Goal: Information Seeking & Learning: Learn about a topic

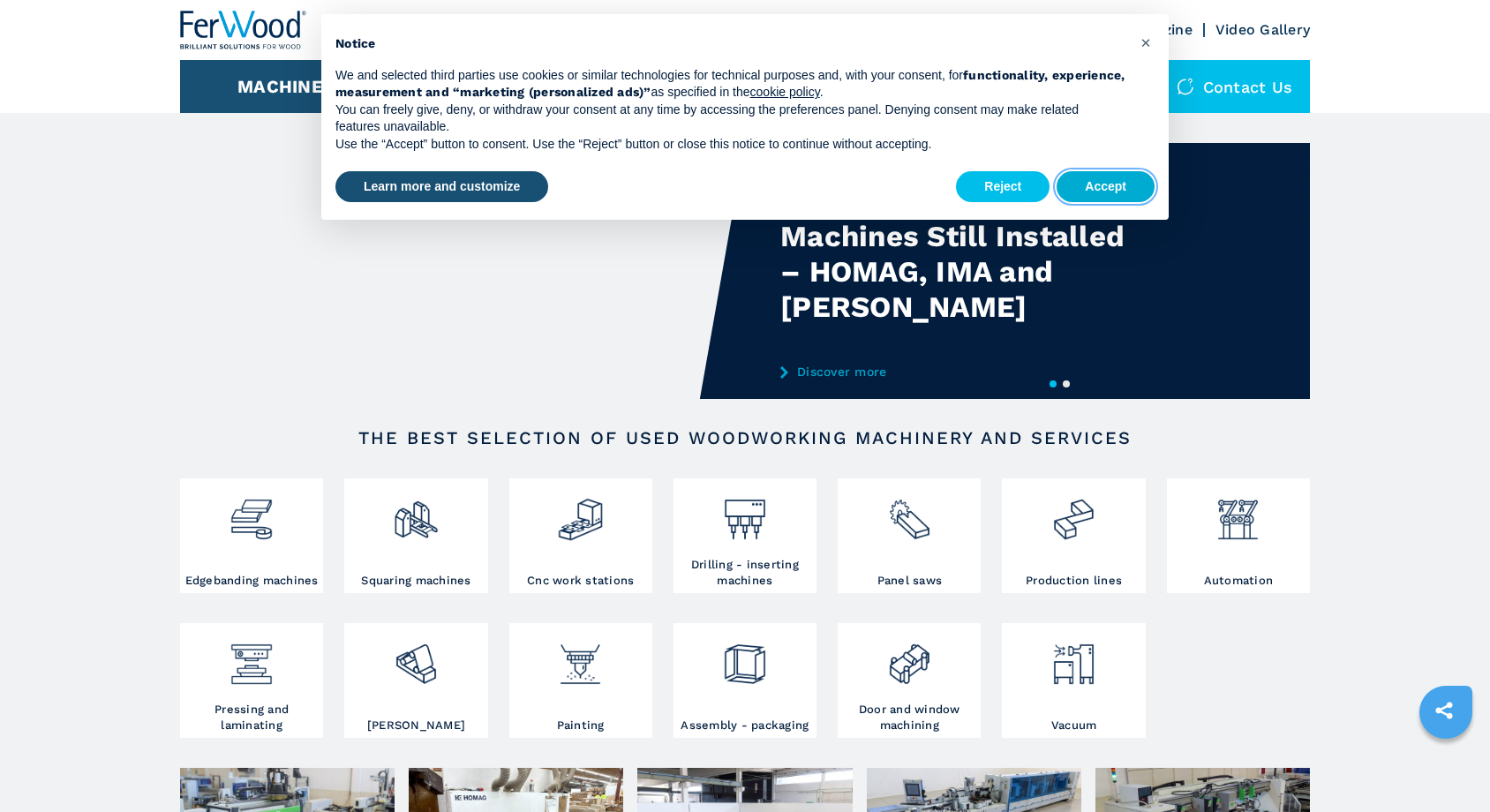
click at [1096, 181] on button "Accept" at bounding box center [1105, 187] width 98 height 32
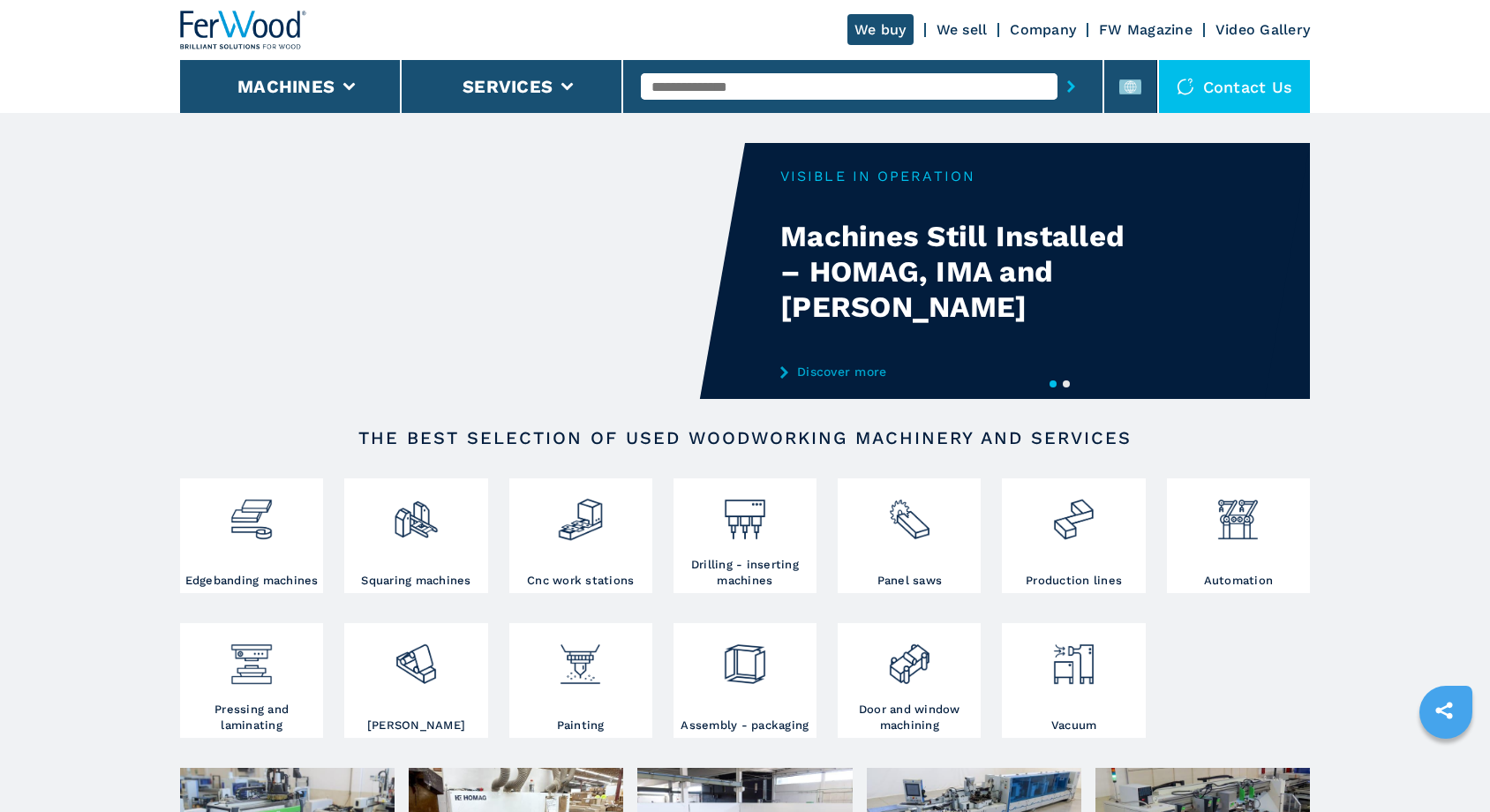
click at [1025, 306] on div "Your browser does not support the video tag." at bounding box center [745, 271] width 1130 height 256
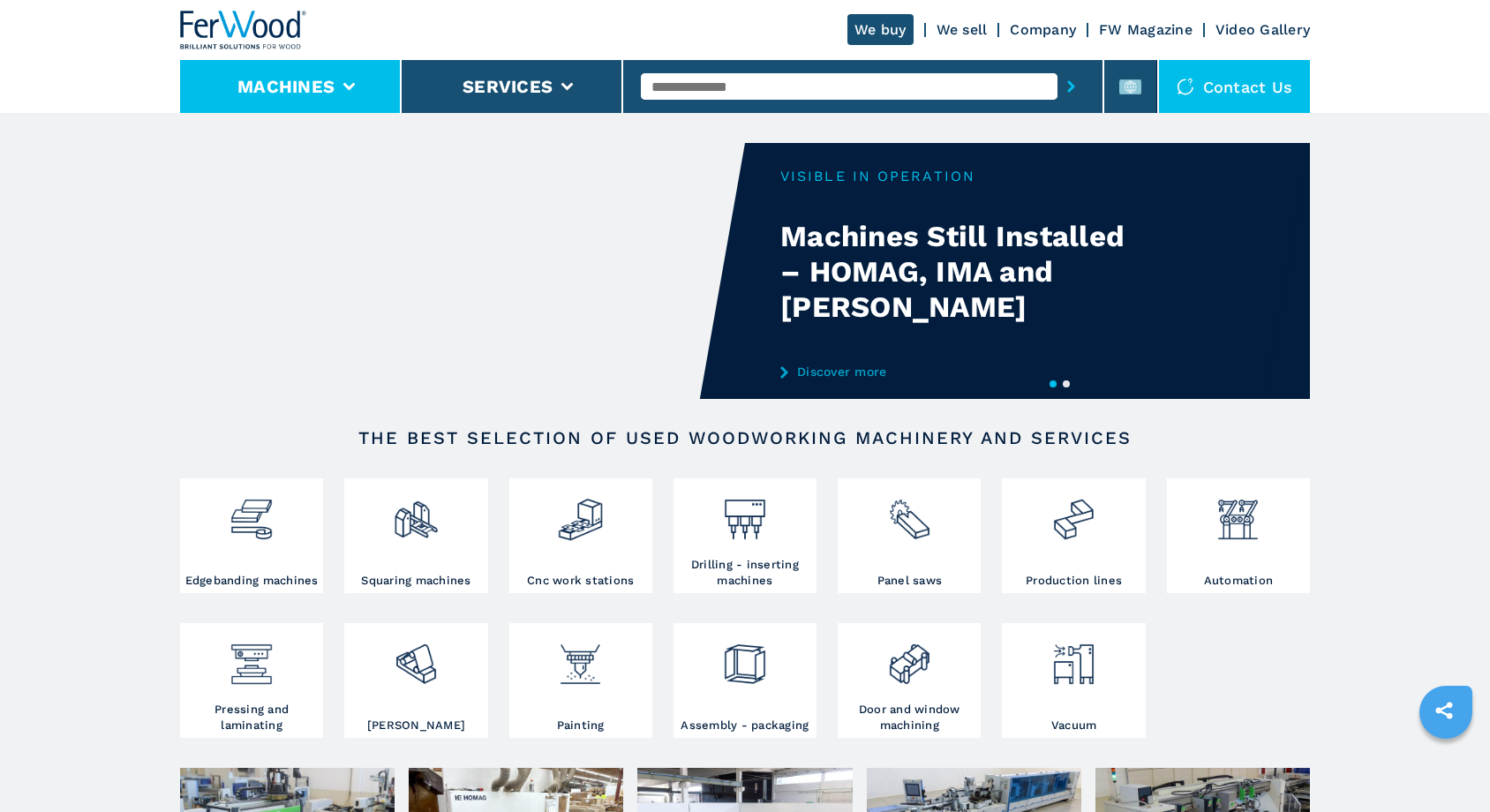
click at [326, 90] on button "Machines" at bounding box center [286, 86] width 97 height 21
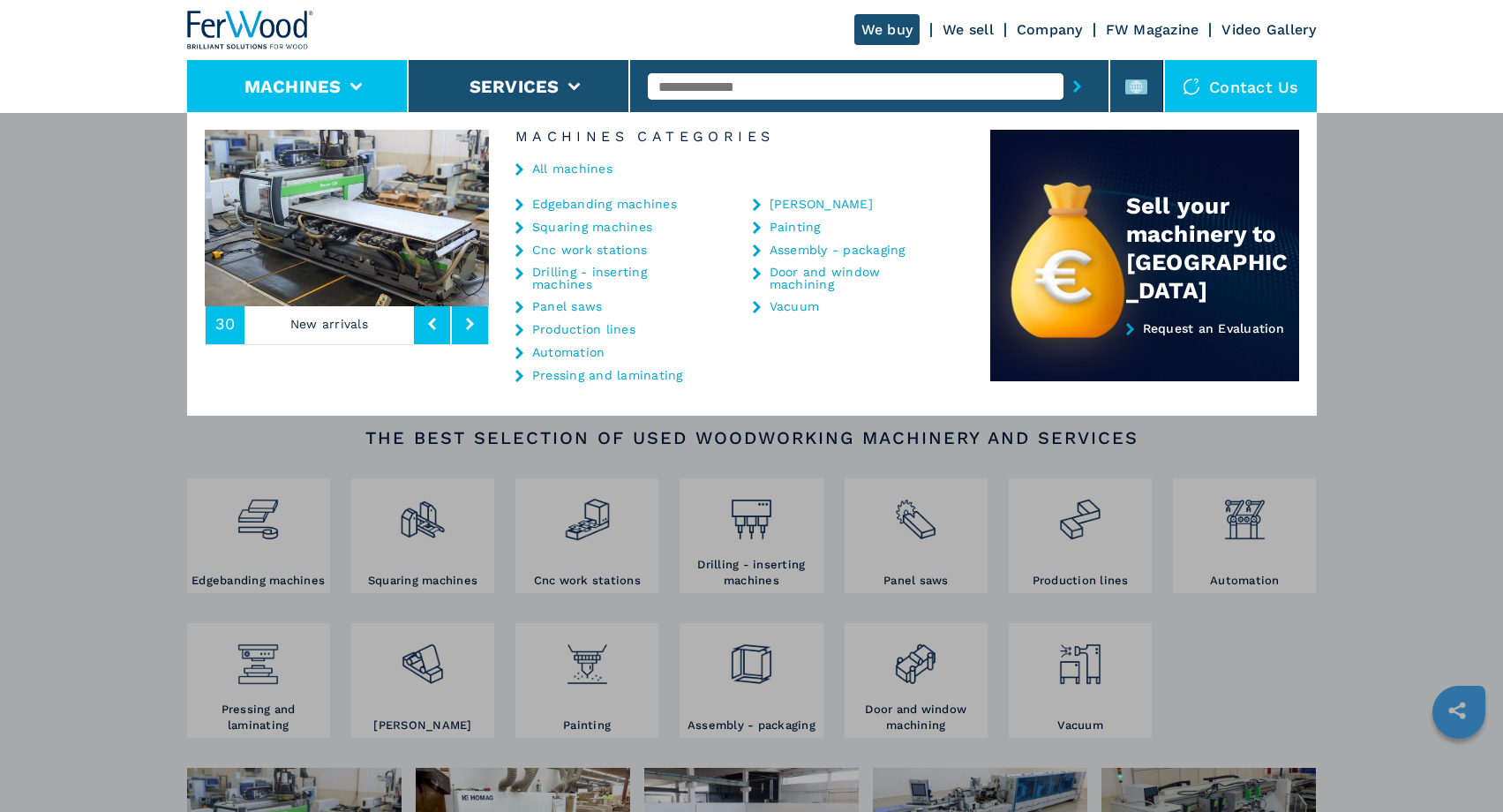
click at [135, 318] on div "**********" at bounding box center [752, 517] width 1503 height 812
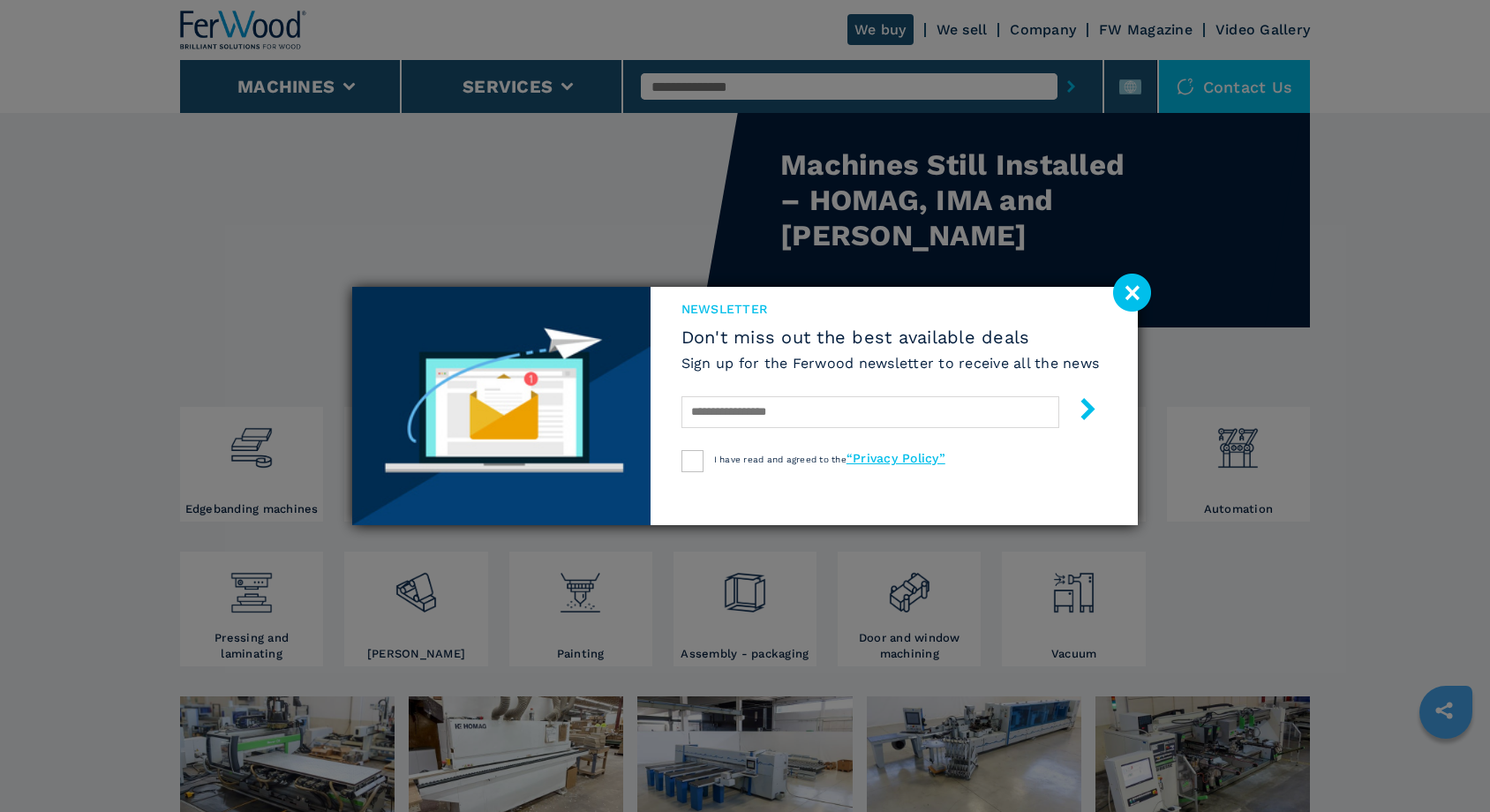
scroll to position [73, 0]
click at [1142, 288] on image at bounding box center [1132, 292] width 38 height 38
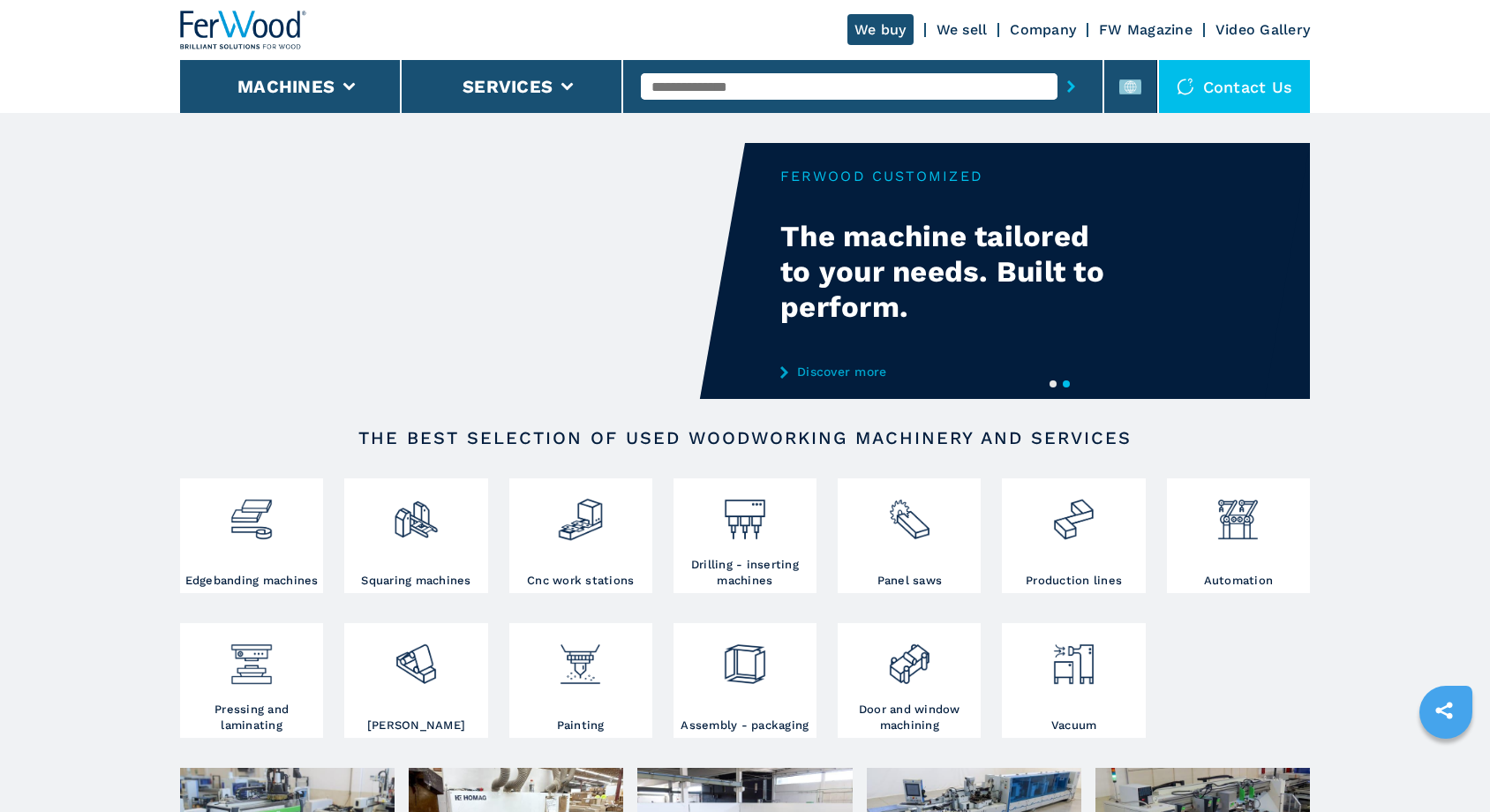
scroll to position [0, 0]
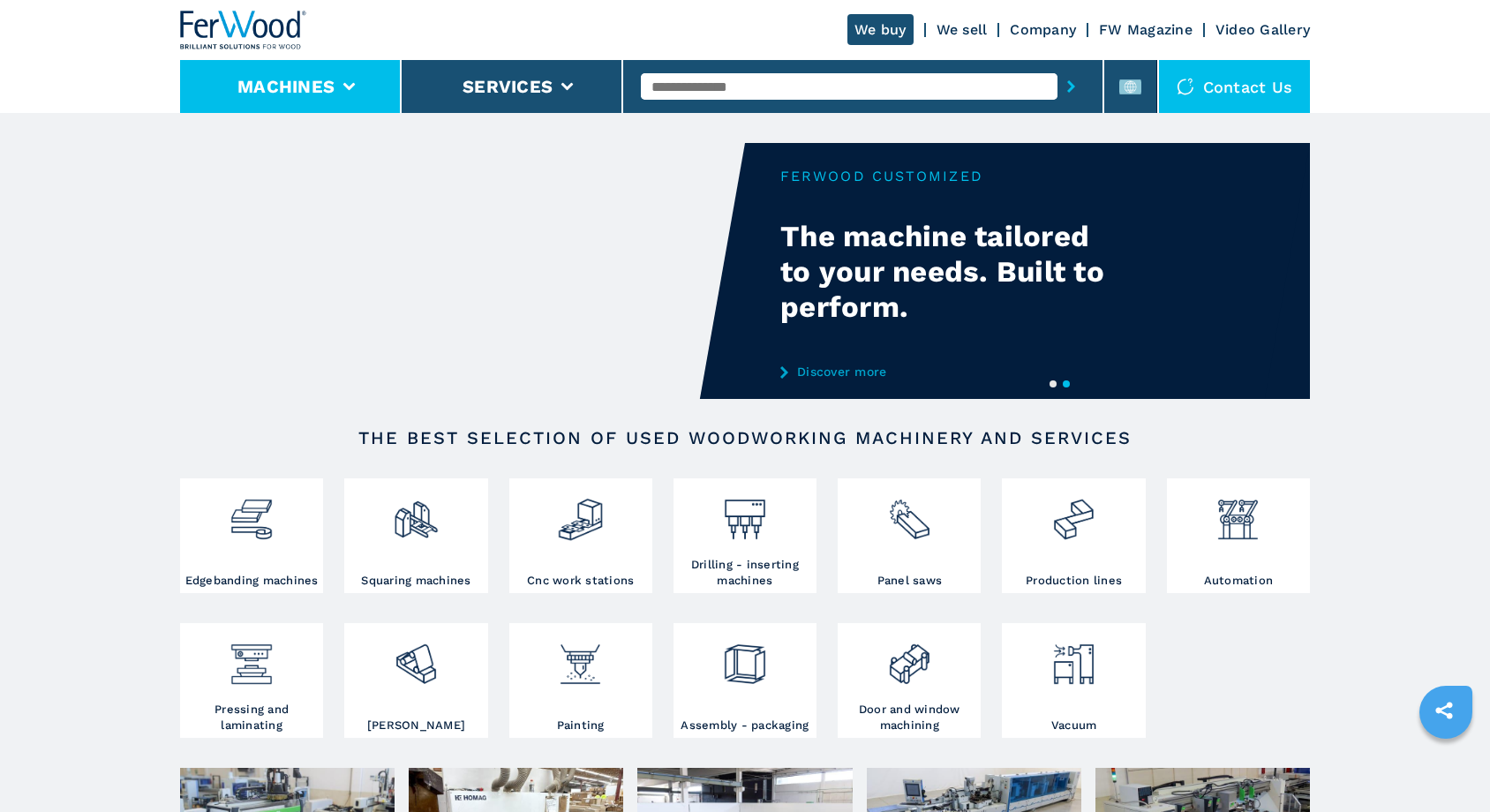
click at [356, 76] on li "Machines" at bounding box center [290, 86] width 221 height 53
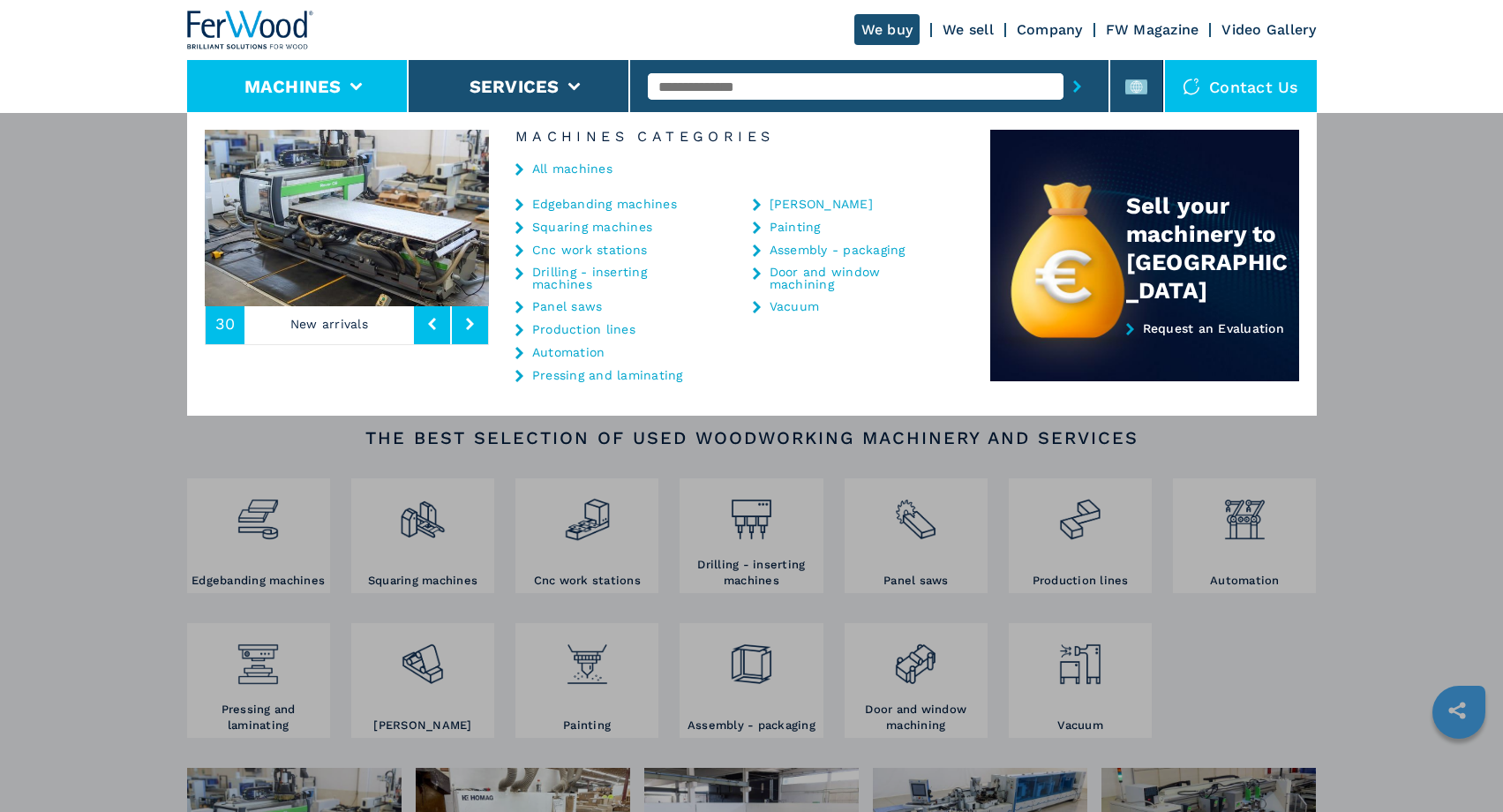
click at [557, 199] on link "Edgebanding machines" at bounding box center [605, 203] width 145 height 12
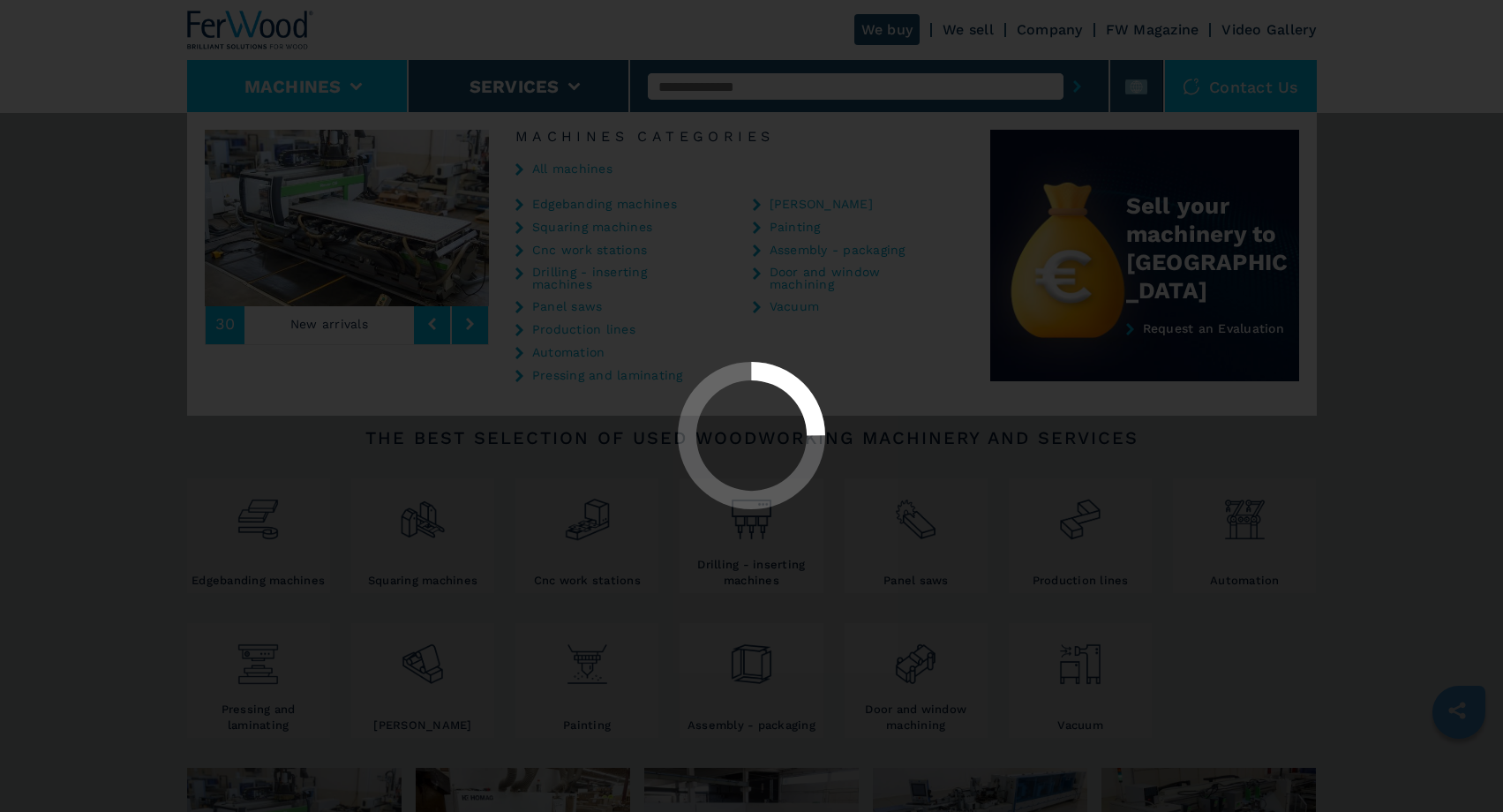
select select "**********"
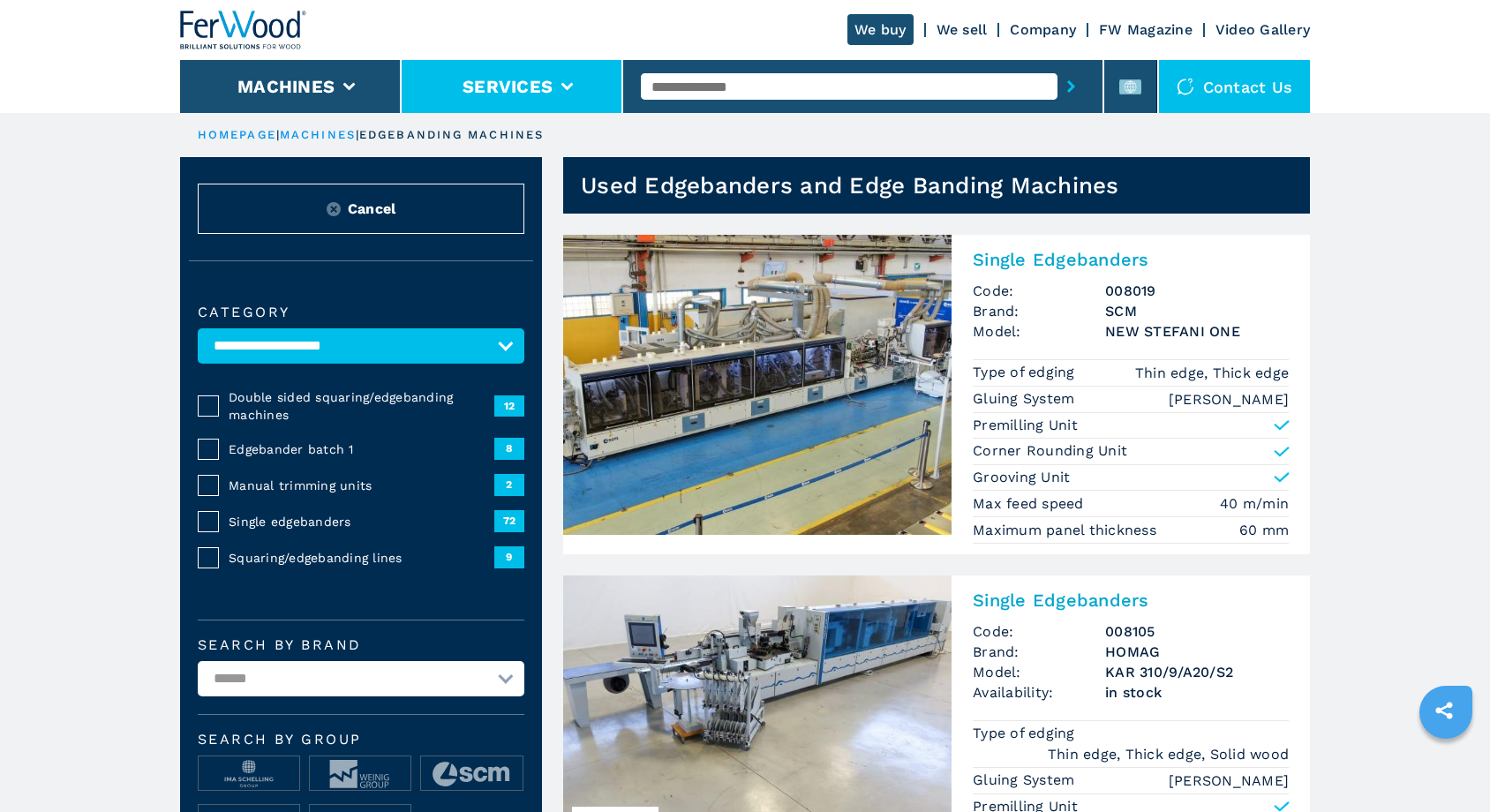
click at [521, 95] on button "Services" at bounding box center [508, 86] width 90 height 21
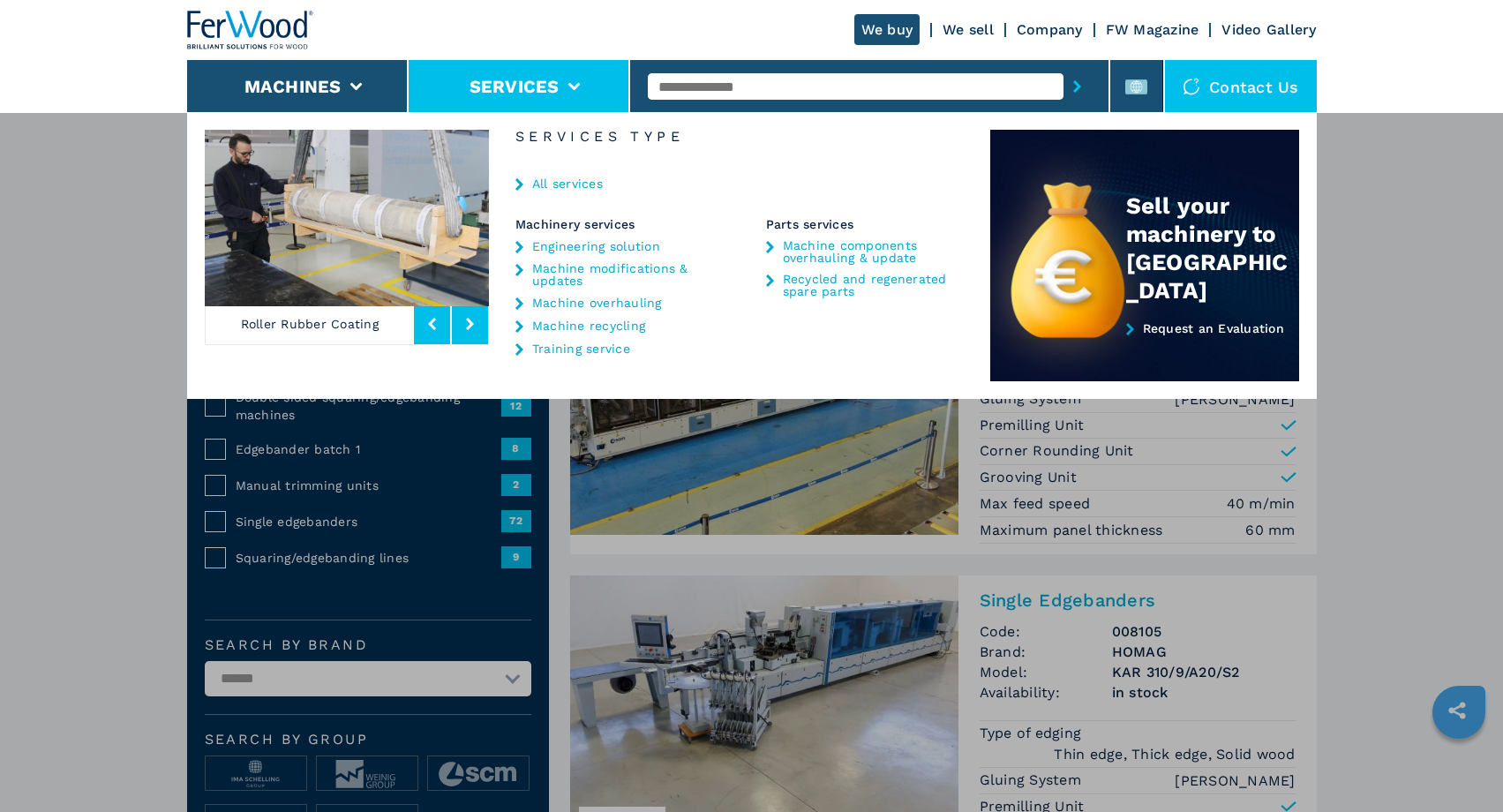
click at [818, 257] on link "Machine components overhauling & update" at bounding box center [865, 251] width 165 height 25
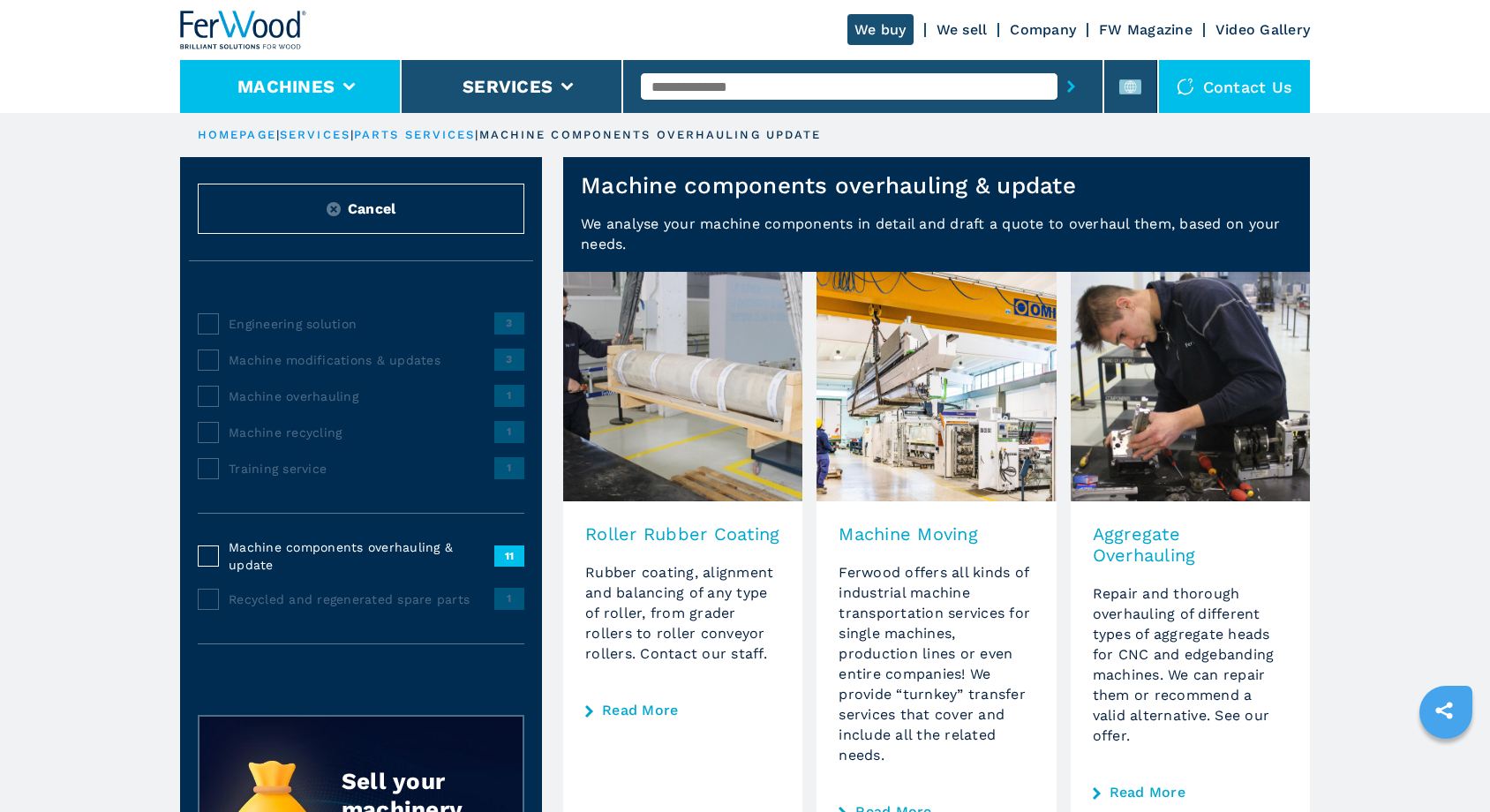
click at [279, 81] on button "Machines" at bounding box center [286, 86] width 97 height 21
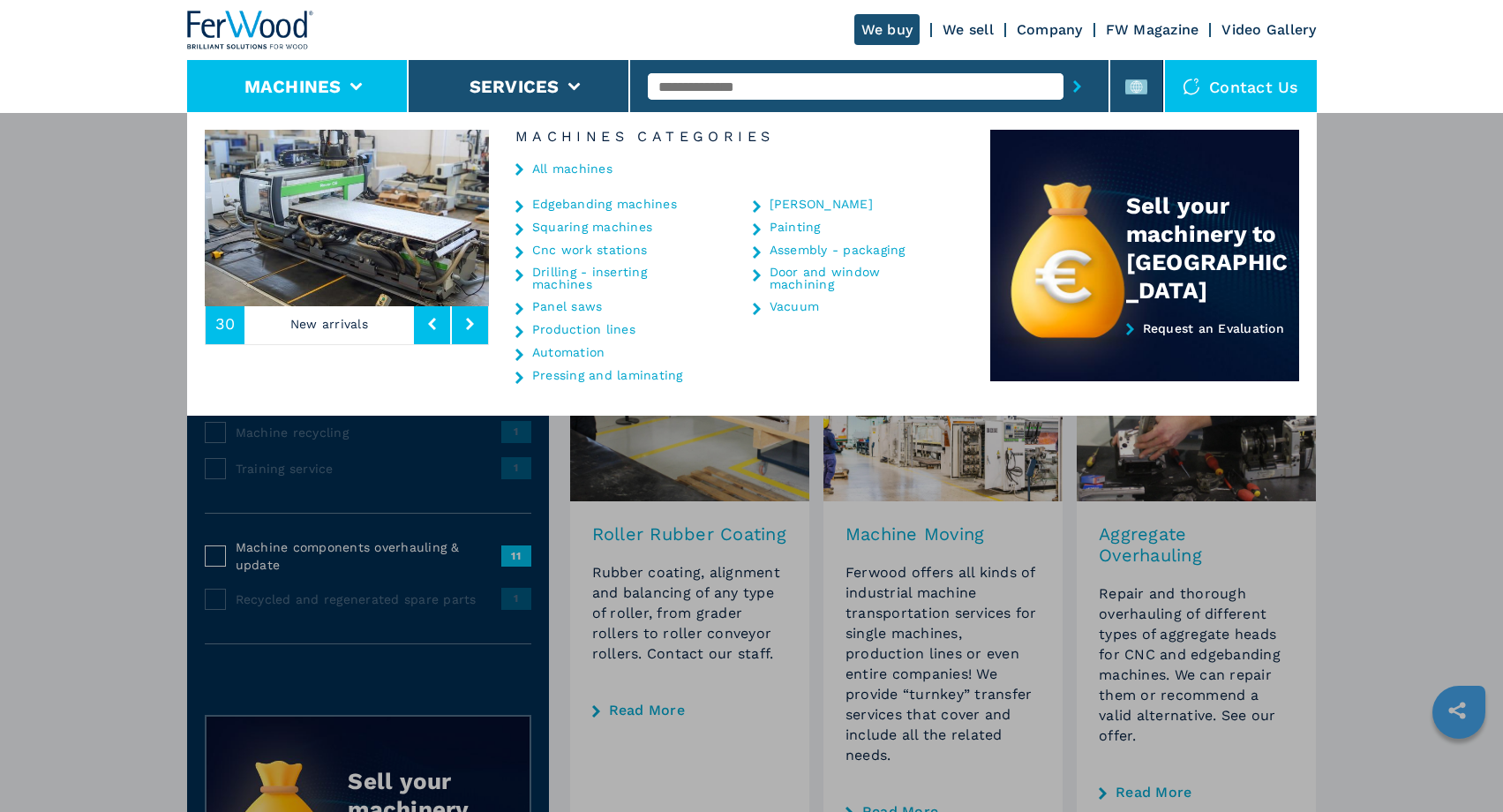
click at [518, 309] on icon at bounding box center [519, 308] width 8 height 12
click at [540, 310] on link "Panel saws" at bounding box center [567, 306] width 71 height 12
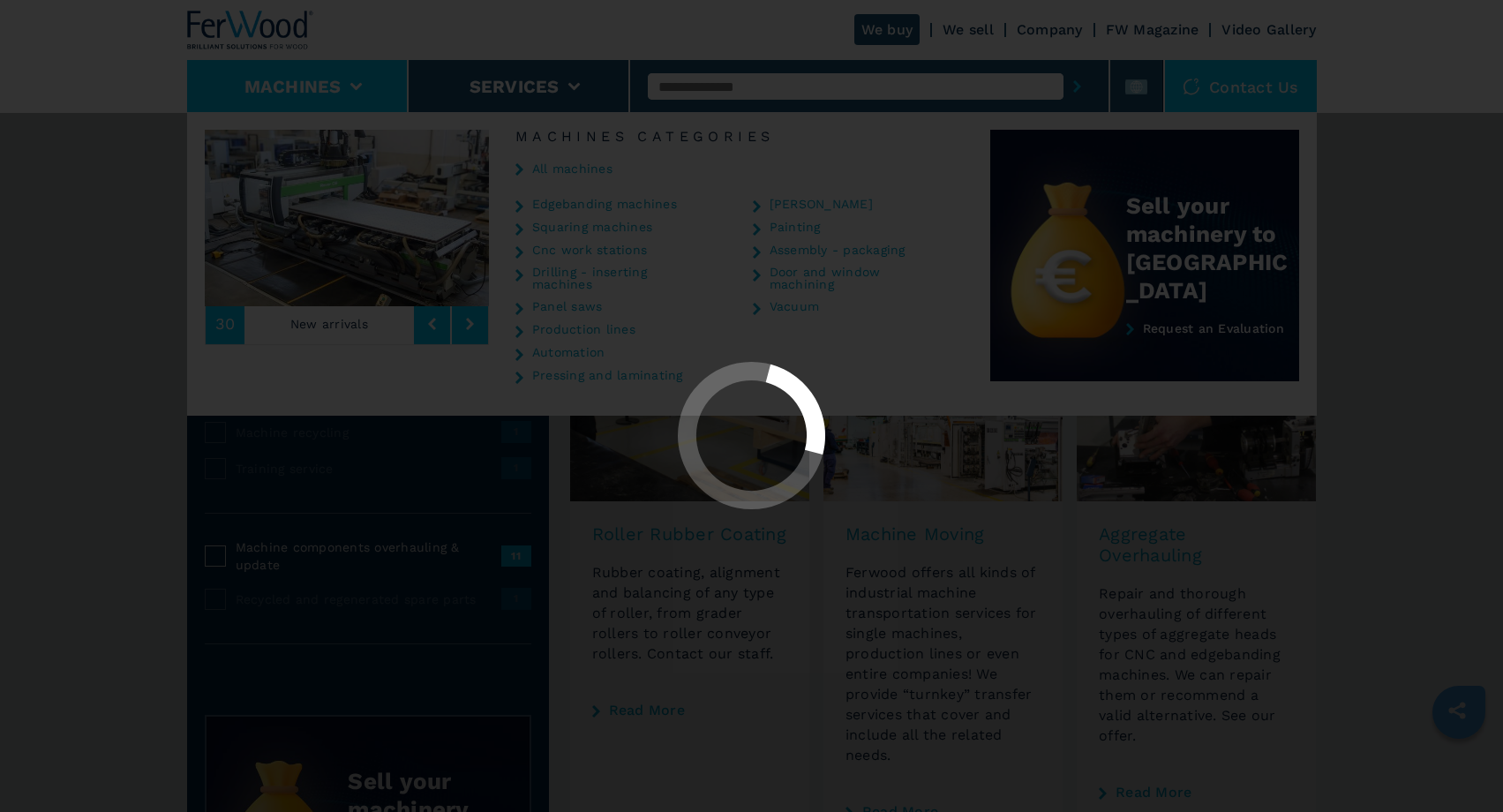
select select "**********"
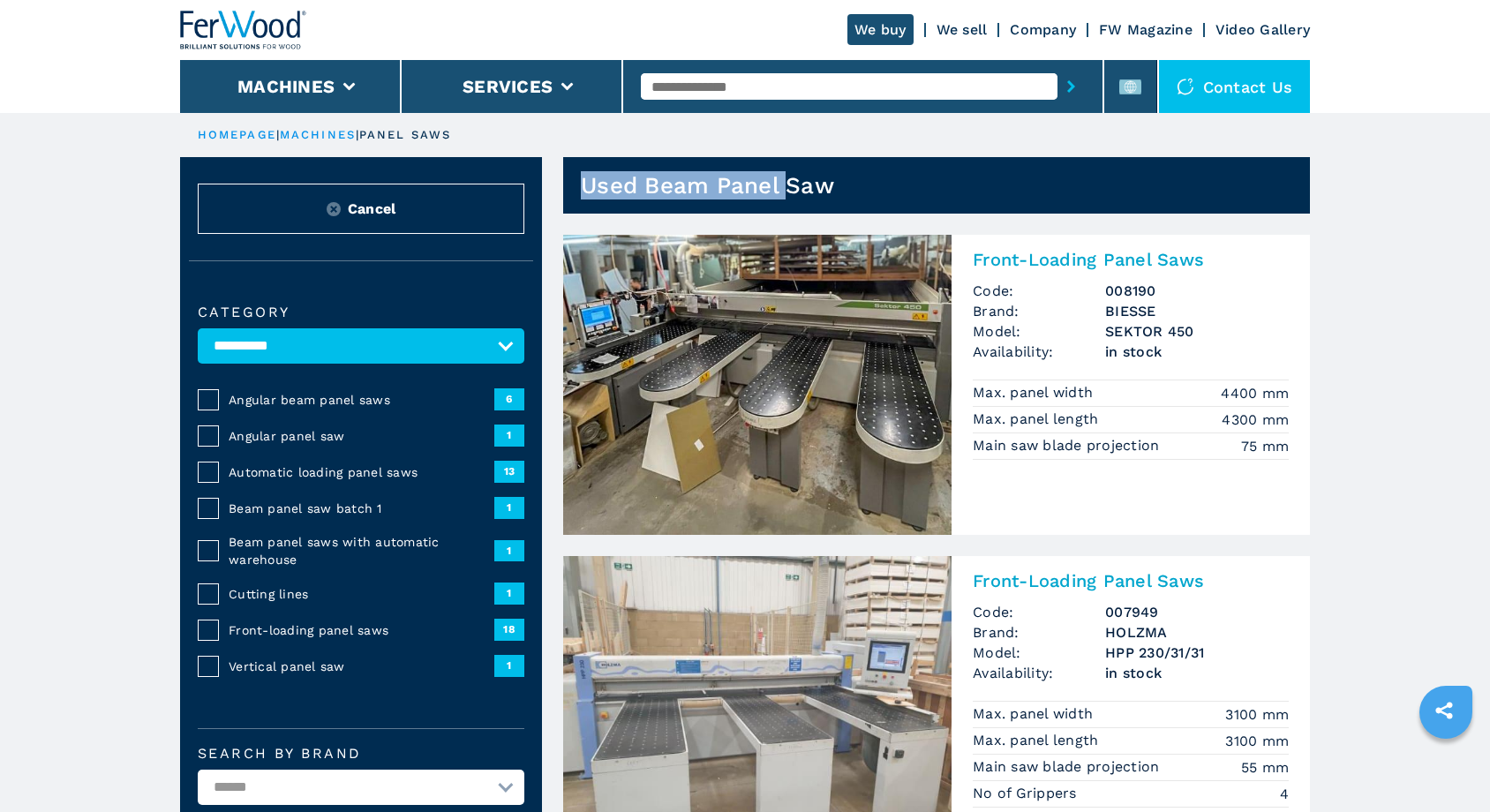
drag, startPoint x: 586, startPoint y: 184, endPoint x: 795, endPoint y: 190, distance: 209.1
click at [795, 190] on h1 "Used Beam Panel Saw" at bounding box center [708, 185] width 253 height 28
drag, startPoint x: 583, startPoint y: 177, endPoint x: 839, endPoint y: 195, distance: 256.6
click at [839, 195] on header "Used Beam Panel Saw" at bounding box center [937, 185] width 747 height 57
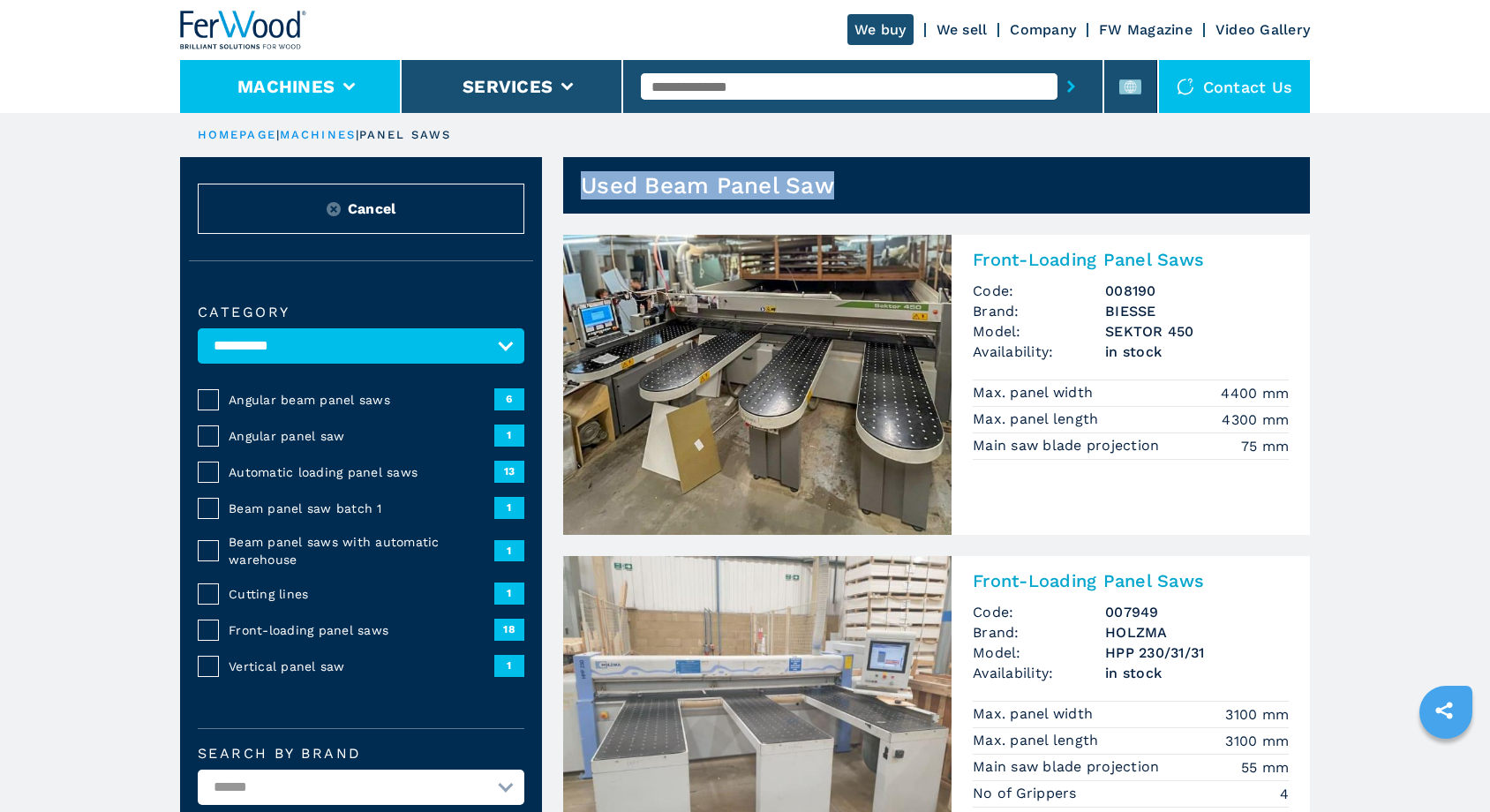
click at [274, 85] on button "Machines" at bounding box center [286, 86] width 97 height 21
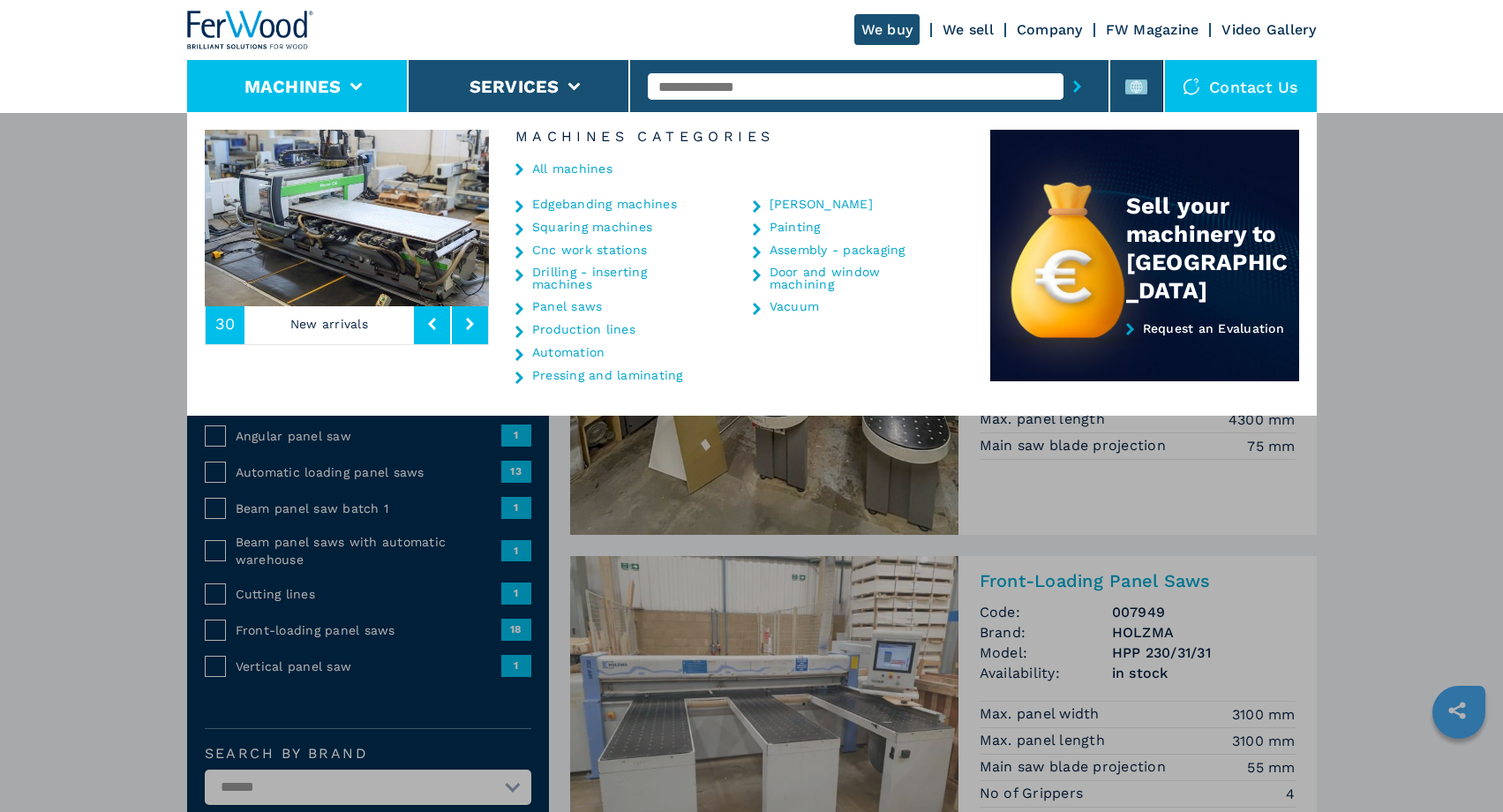
click at [795, 309] on link "Vacuum" at bounding box center [795, 306] width 50 height 12
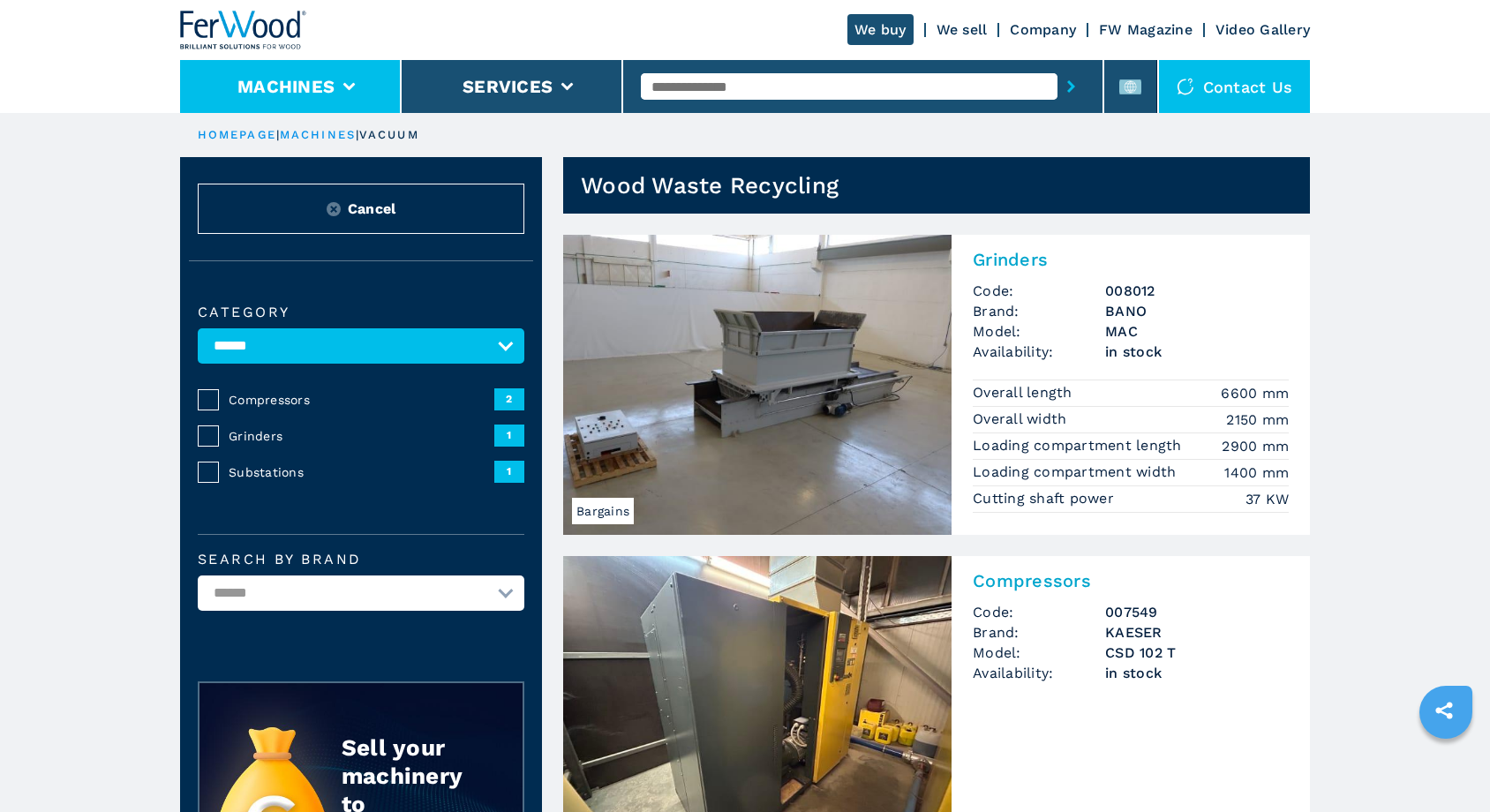
click at [348, 89] on icon at bounding box center [349, 86] width 12 height 8
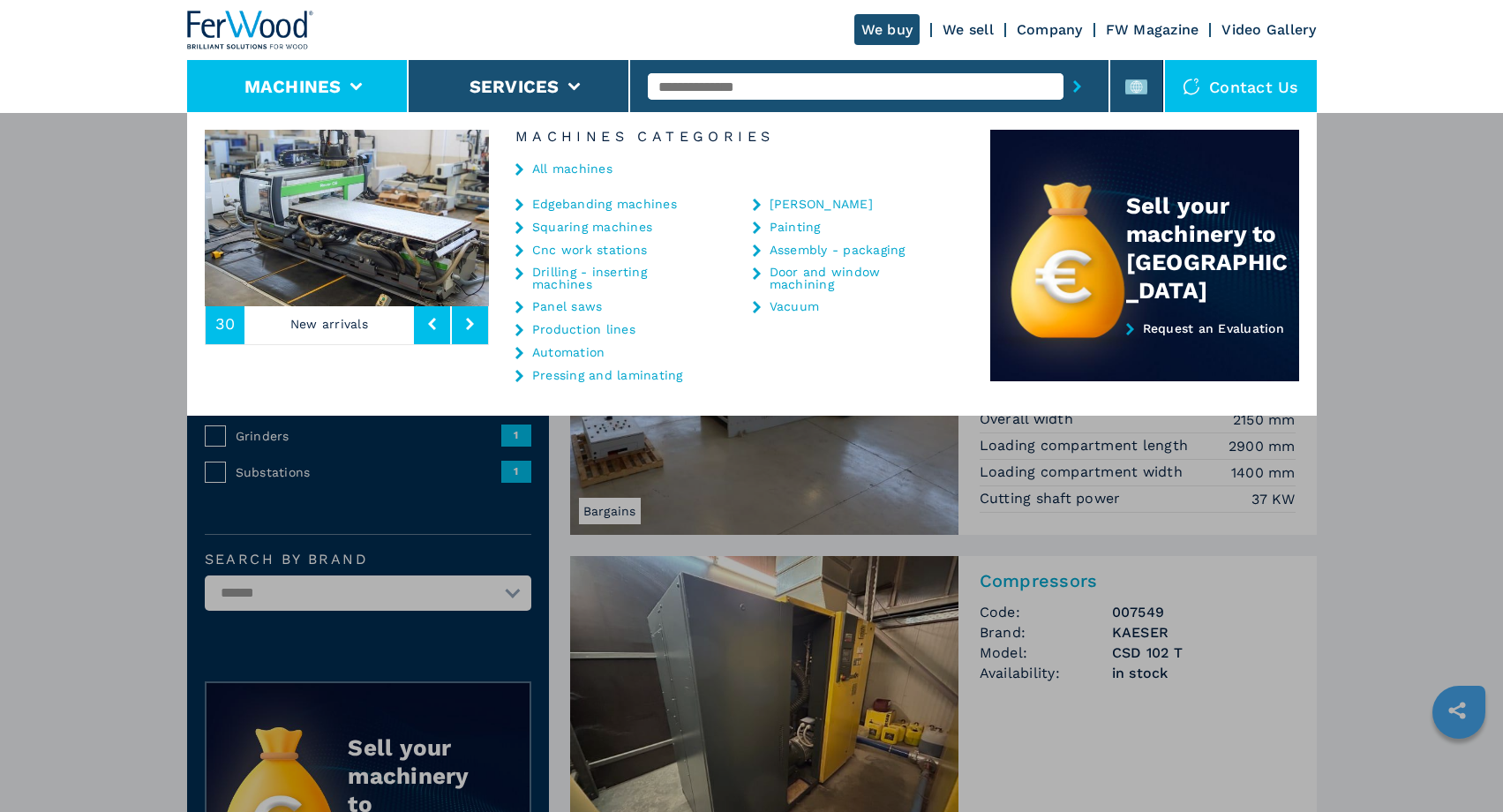
click at [1238, 23] on link "Video Gallery" at bounding box center [1268, 29] width 95 height 17
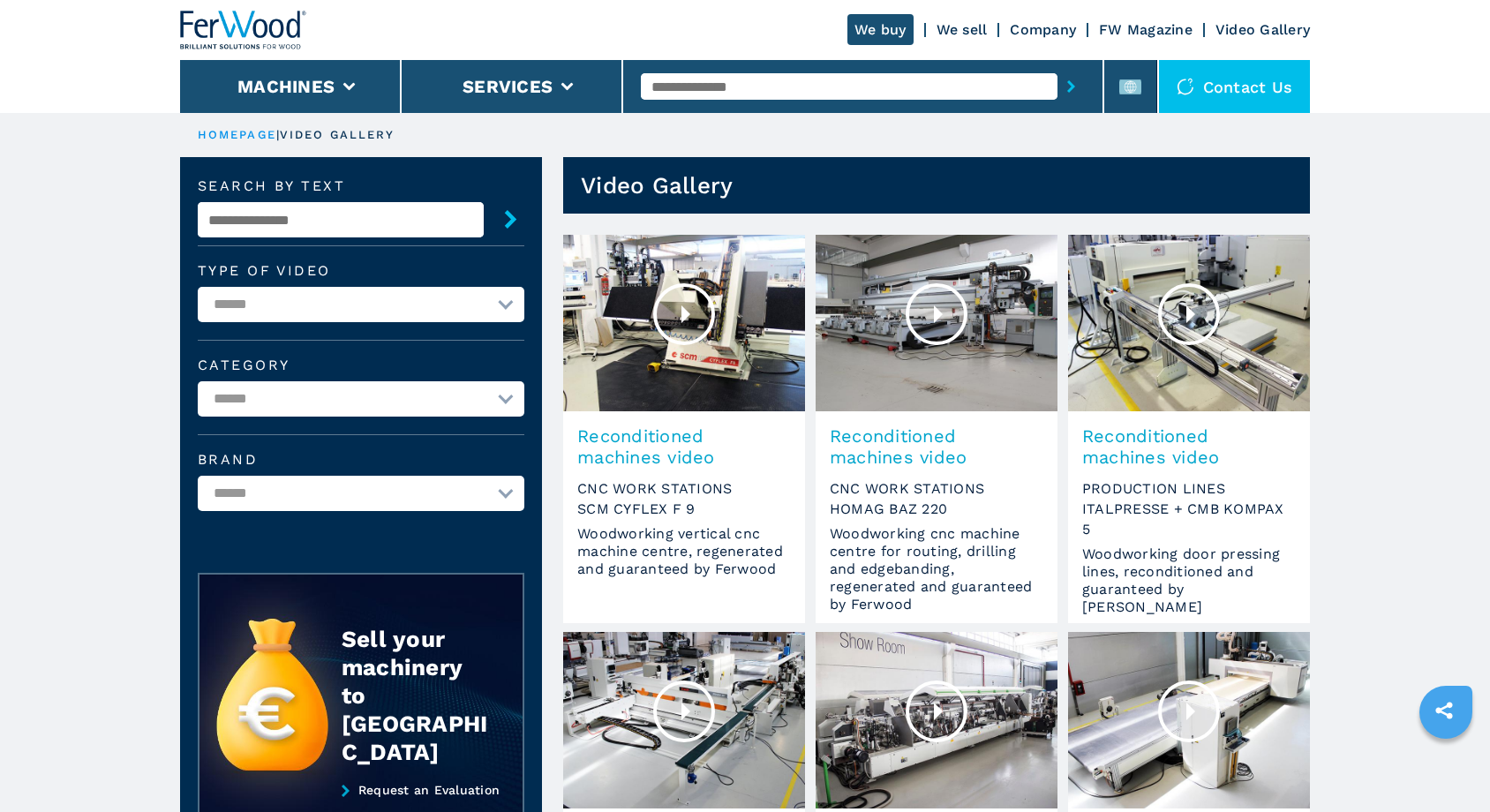
click at [511, 216] on icon "submit" at bounding box center [510, 219] width 12 height 18
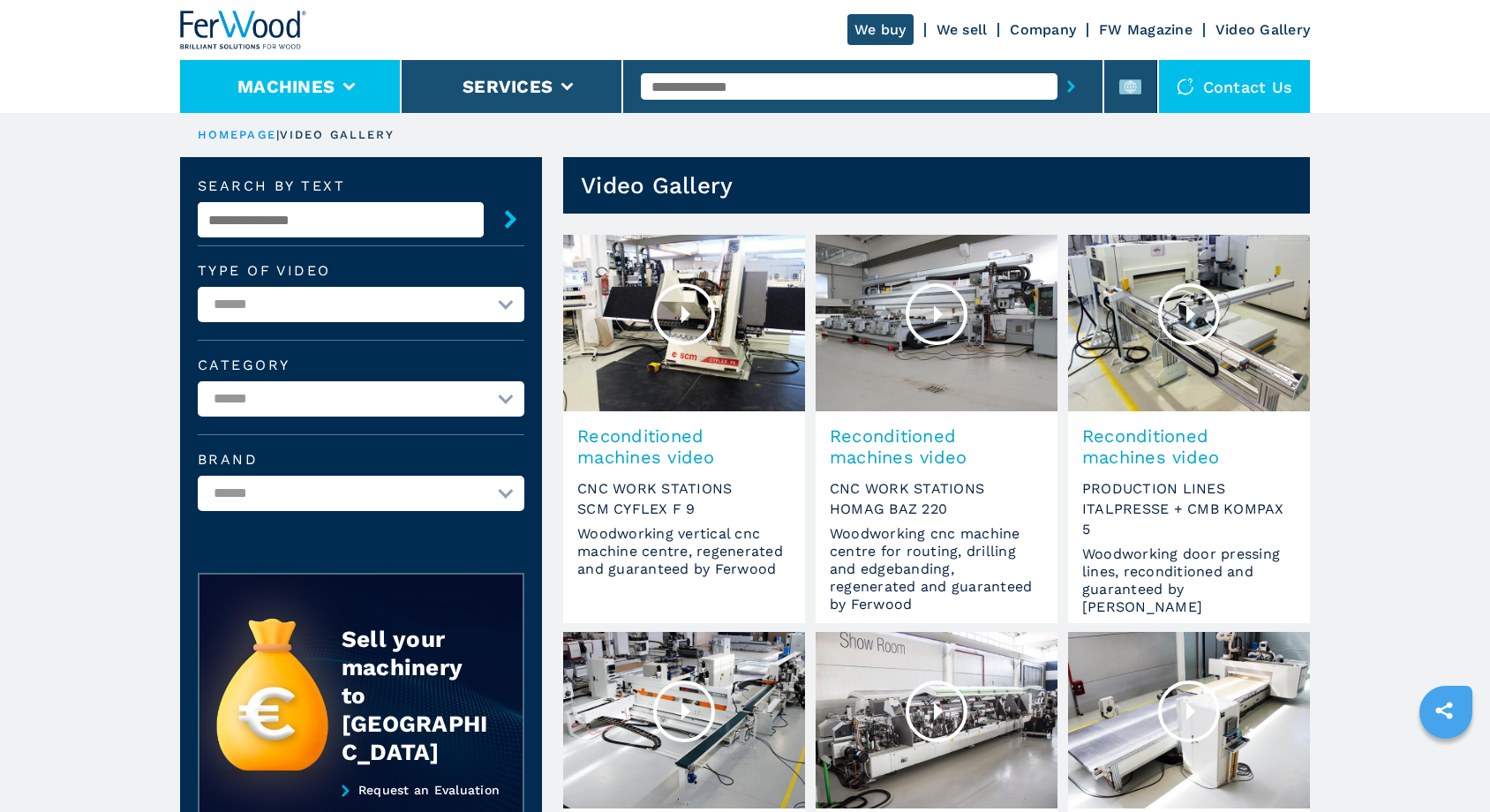
click at [339, 92] on li "Machines" at bounding box center [290, 86] width 221 height 53
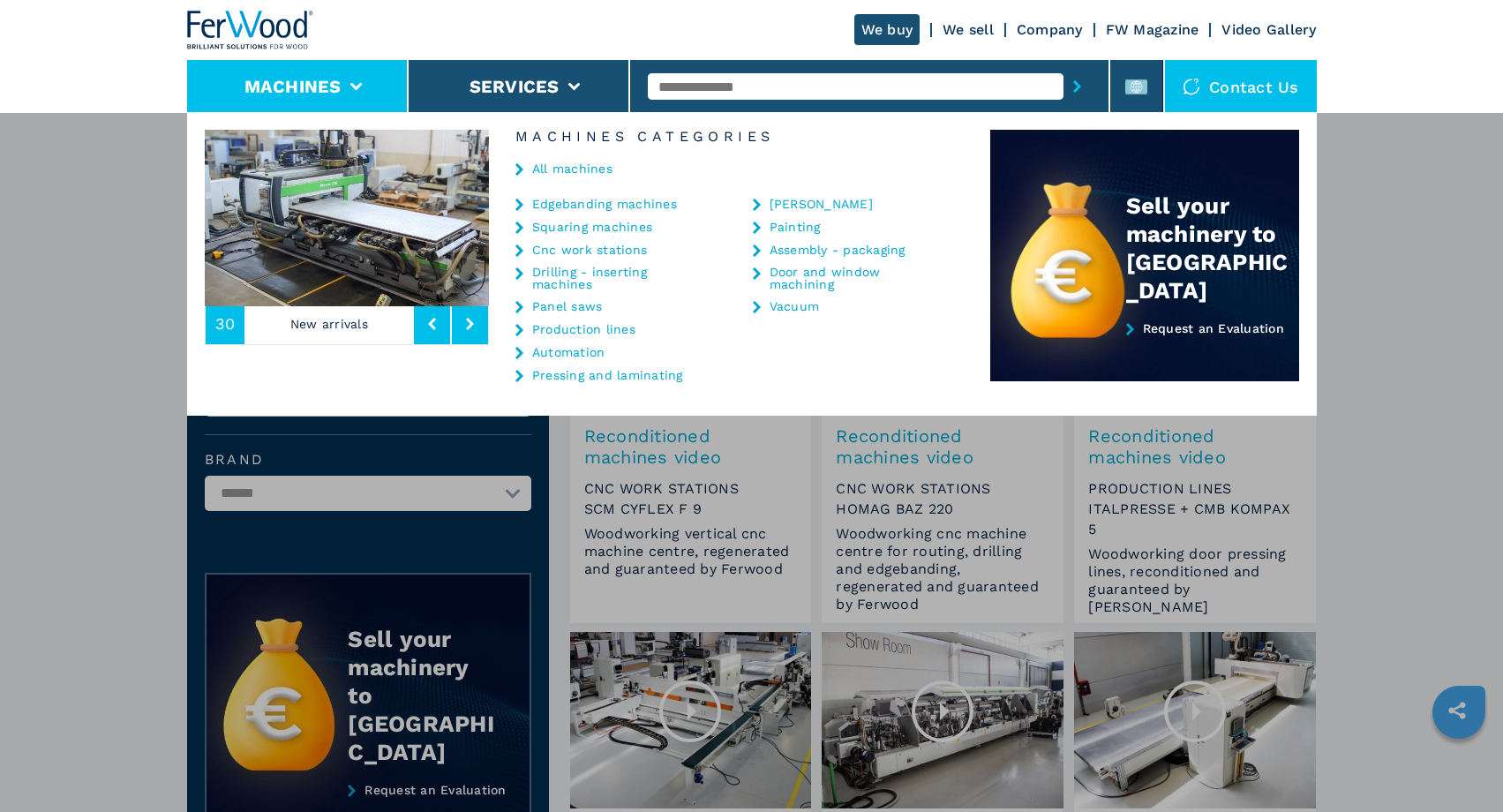
click at [569, 254] on link "Cnc work stations" at bounding box center [589, 249] width 115 height 12
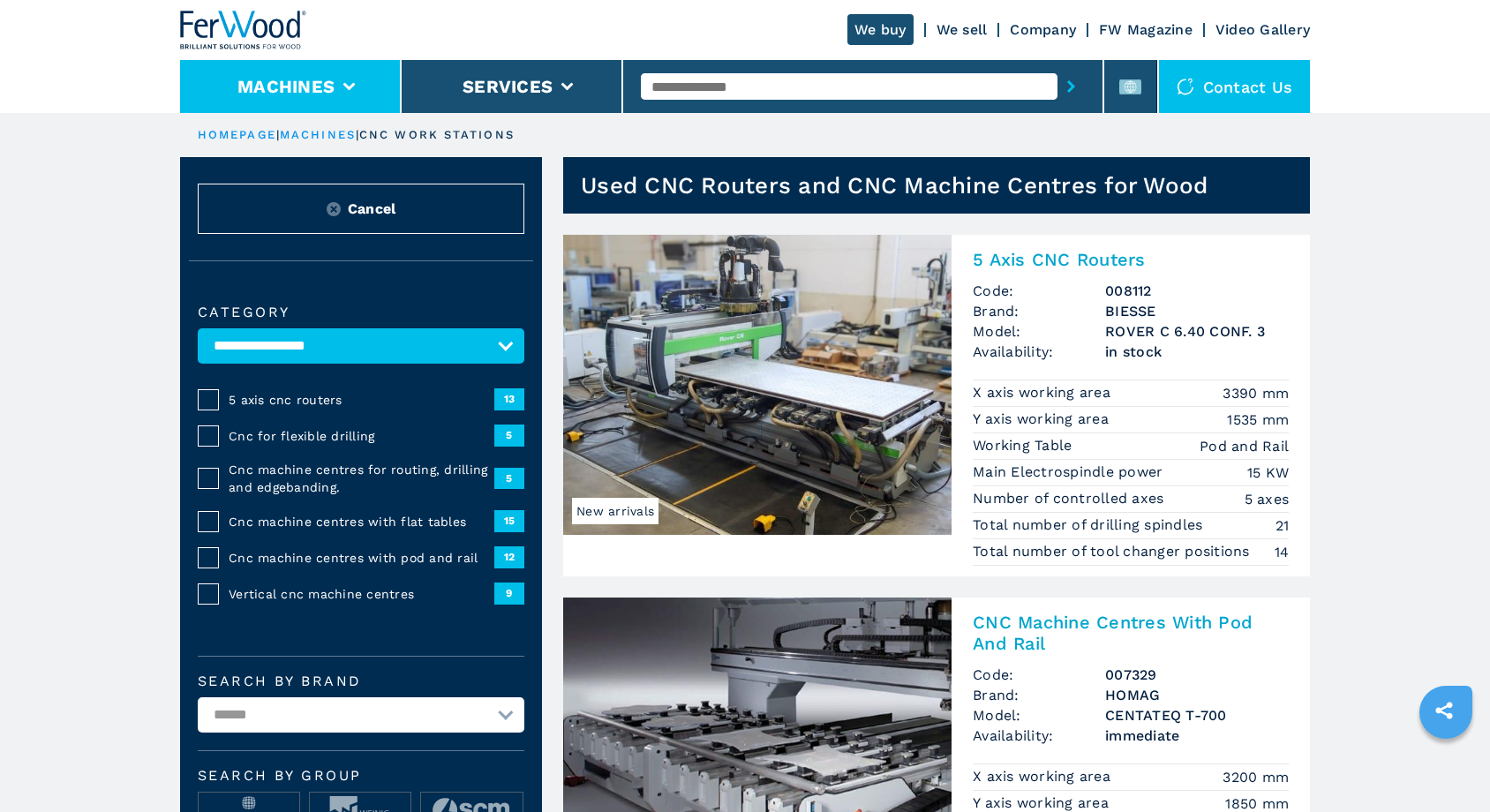
click at [330, 89] on button "Machines" at bounding box center [286, 86] width 97 height 21
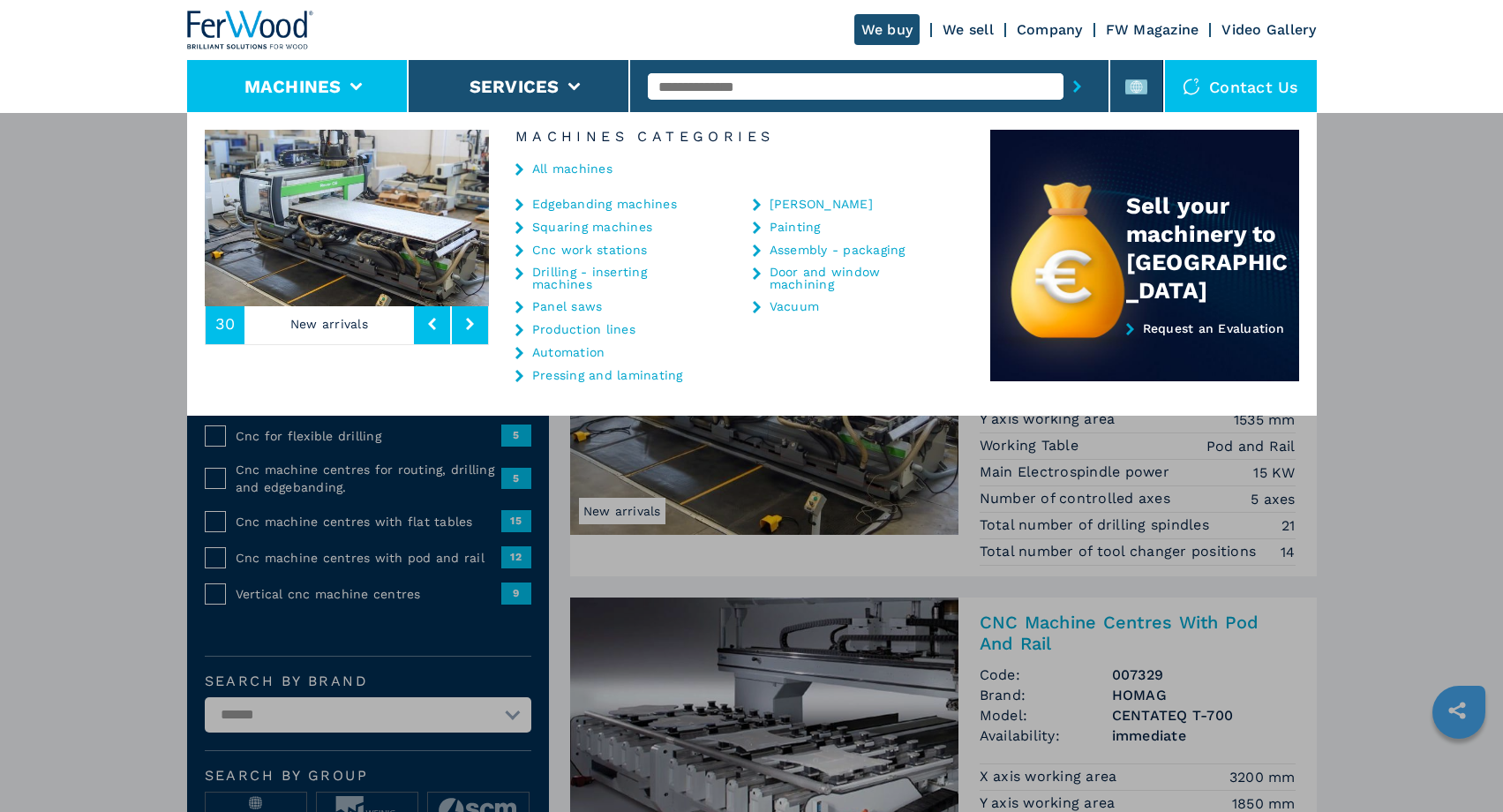
click at [833, 251] on link "Assembly - packaging" at bounding box center [838, 249] width 136 height 12
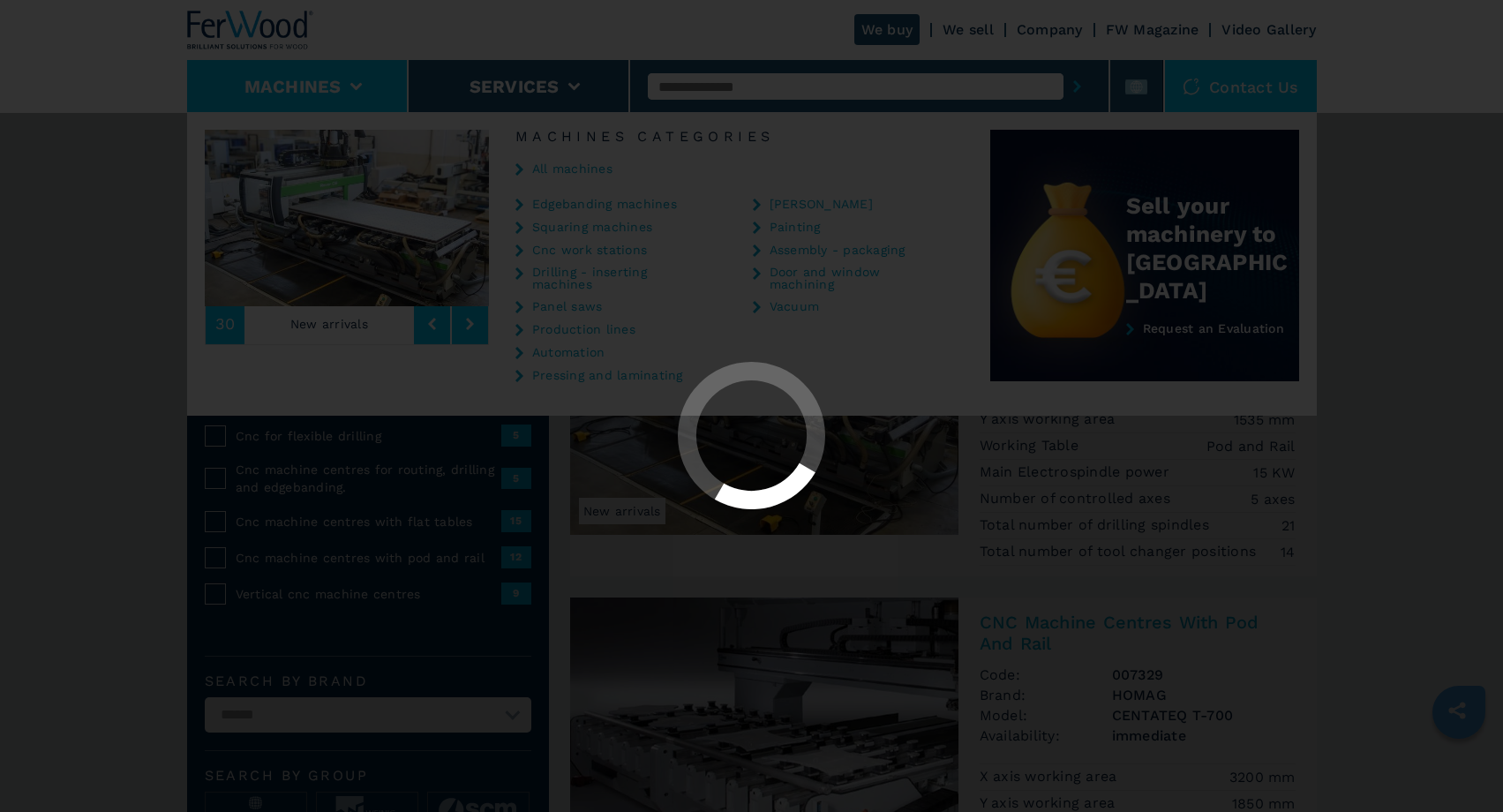
select select "**********"
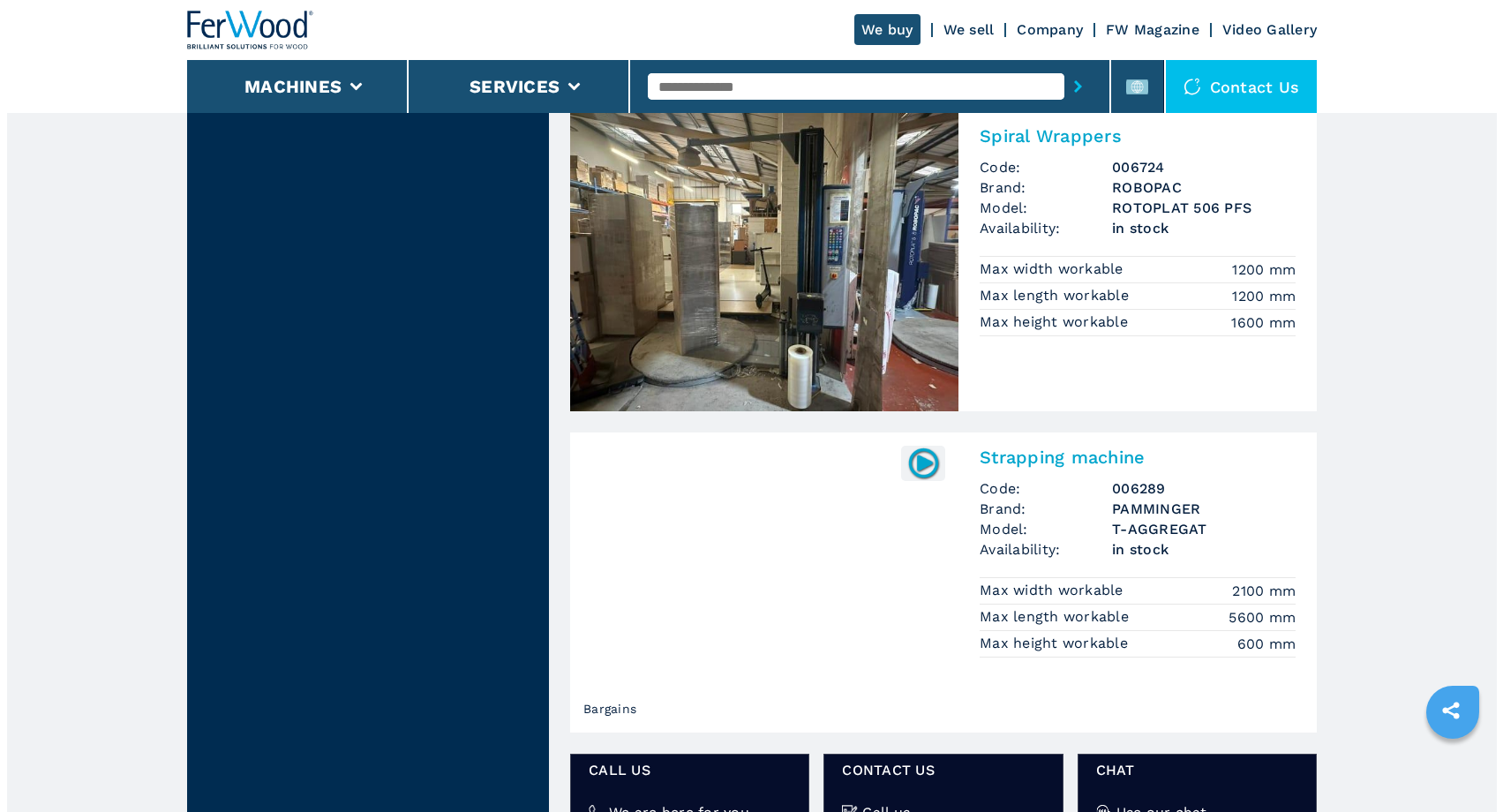
scroll to position [2187, 0]
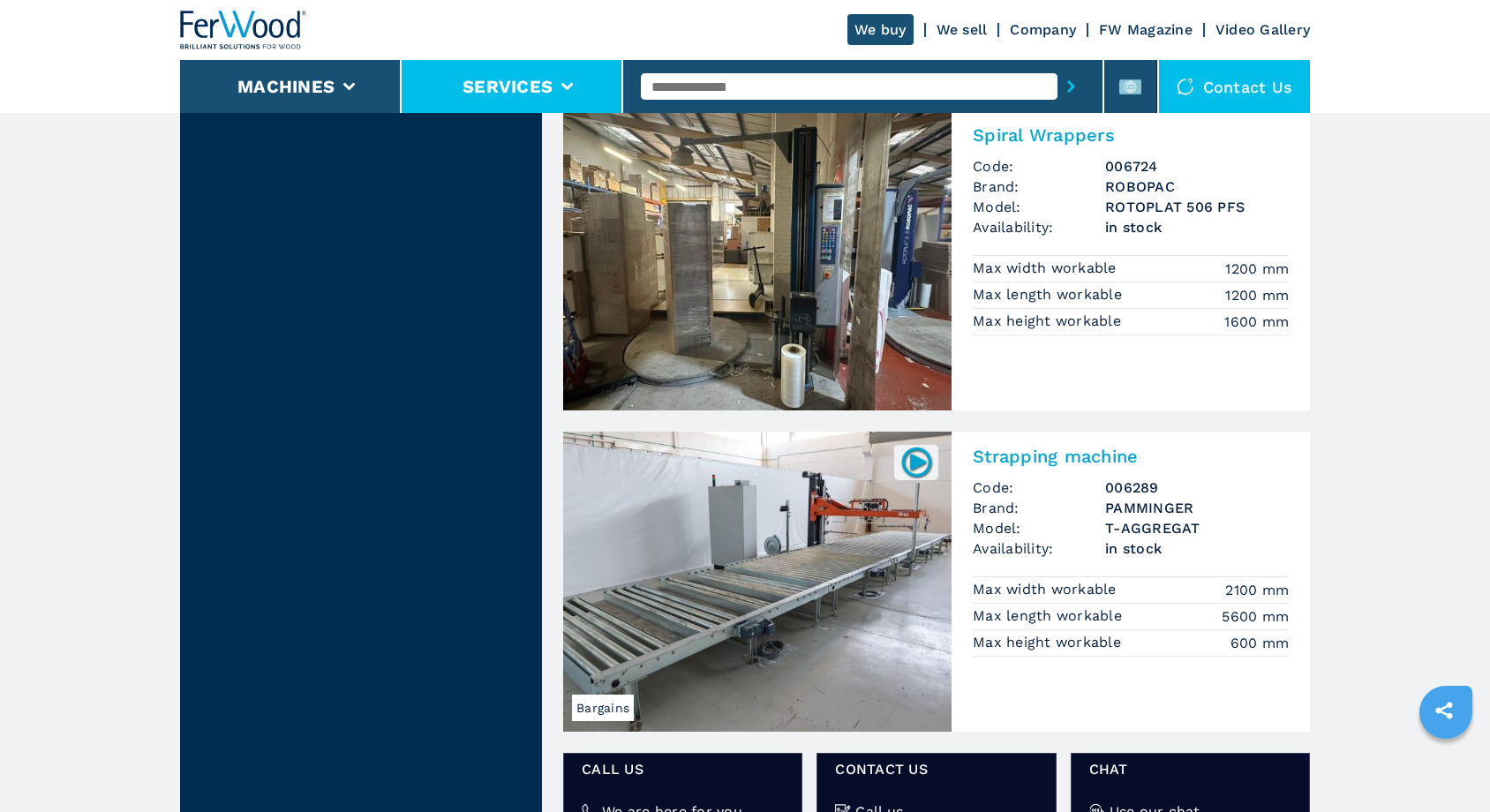
click at [562, 84] on icon at bounding box center [567, 86] width 12 height 8
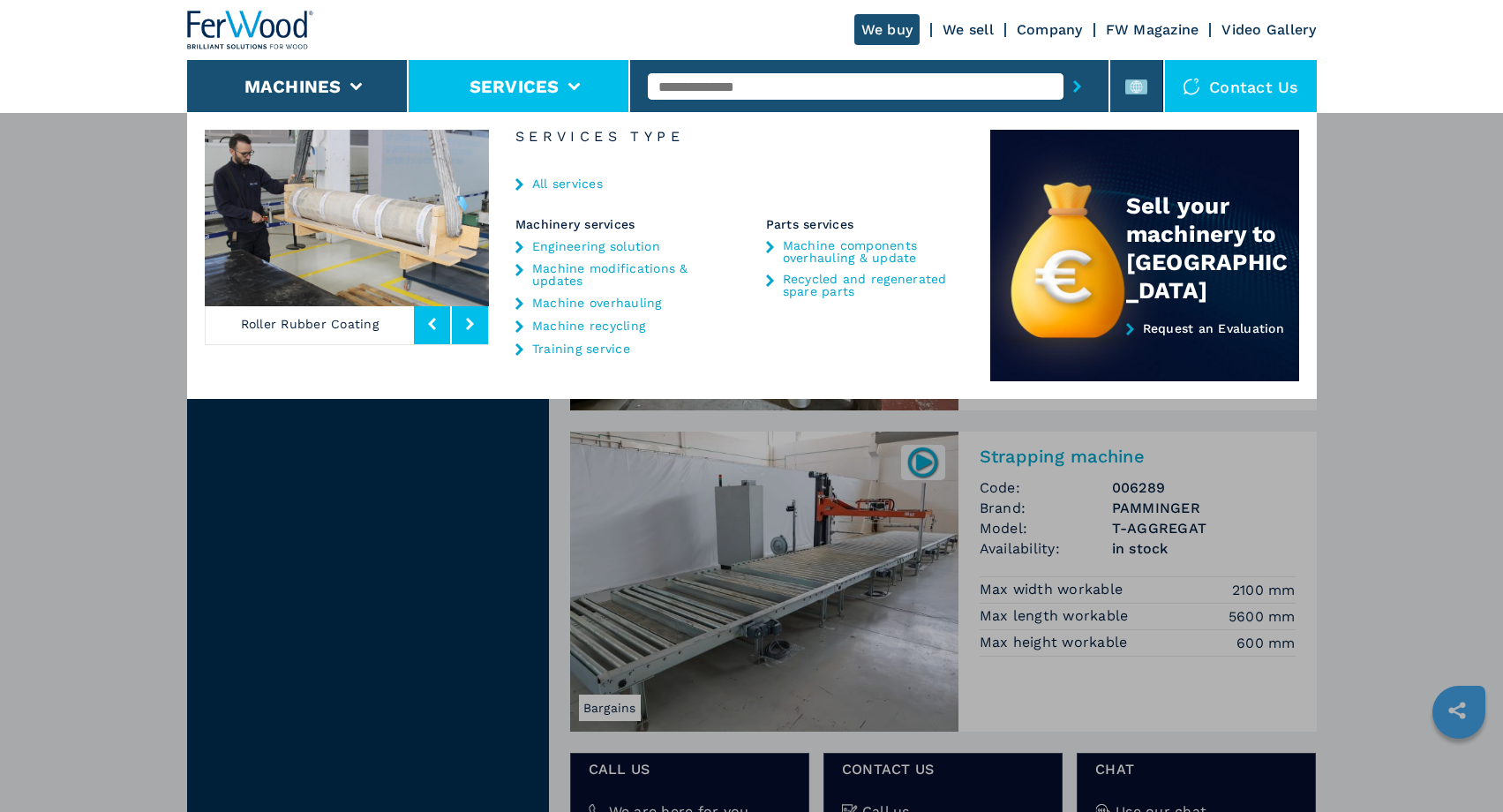
click at [479, 330] on button at bounding box center [469, 324] width 36 height 40
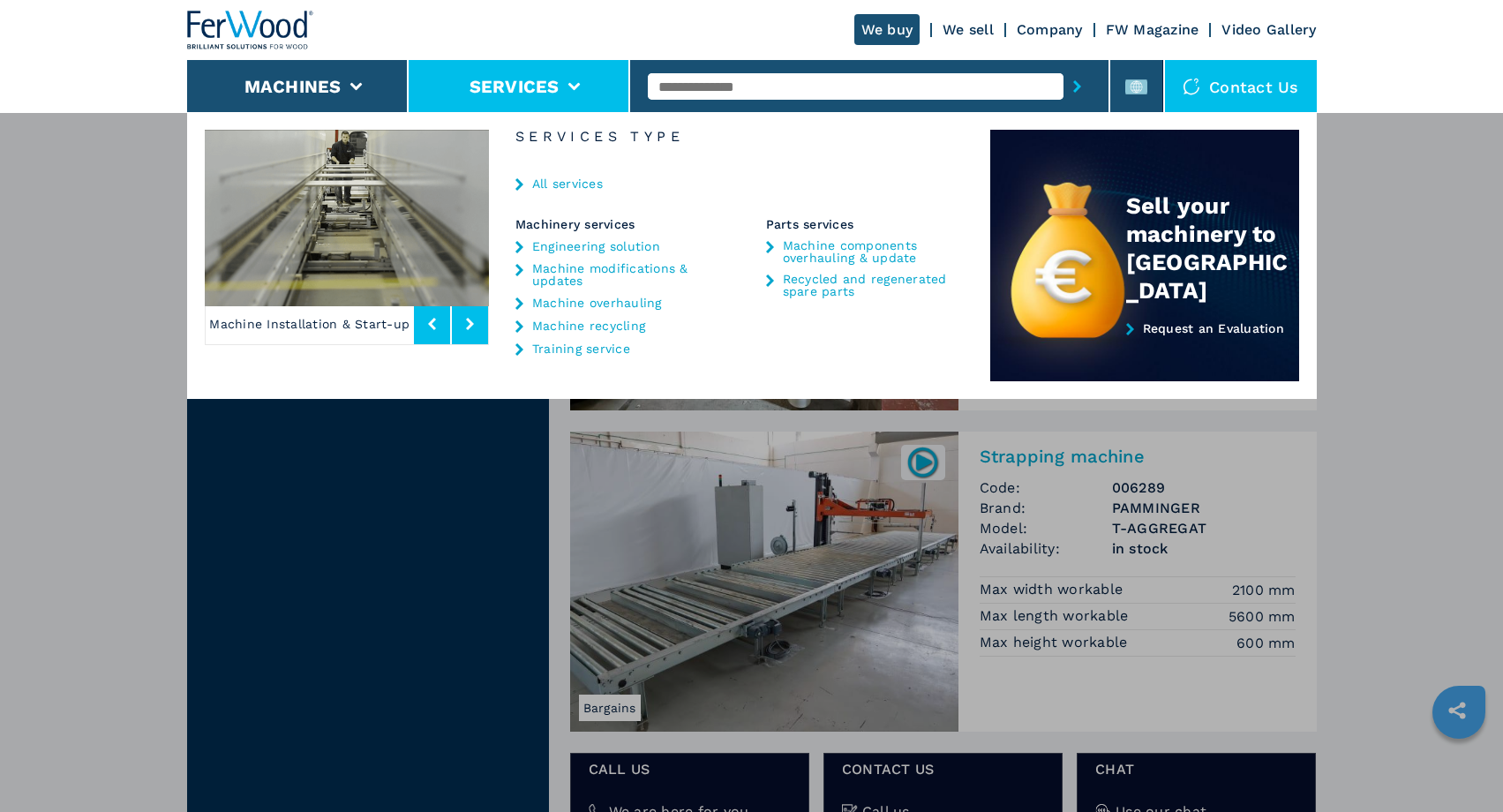
click at [478, 329] on button at bounding box center [469, 324] width 36 height 40
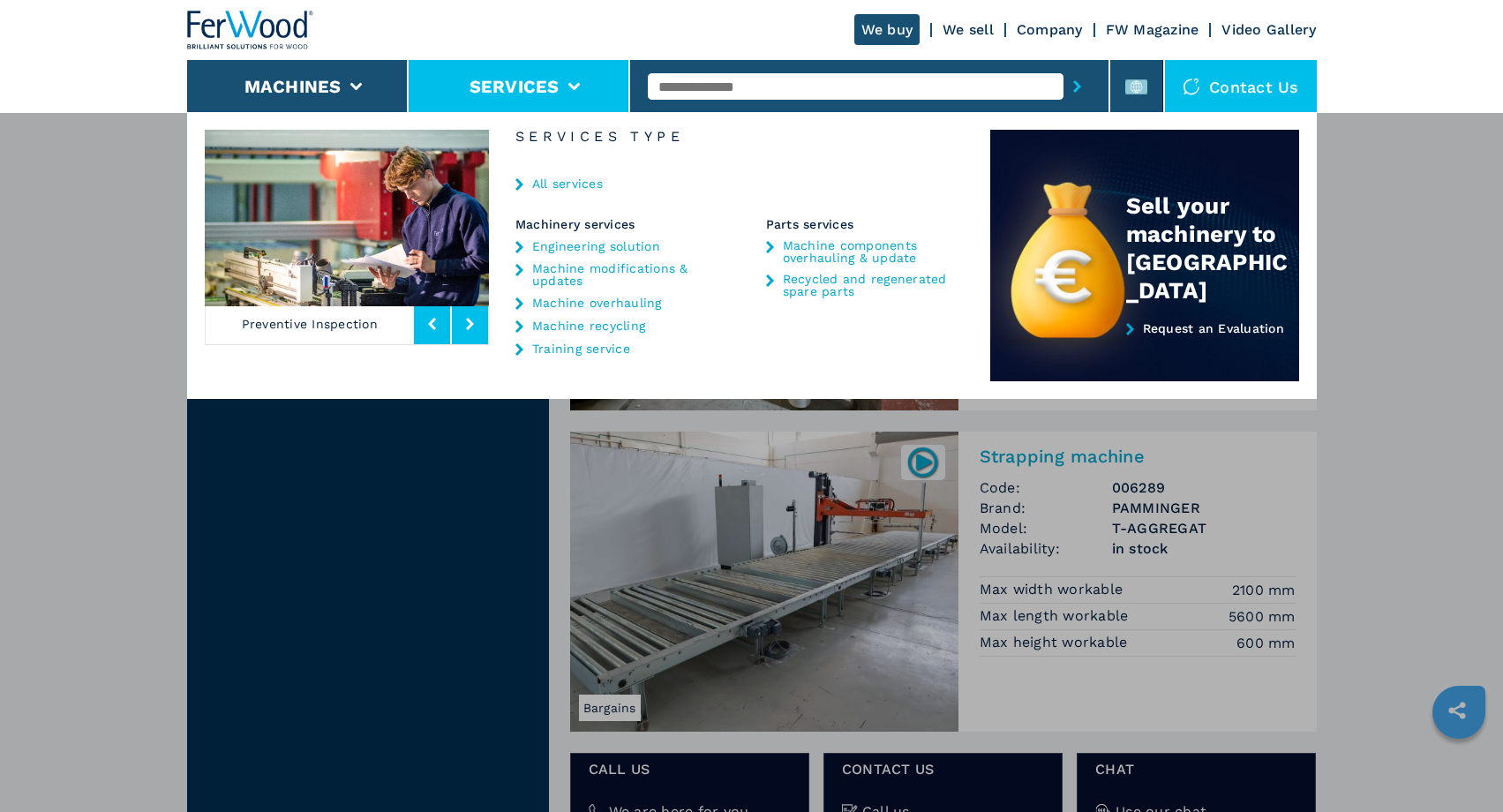
click at [478, 329] on button at bounding box center [469, 324] width 36 height 40
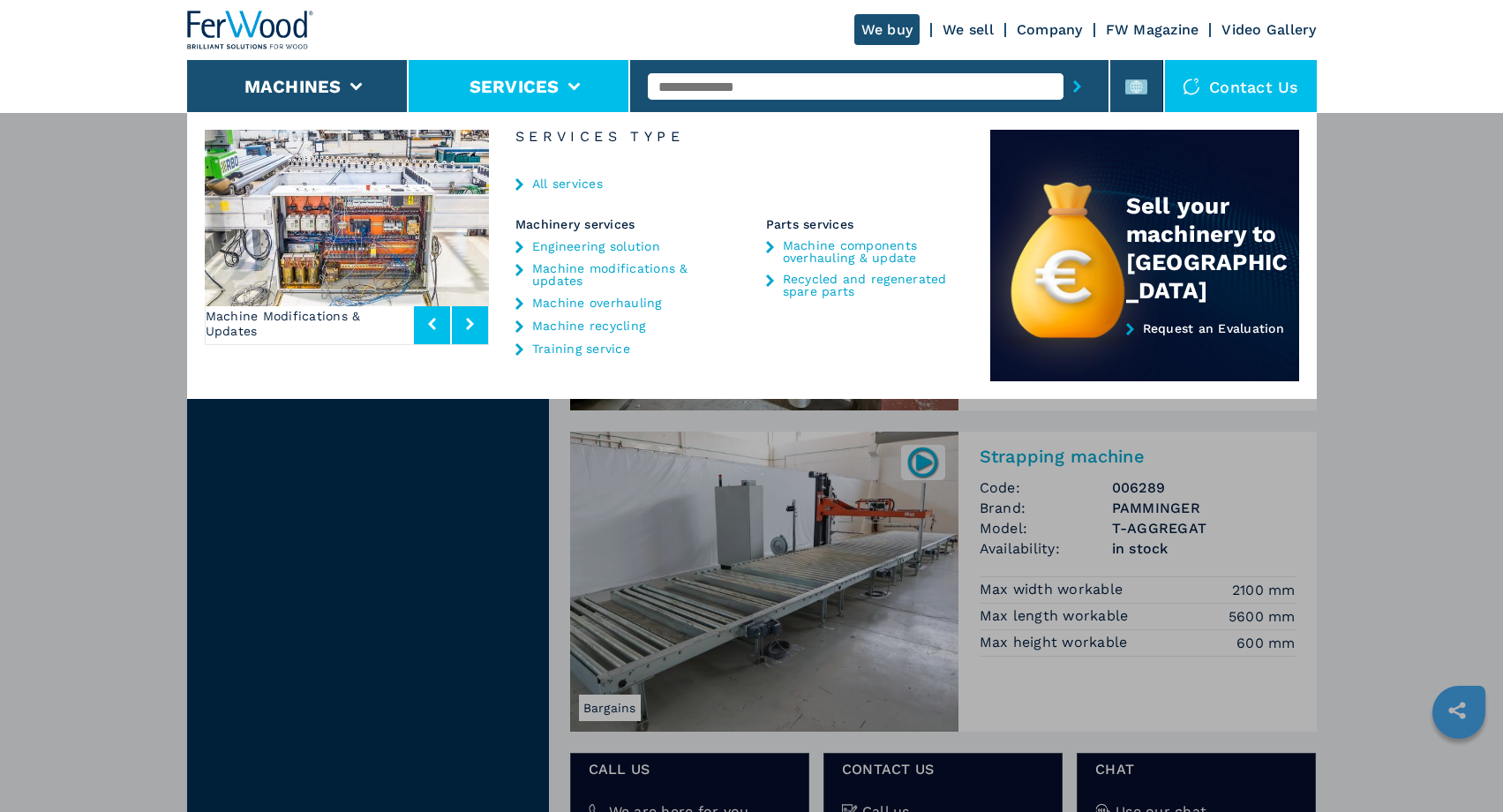
click at [478, 329] on button at bounding box center [469, 324] width 36 height 40
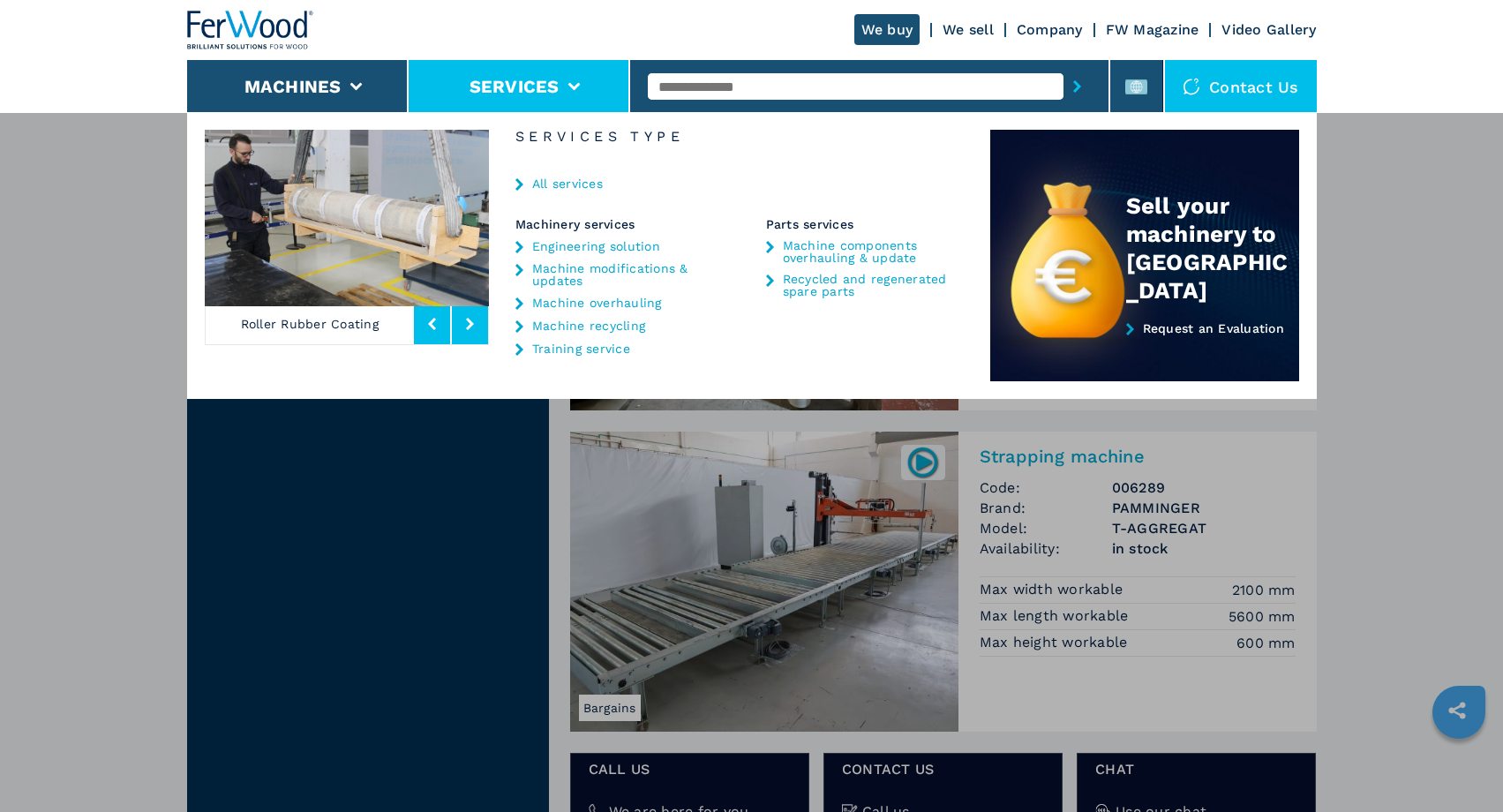
click at [478, 329] on button at bounding box center [469, 324] width 36 height 40
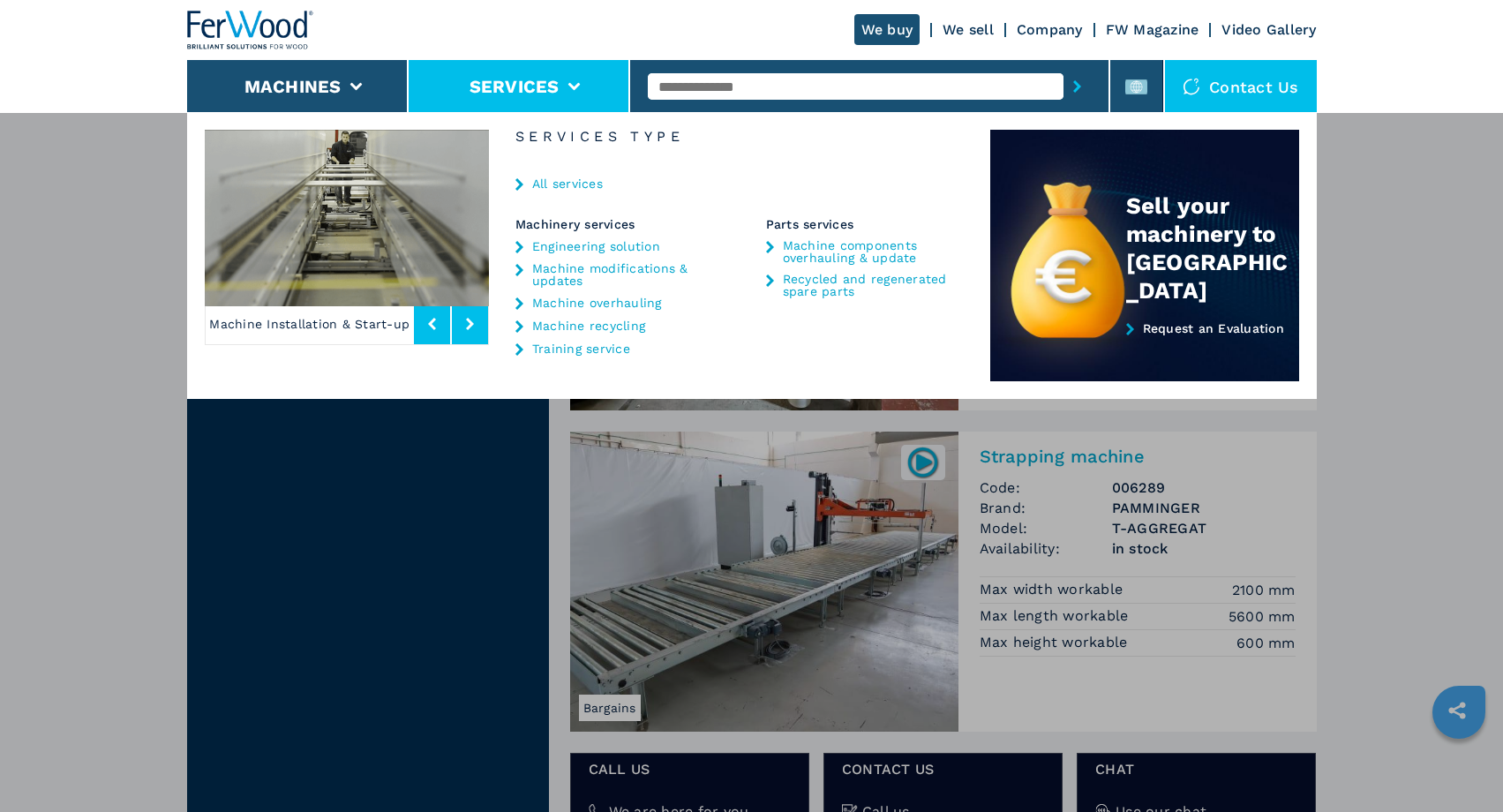
click at [478, 329] on button at bounding box center [469, 324] width 36 height 40
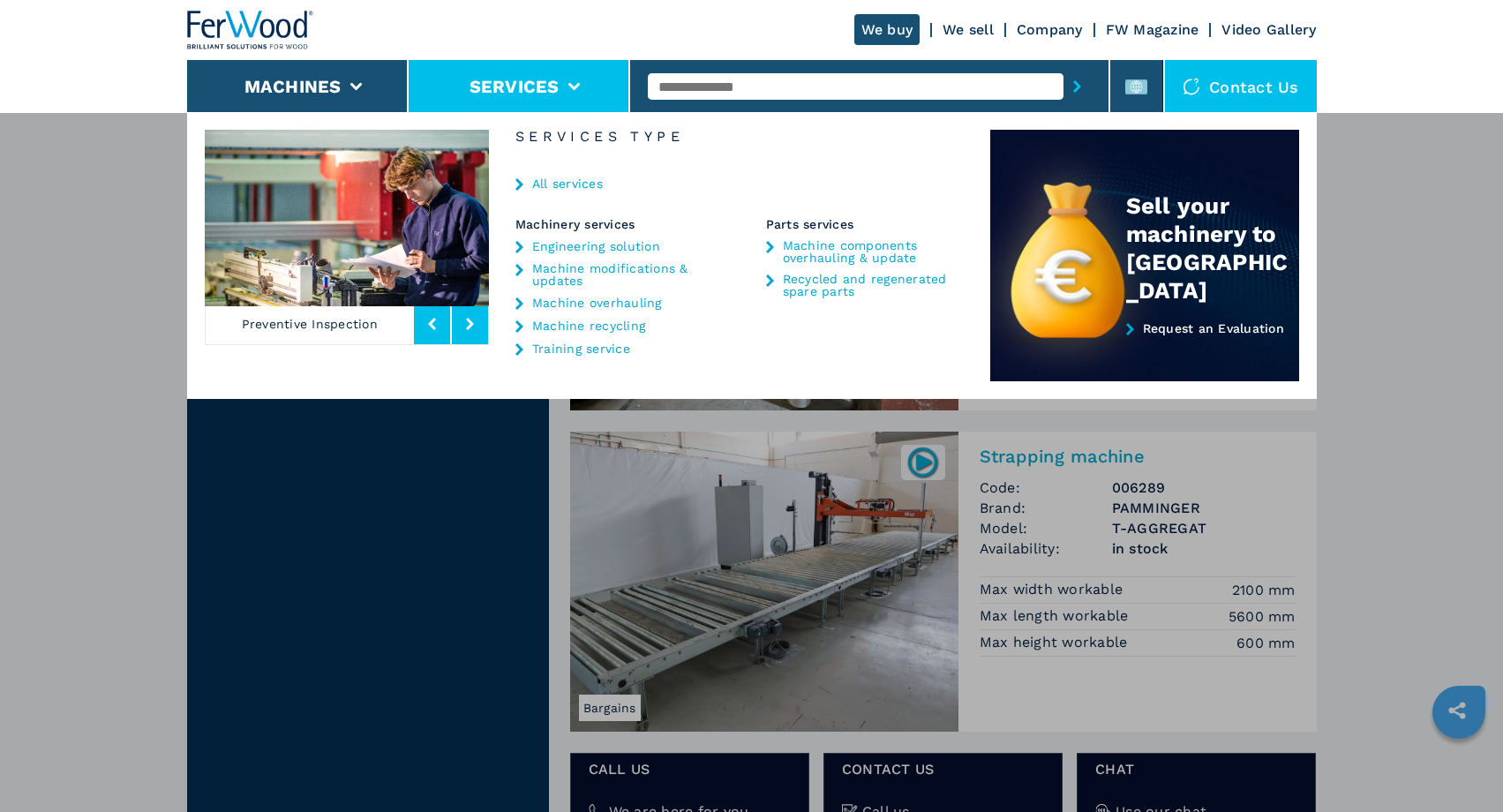
click at [478, 329] on button at bounding box center [469, 324] width 36 height 40
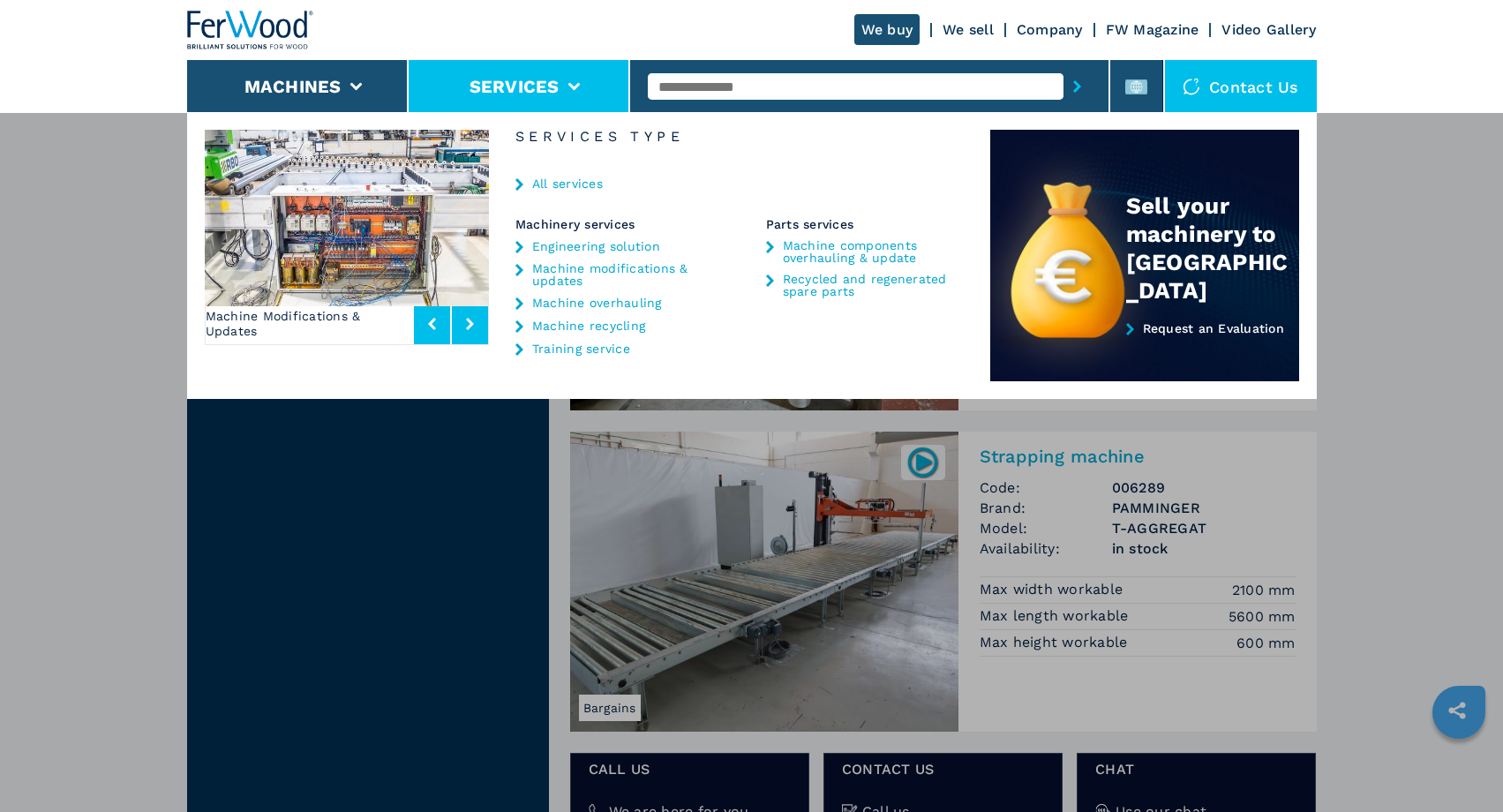
click at [478, 329] on button at bounding box center [469, 324] width 36 height 40
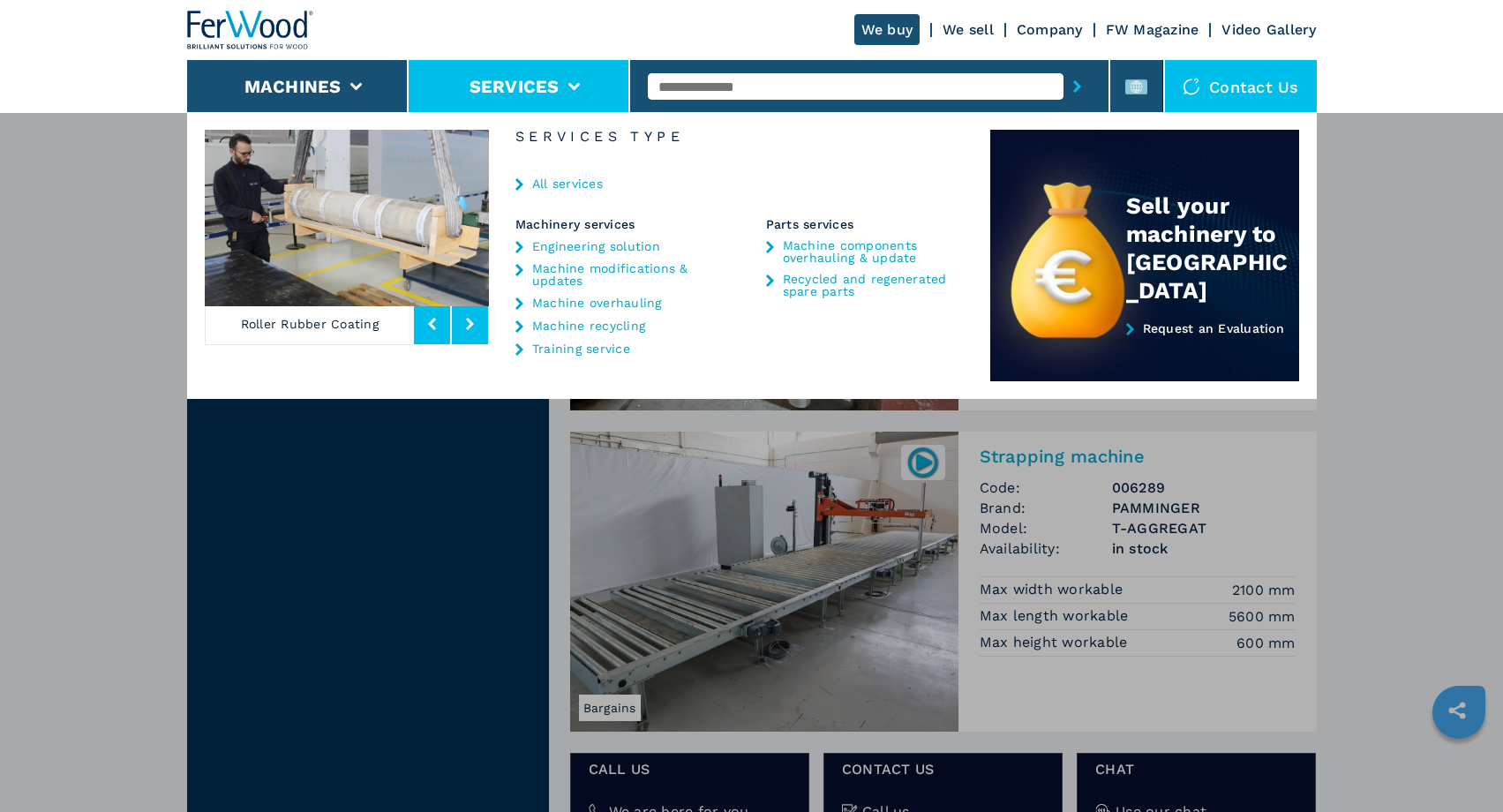
click at [478, 329] on button at bounding box center [469, 324] width 36 height 40
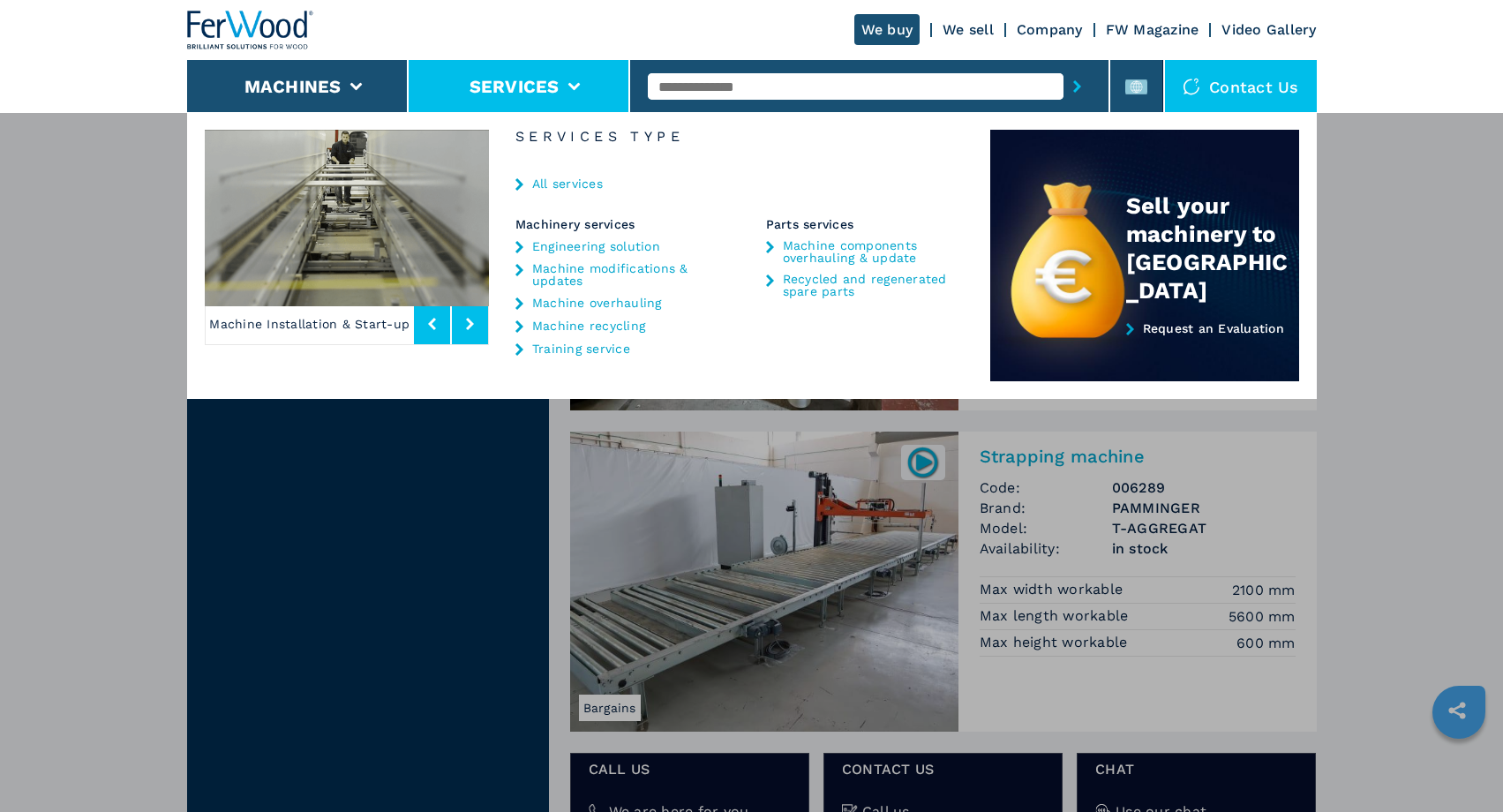
click at [478, 329] on button at bounding box center [469, 324] width 36 height 40
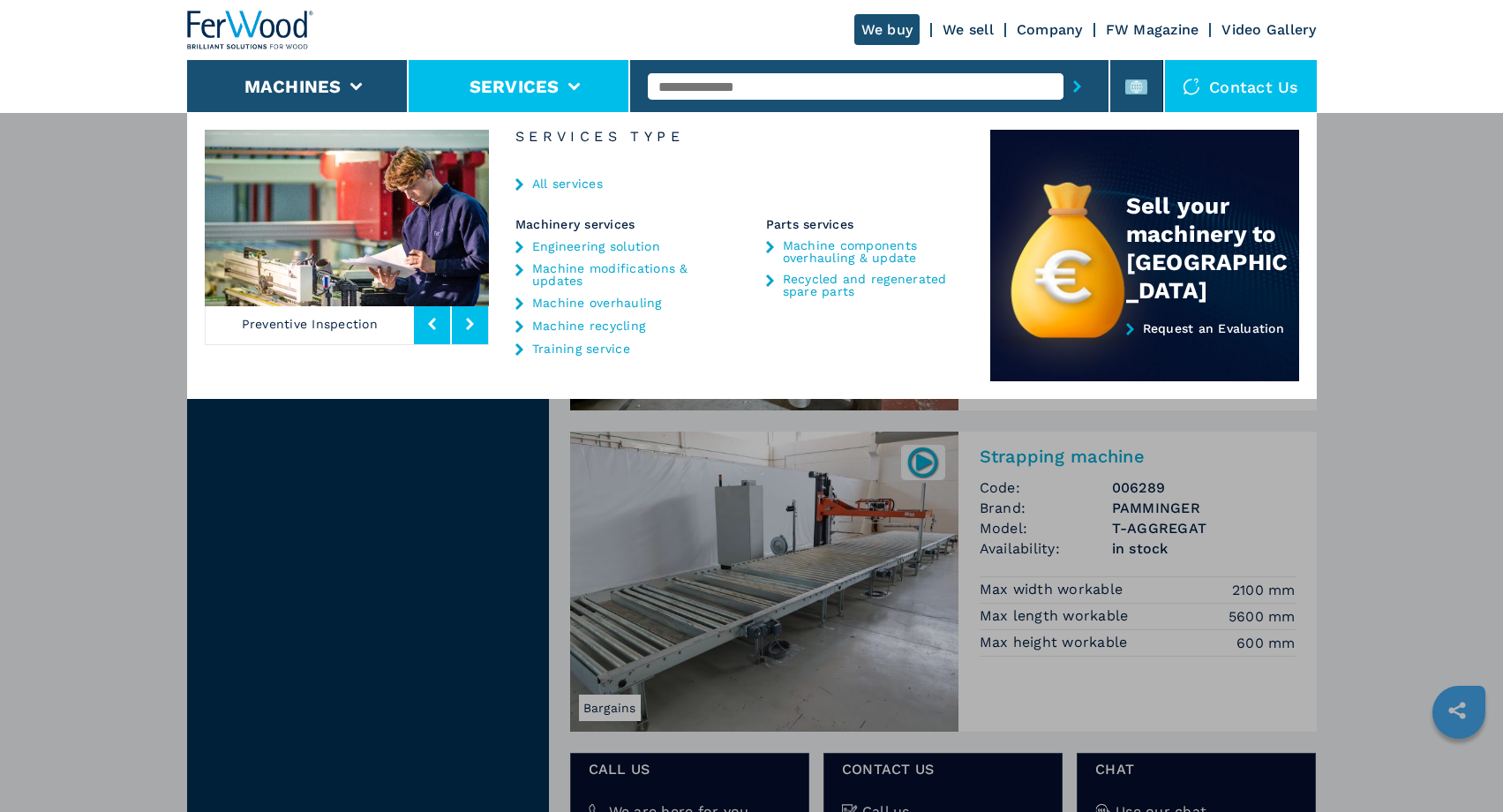
click at [544, 245] on link "Engineering solution" at bounding box center [596, 246] width 128 height 12
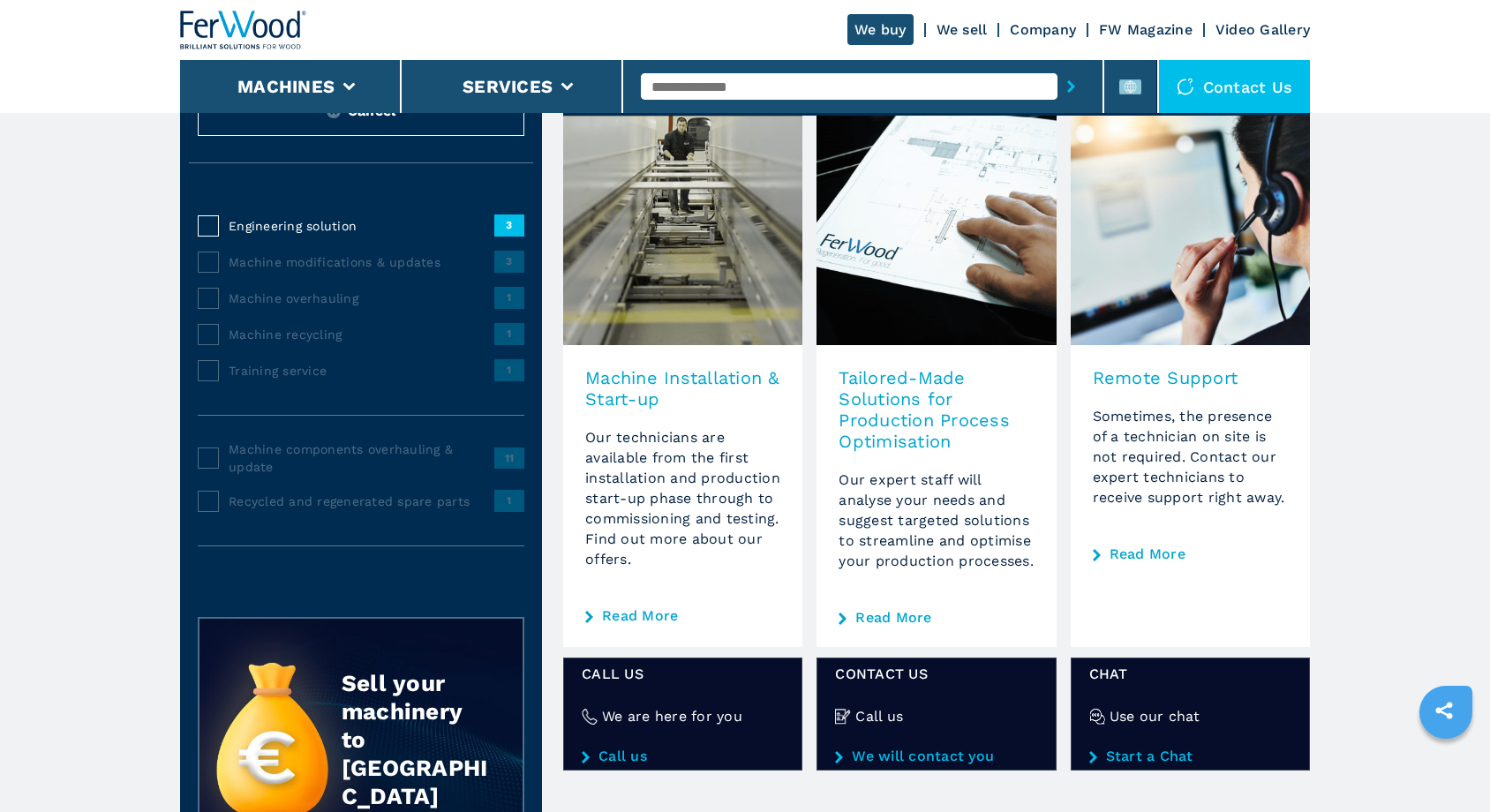
scroll to position [95, 0]
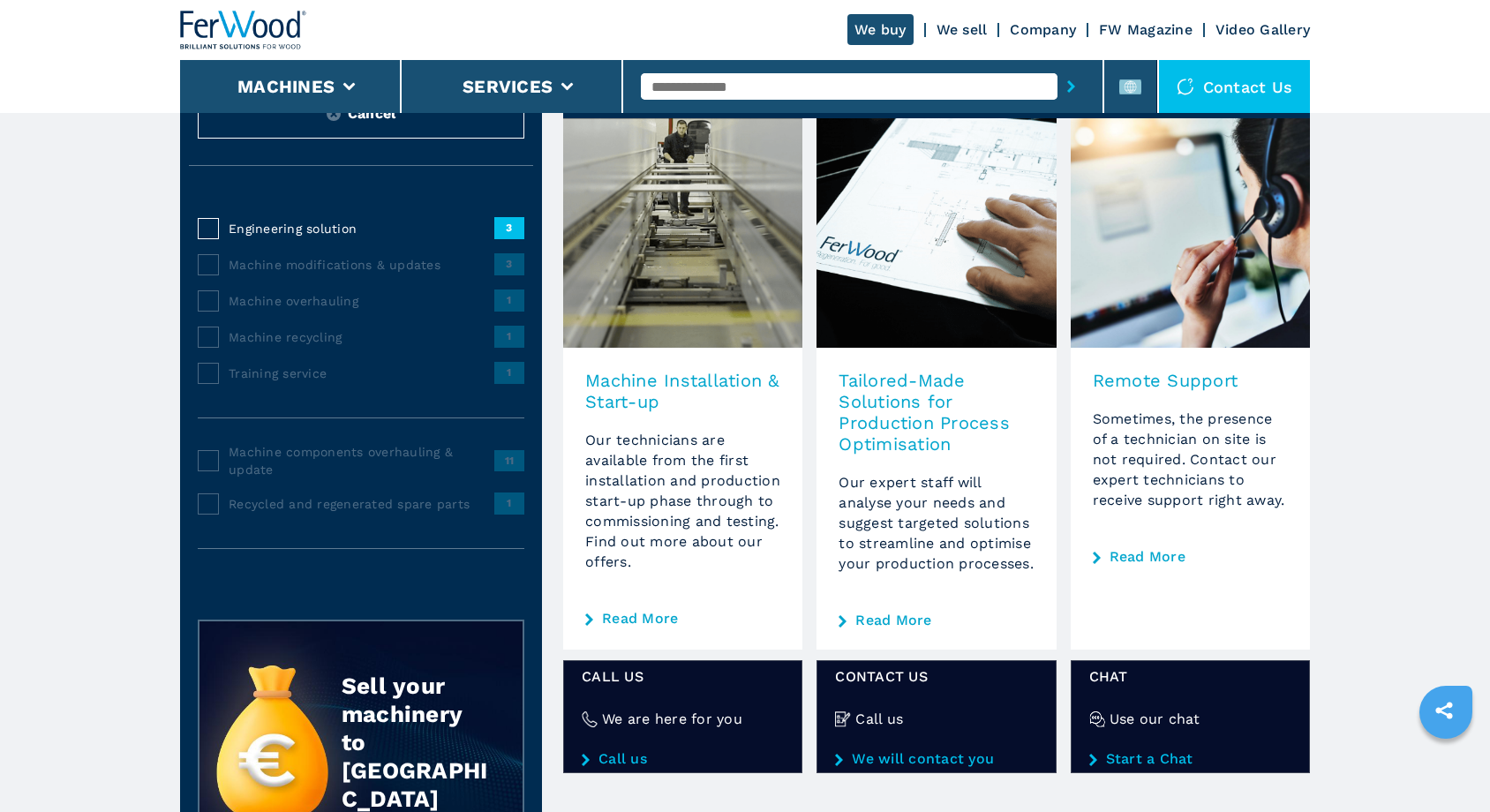
click at [685, 377] on h3 "Machine Installation & Start-up" at bounding box center [683, 391] width 196 height 42
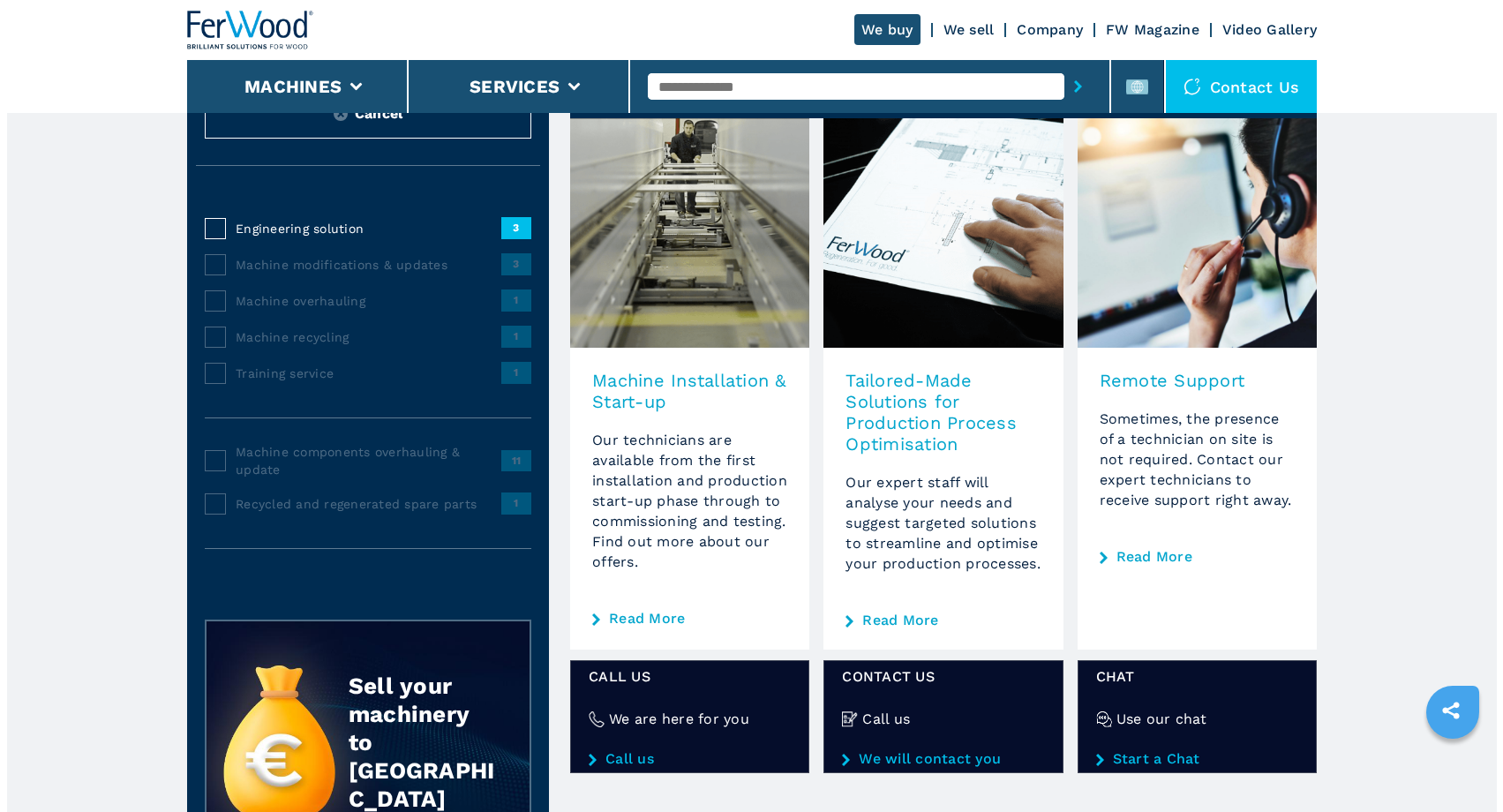
scroll to position [0, 0]
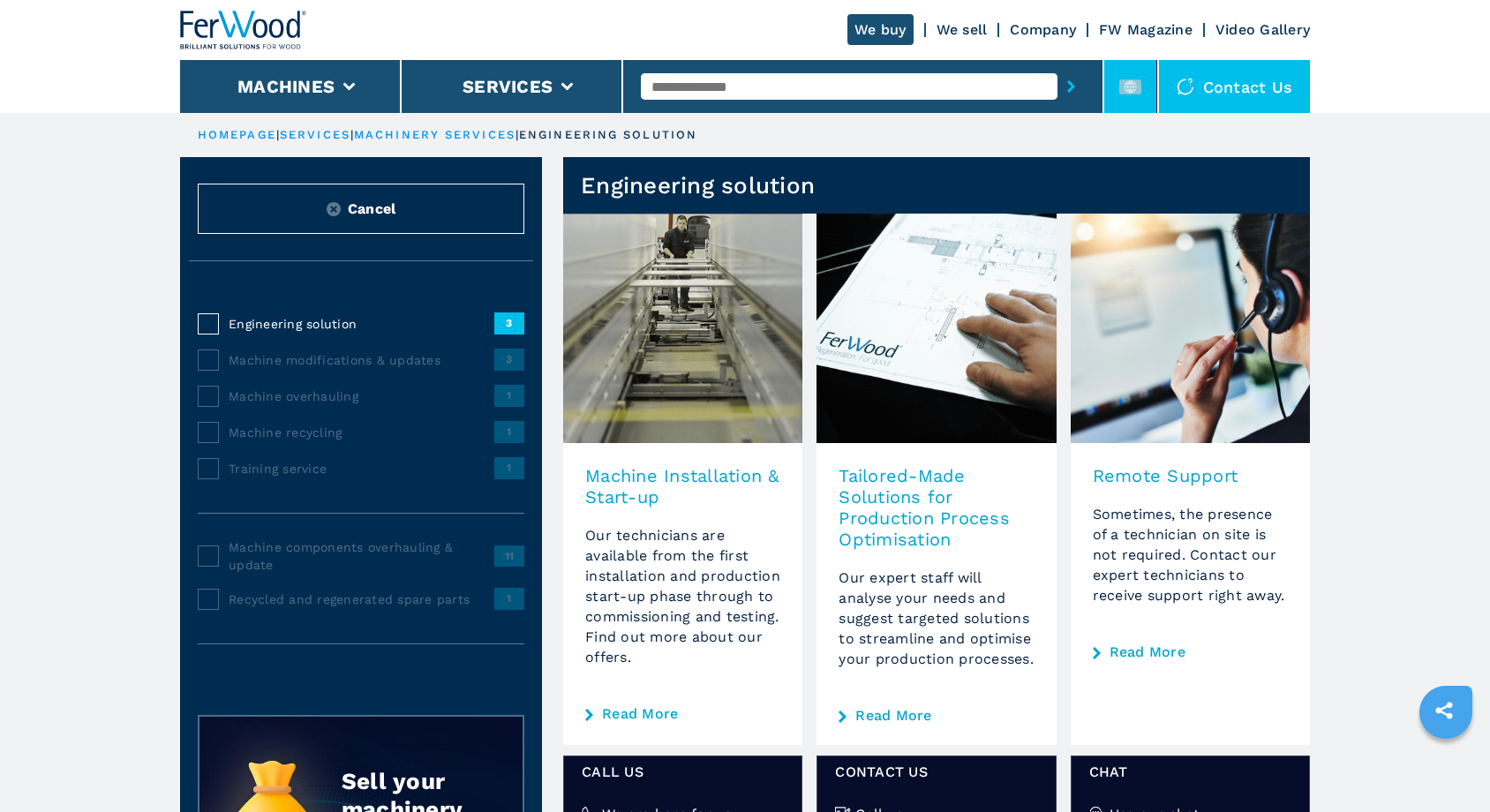
click at [1125, 84] on rect at bounding box center [1130, 87] width 22 height 15
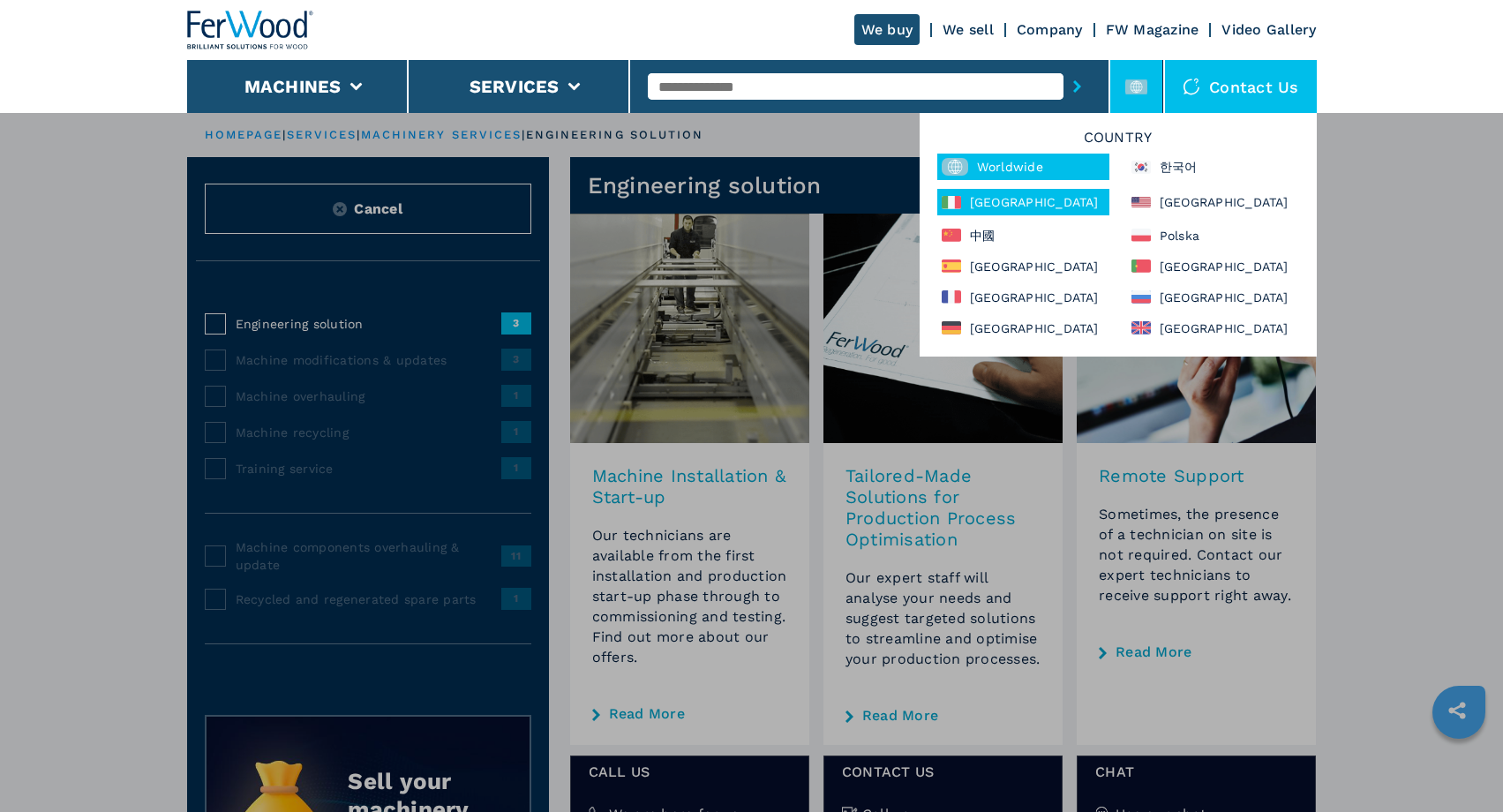
click at [968, 209] on div "[GEOGRAPHIC_DATA]" at bounding box center [1023, 202] width 173 height 27
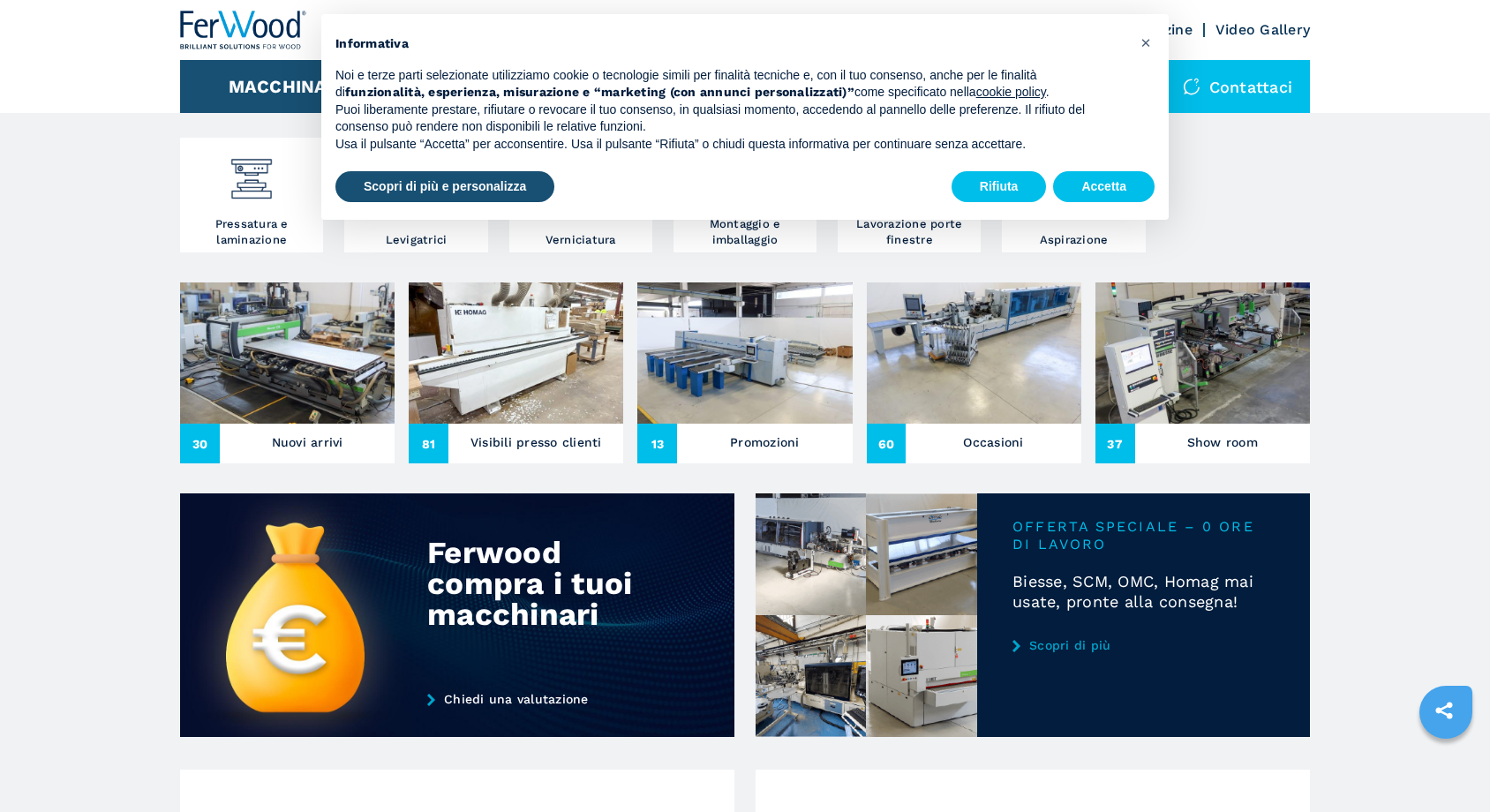
scroll to position [336, 0]
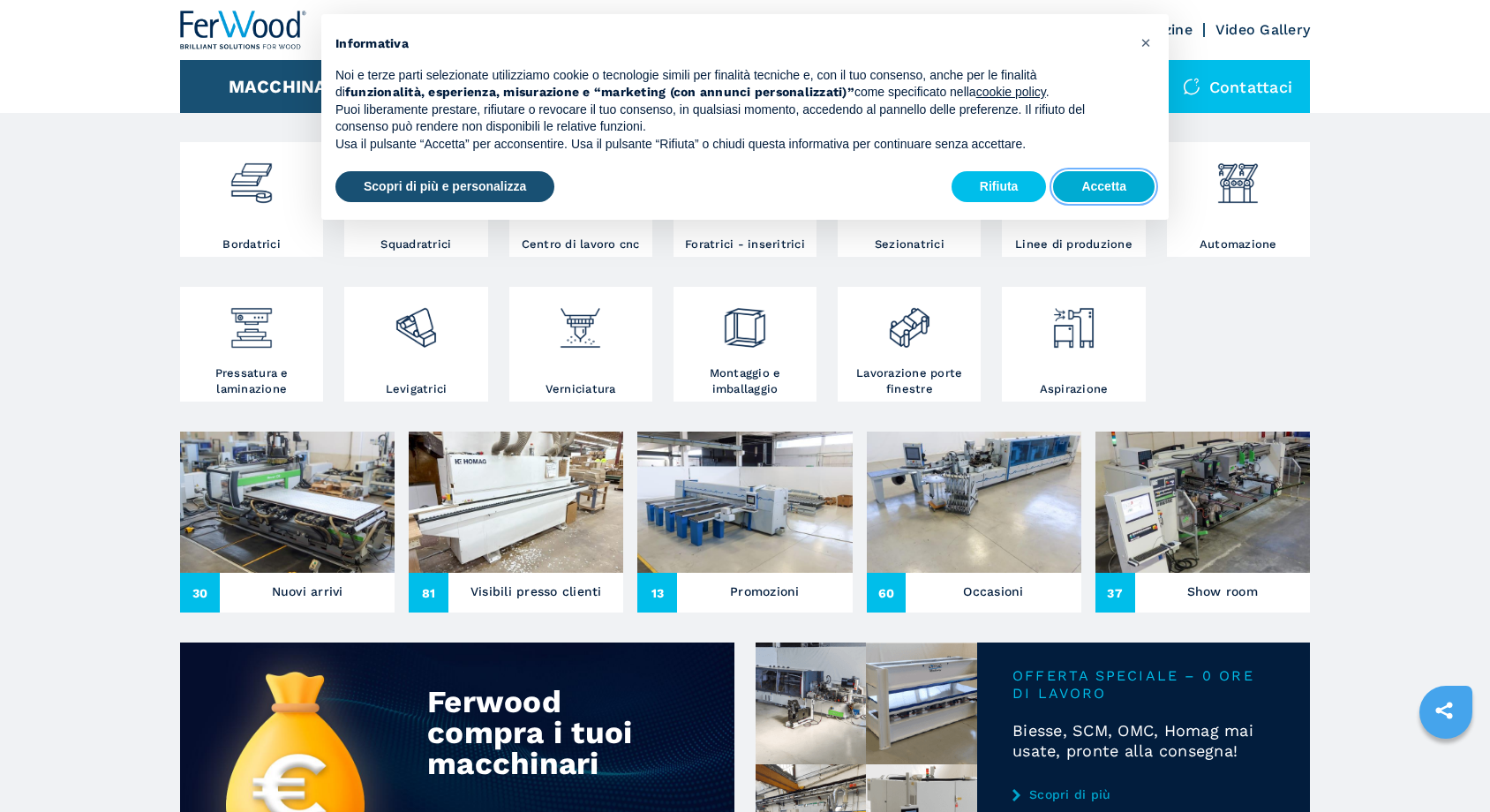
click at [1110, 179] on button "Accetta" at bounding box center [1103, 187] width 102 height 32
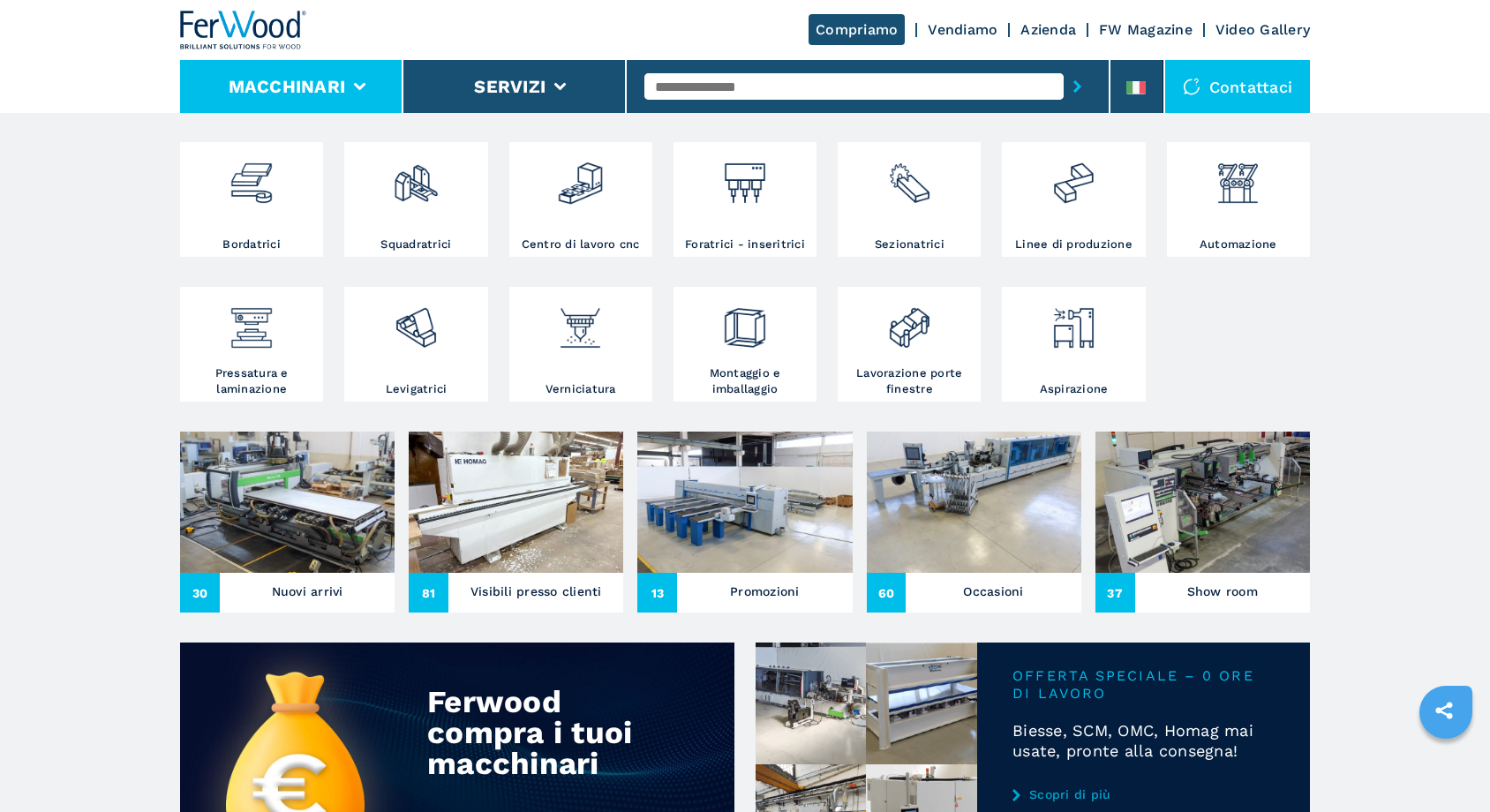
click at [338, 92] on button "Macchinari" at bounding box center [287, 86] width 118 height 21
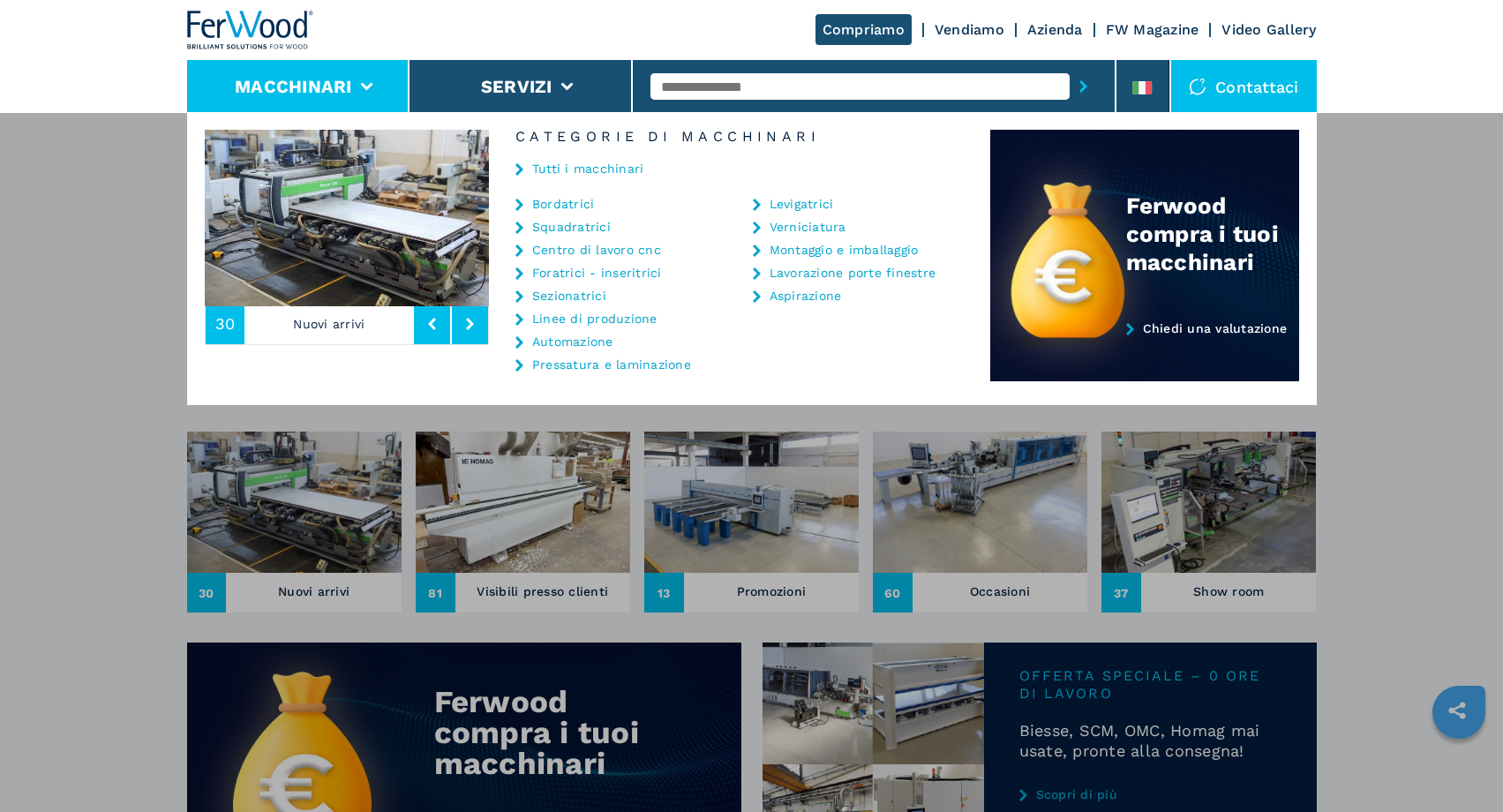
click at [95, 277] on div "Macchinari Bordatrici Squadratrici Centro di lavoro cnc Foratrici - inseritrici…" at bounding box center [752, 517] width 1503 height 812
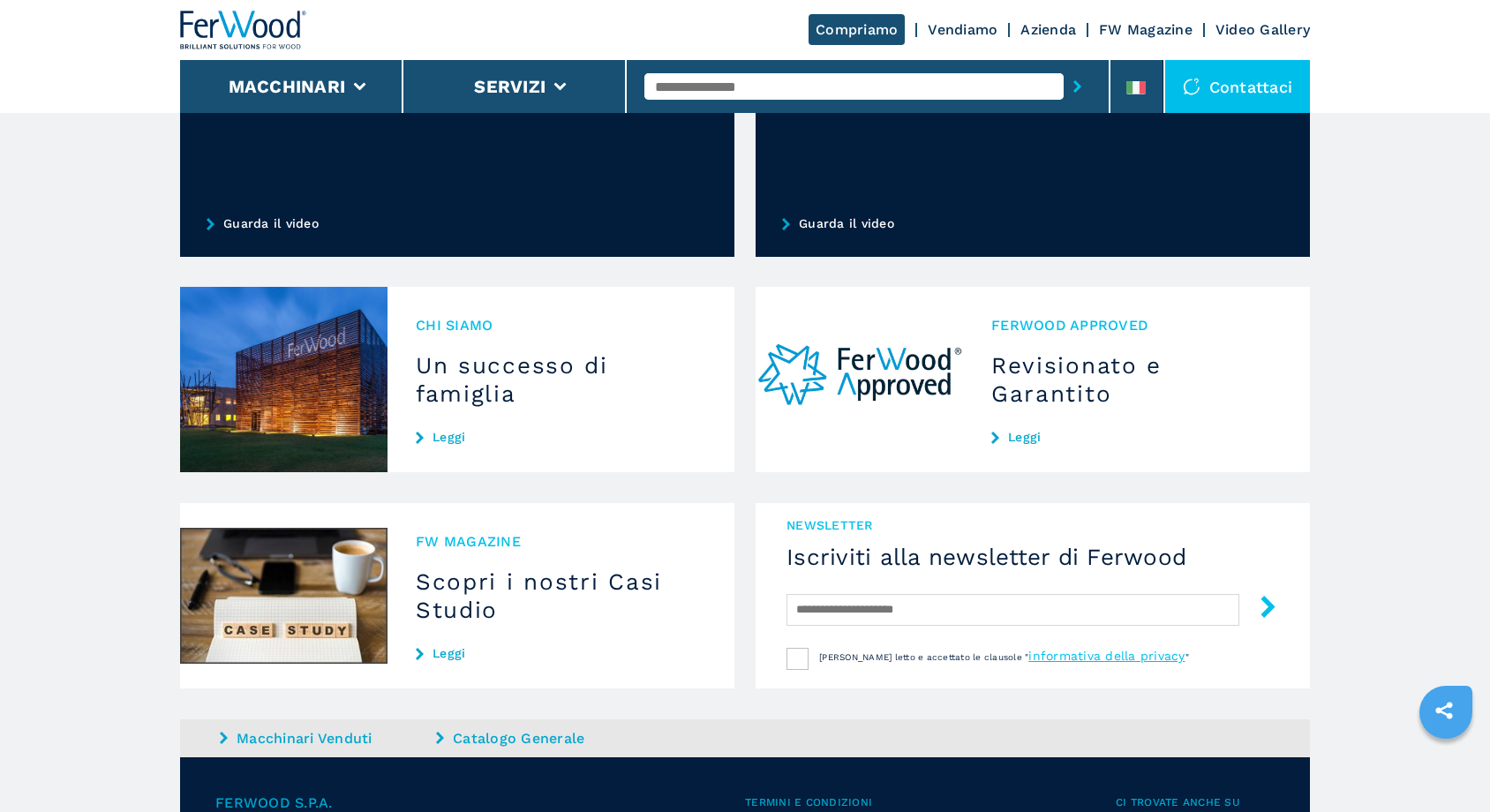
click at [291, 536] on img at bounding box center [284, 595] width 207 height 185
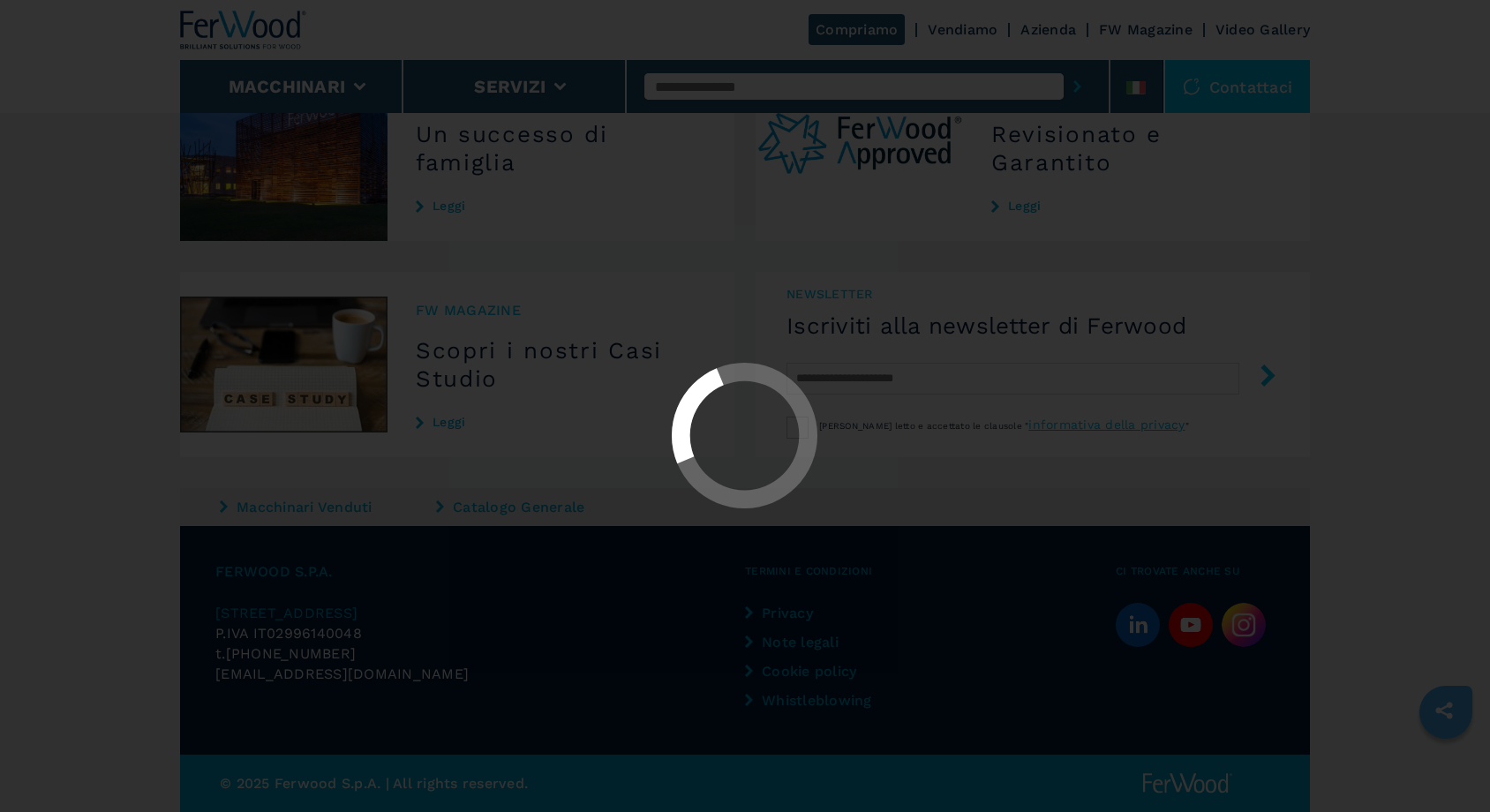
scroll to position [1618, 0]
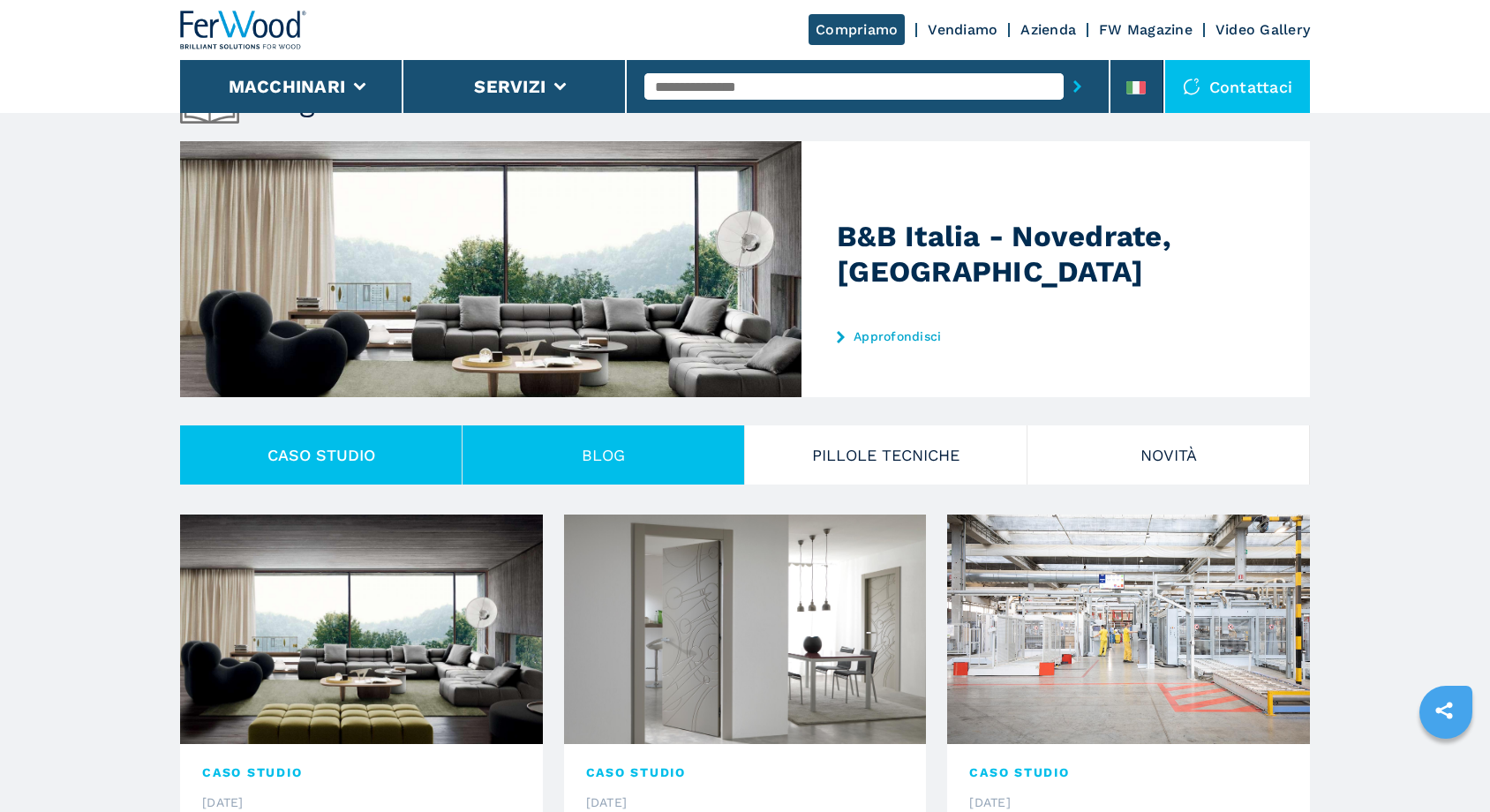
scroll to position [88, 0]
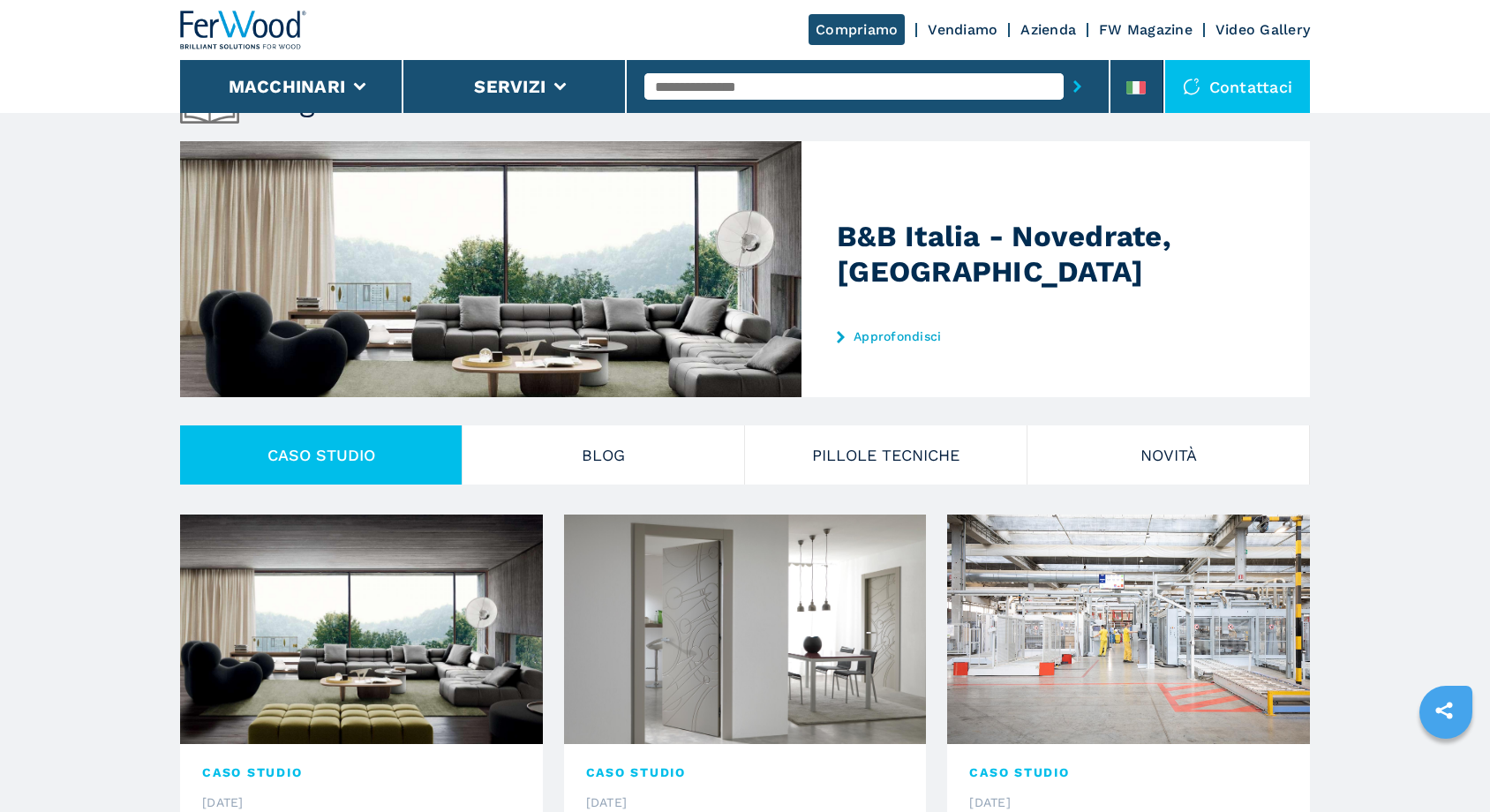
click at [960, 26] on link "Vendiamo" at bounding box center [963, 29] width 70 height 17
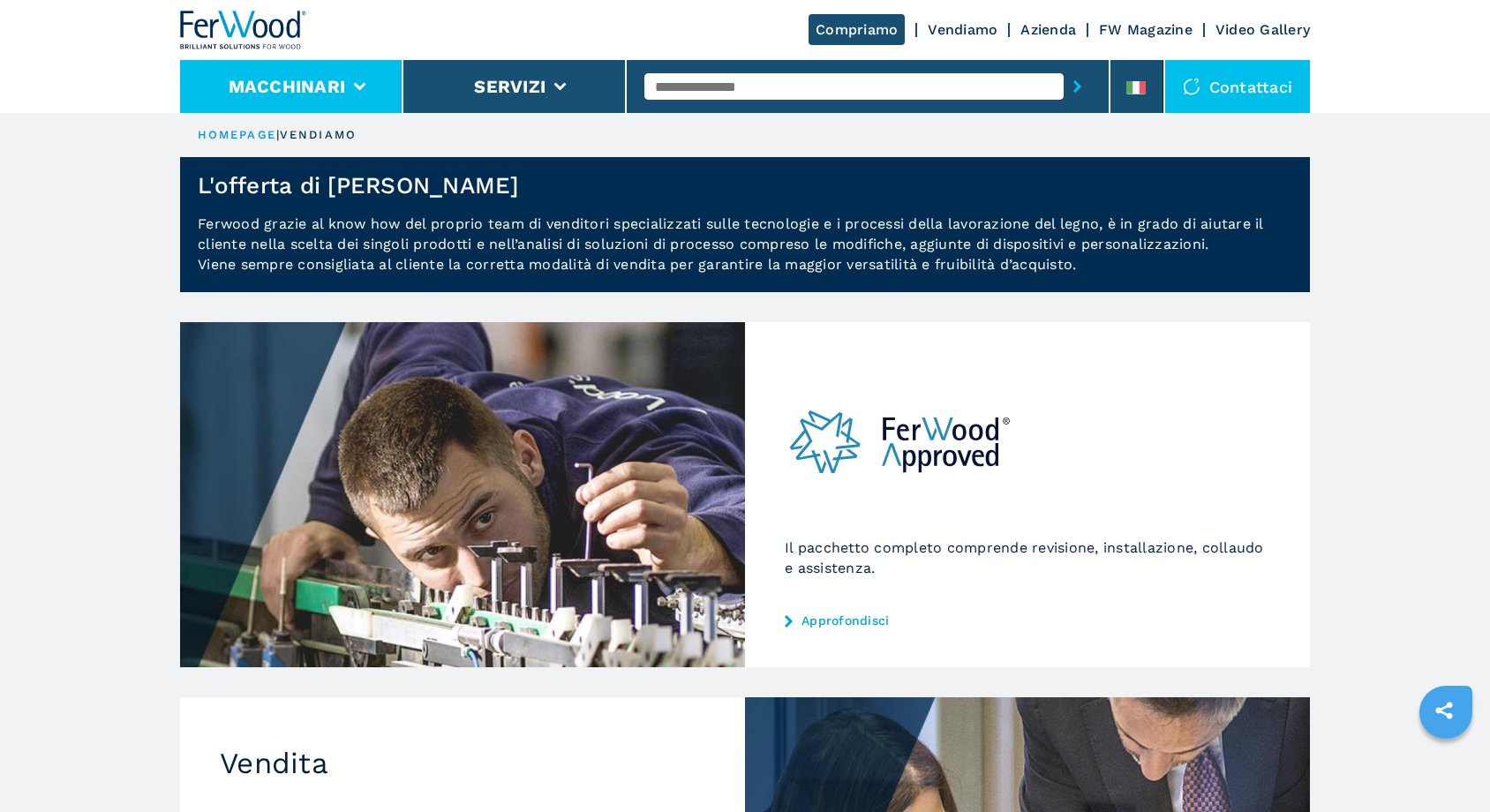
click at [221, 103] on li "Macchinari" at bounding box center [291, 86] width 223 height 53
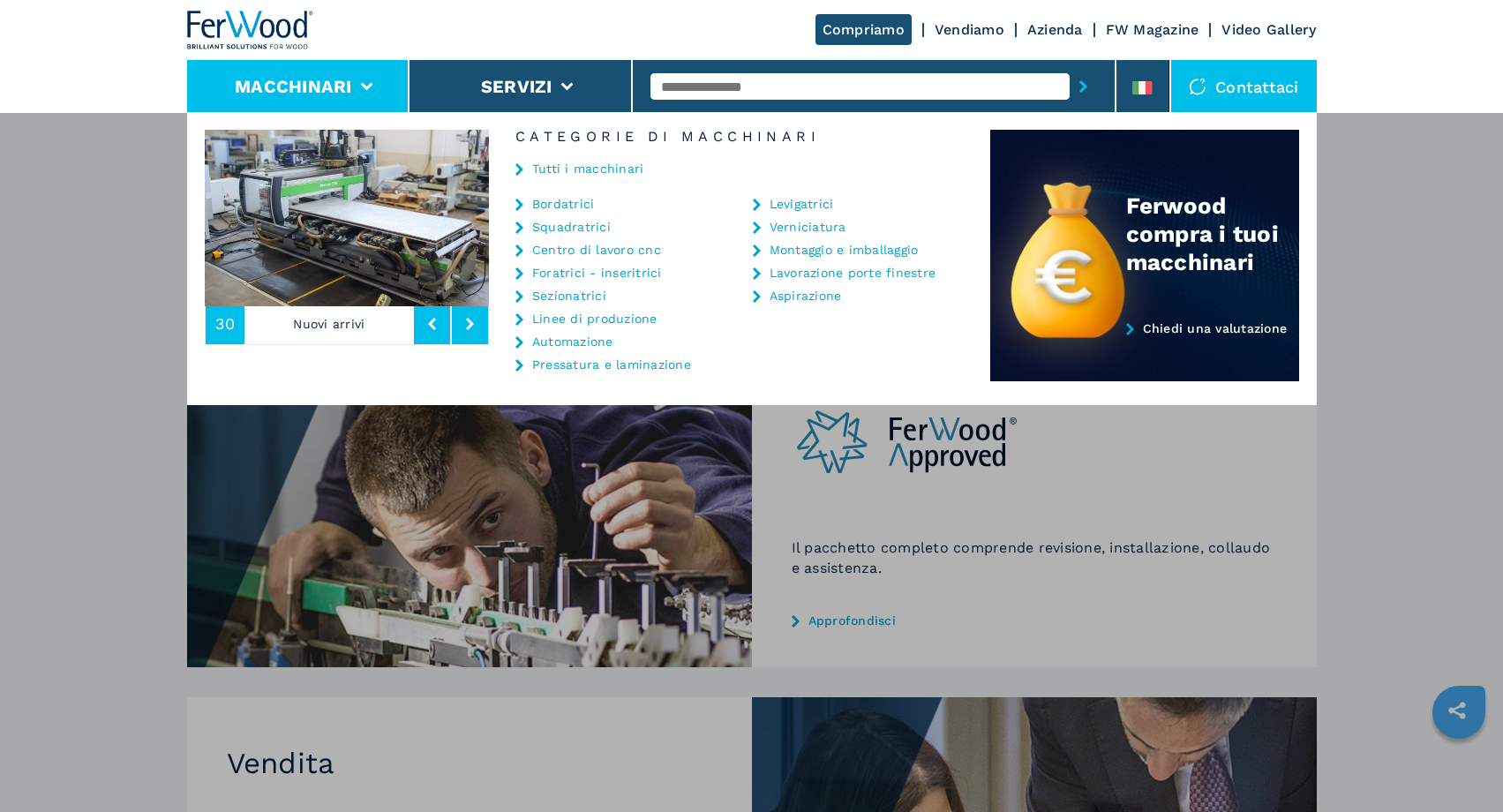
click at [579, 165] on link "Tutti i macchinari" at bounding box center [588, 168] width 112 height 12
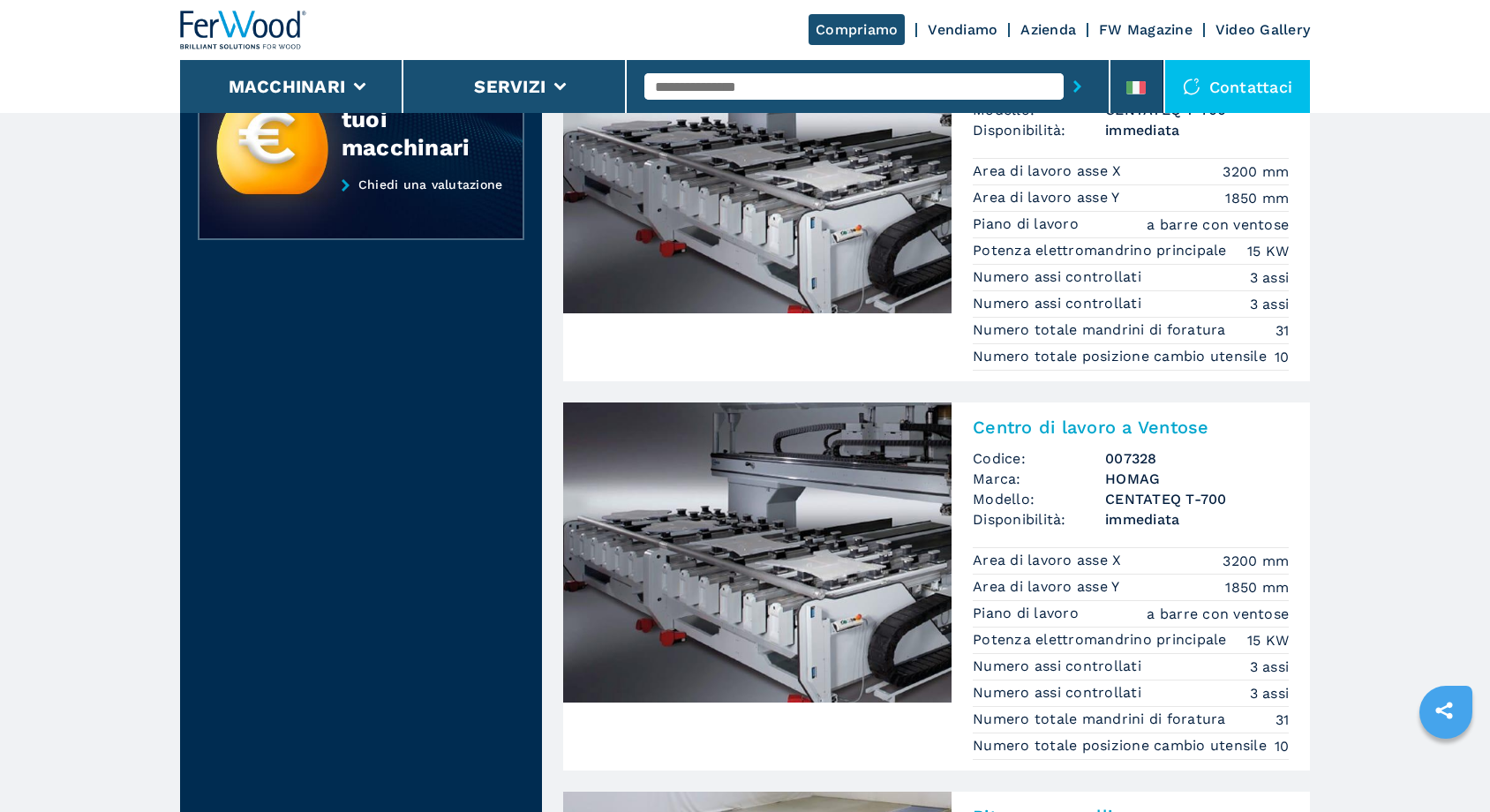
scroll to position [667, 0]
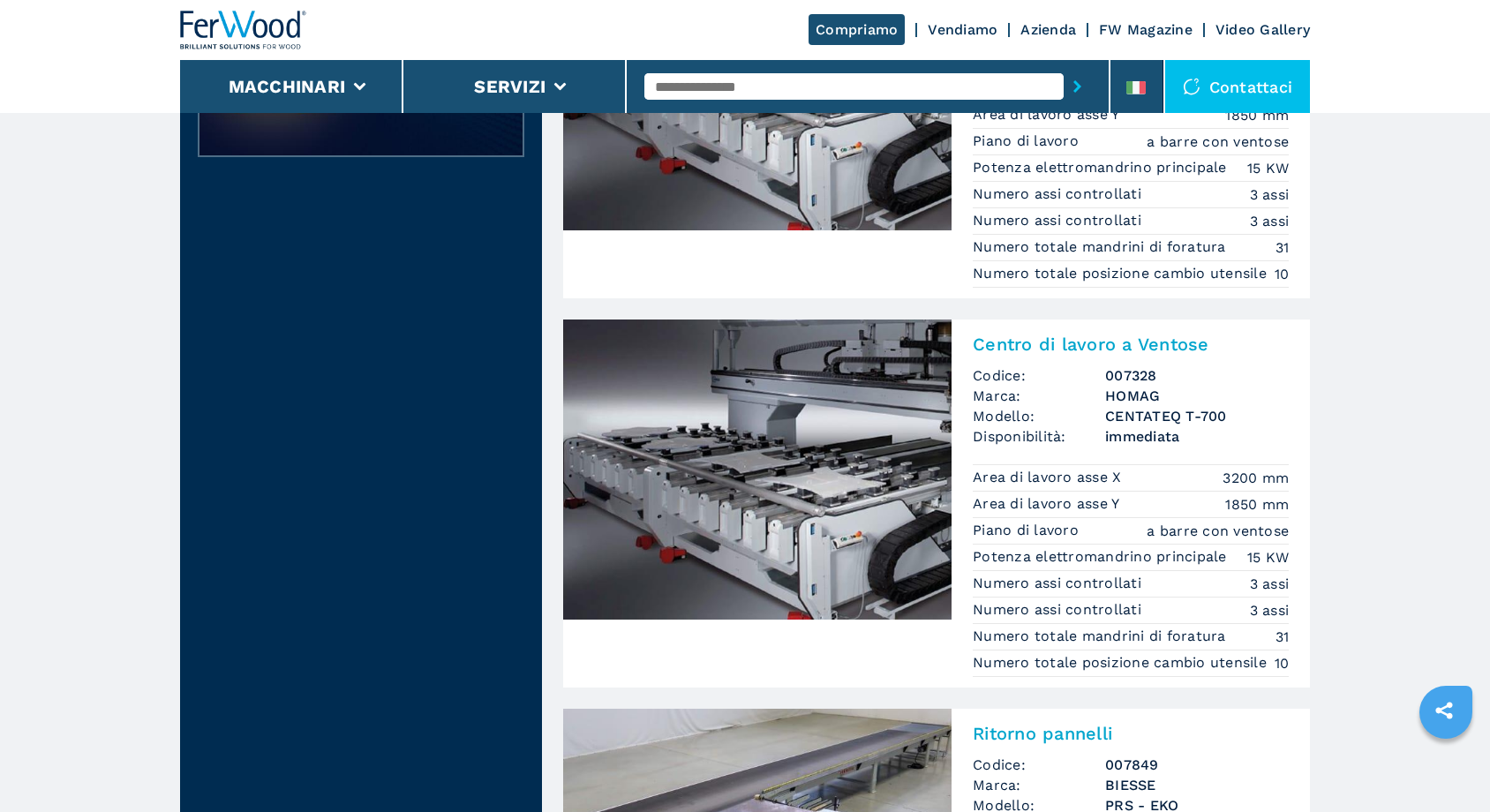
click at [1209, 72] on div "Contattaci" at bounding box center [1238, 86] width 146 height 53
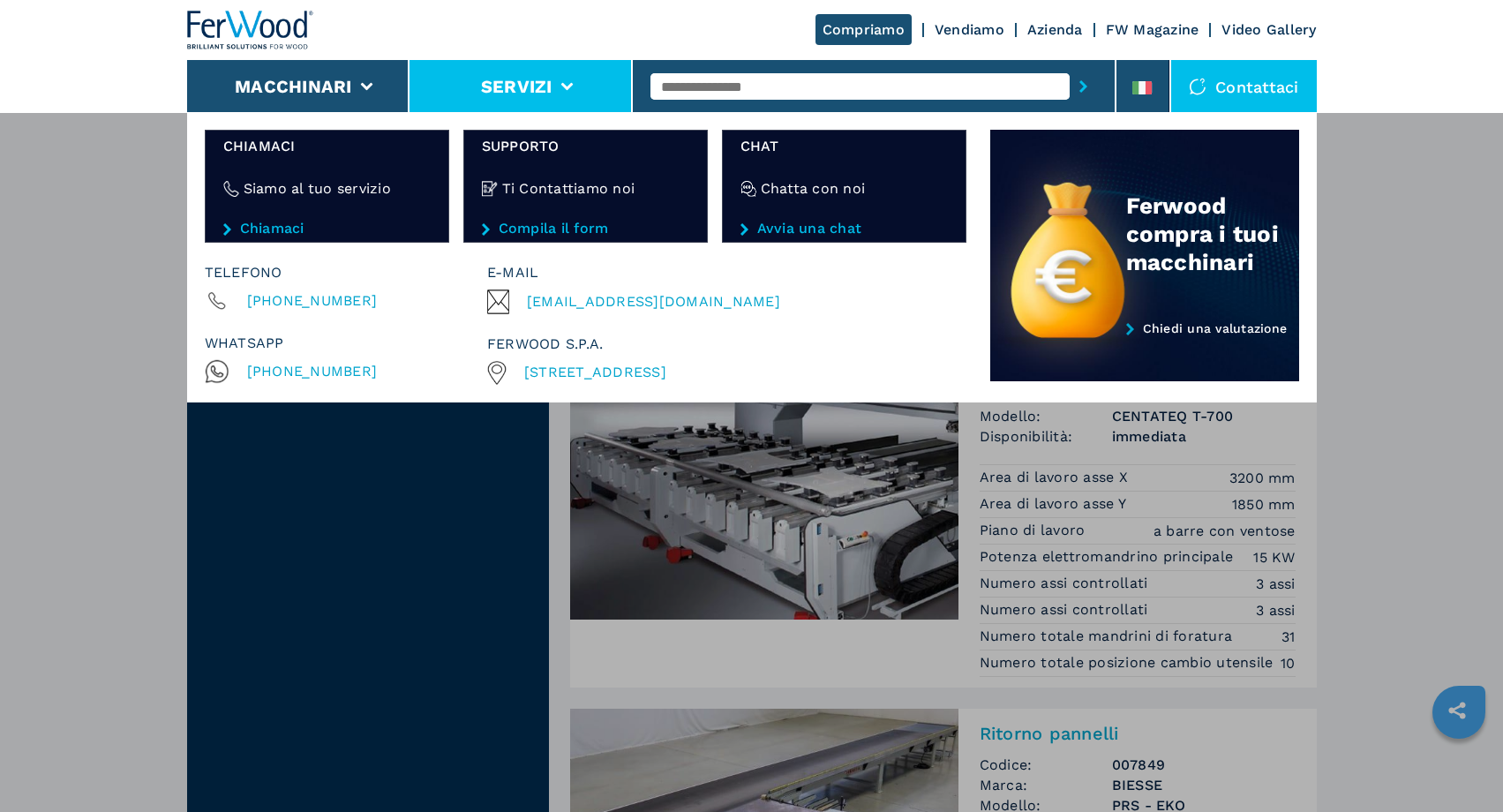
click at [516, 85] on button "Servizi" at bounding box center [517, 86] width 72 height 21
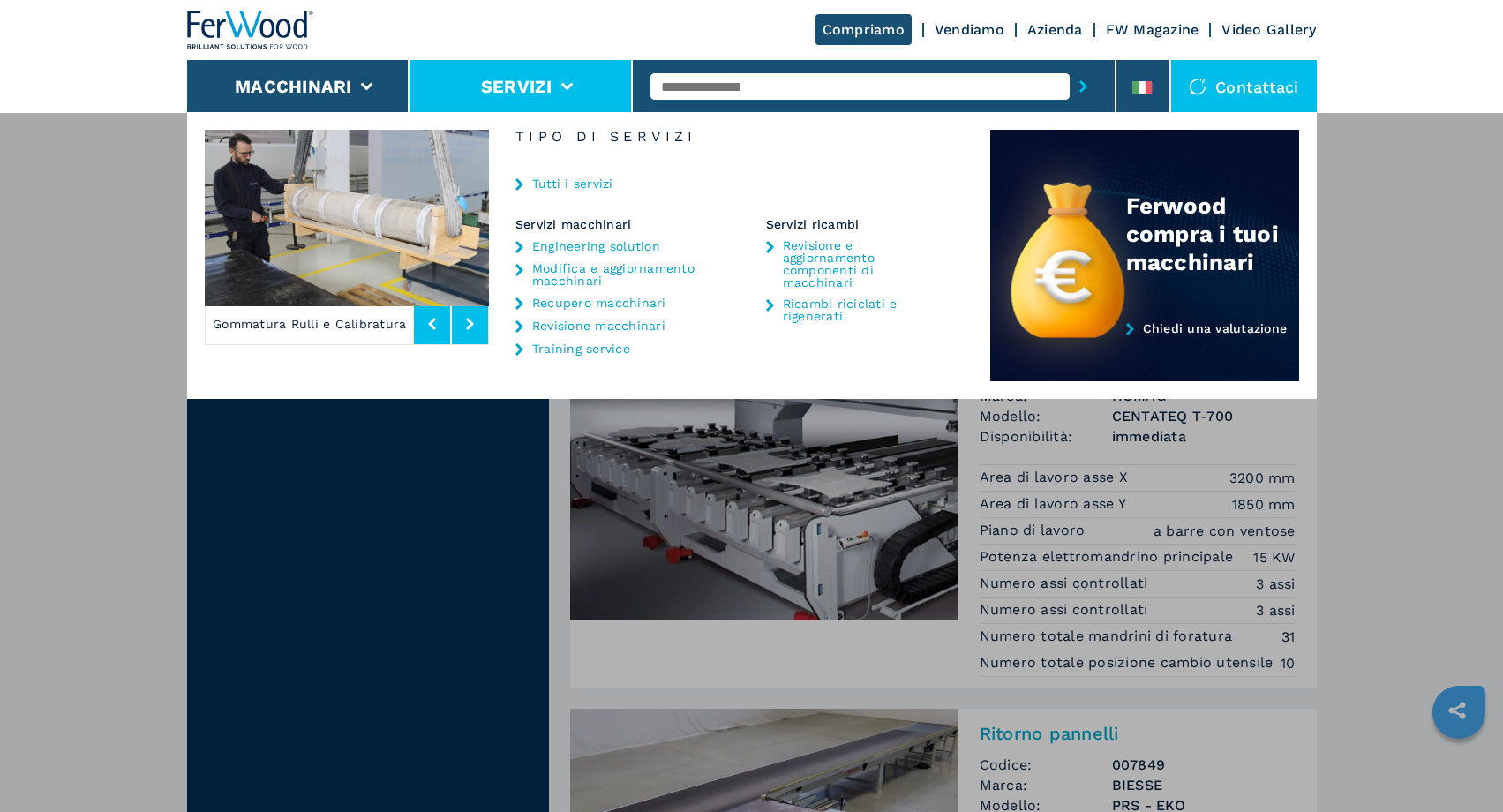
click at [1354, 365] on div "**********" at bounding box center [752, 517] width 1503 height 812
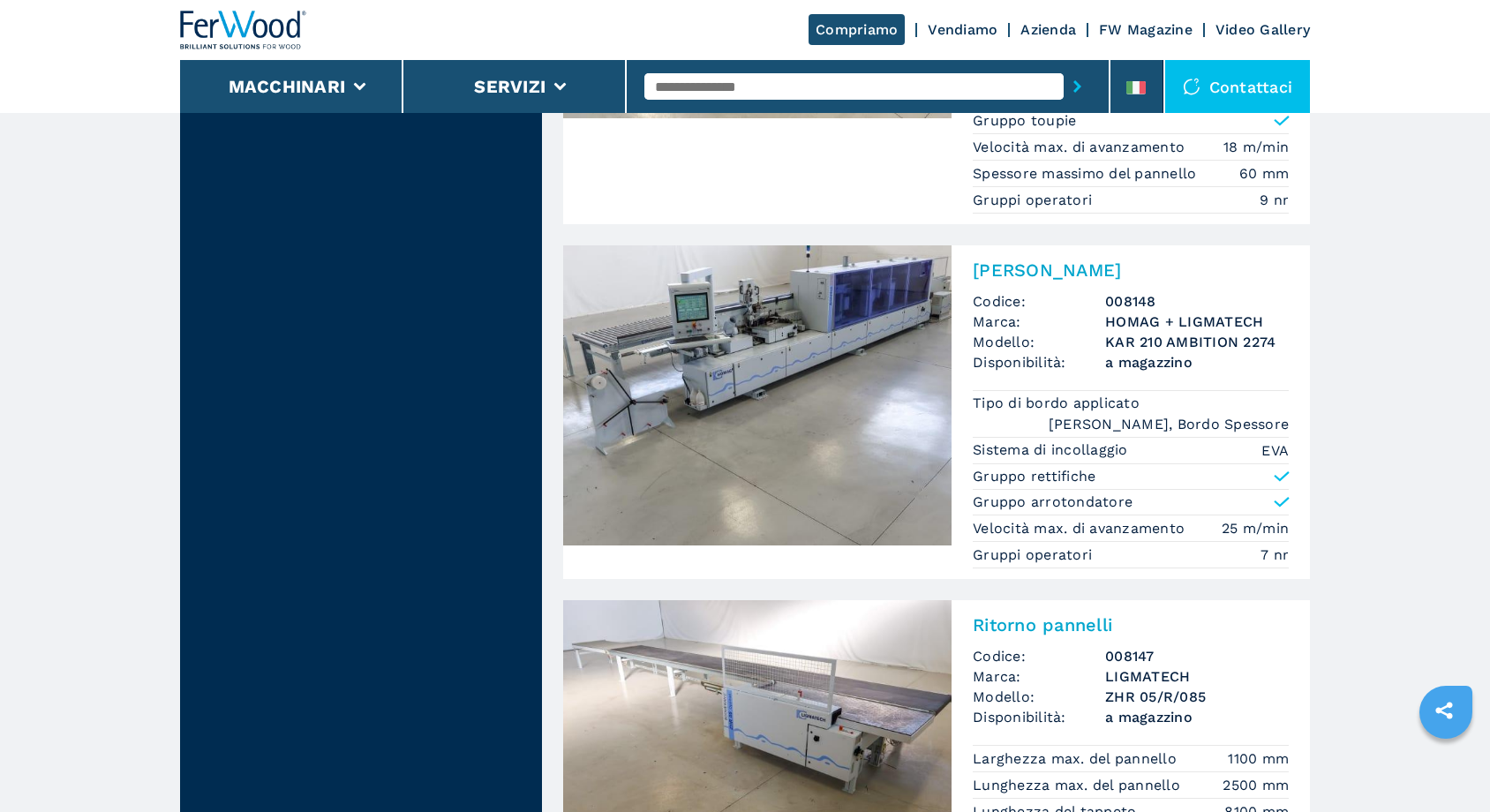
scroll to position [2386, 0]
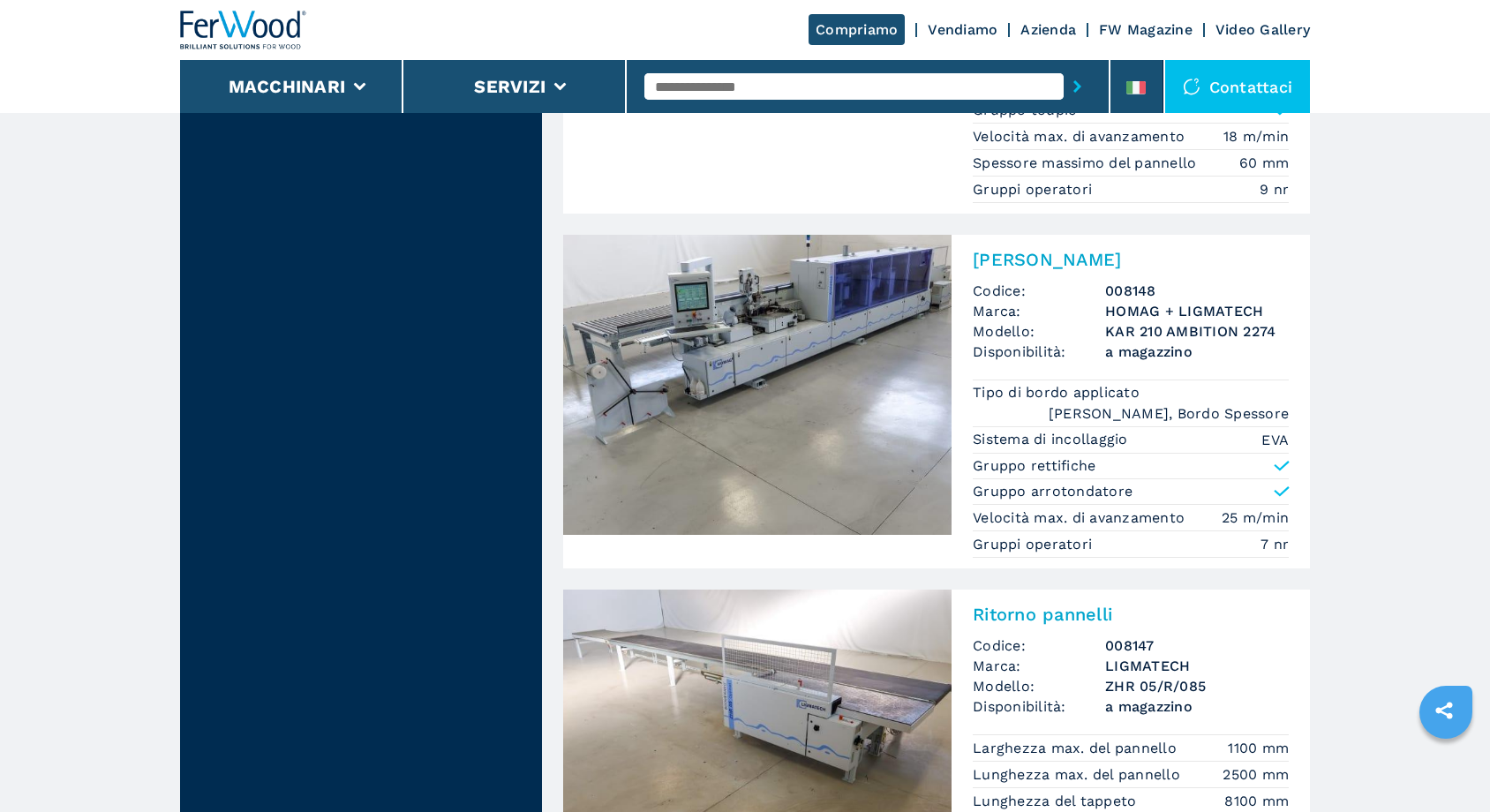
click at [1239, 20] on div "Compriamo Vendiamo Azienda FW Magazine Video Gallery" at bounding box center [745, 29] width 1130 height 60
click at [1239, 29] on link "Video Gallery" at bounding box center [1262, 29] width 95 height 17
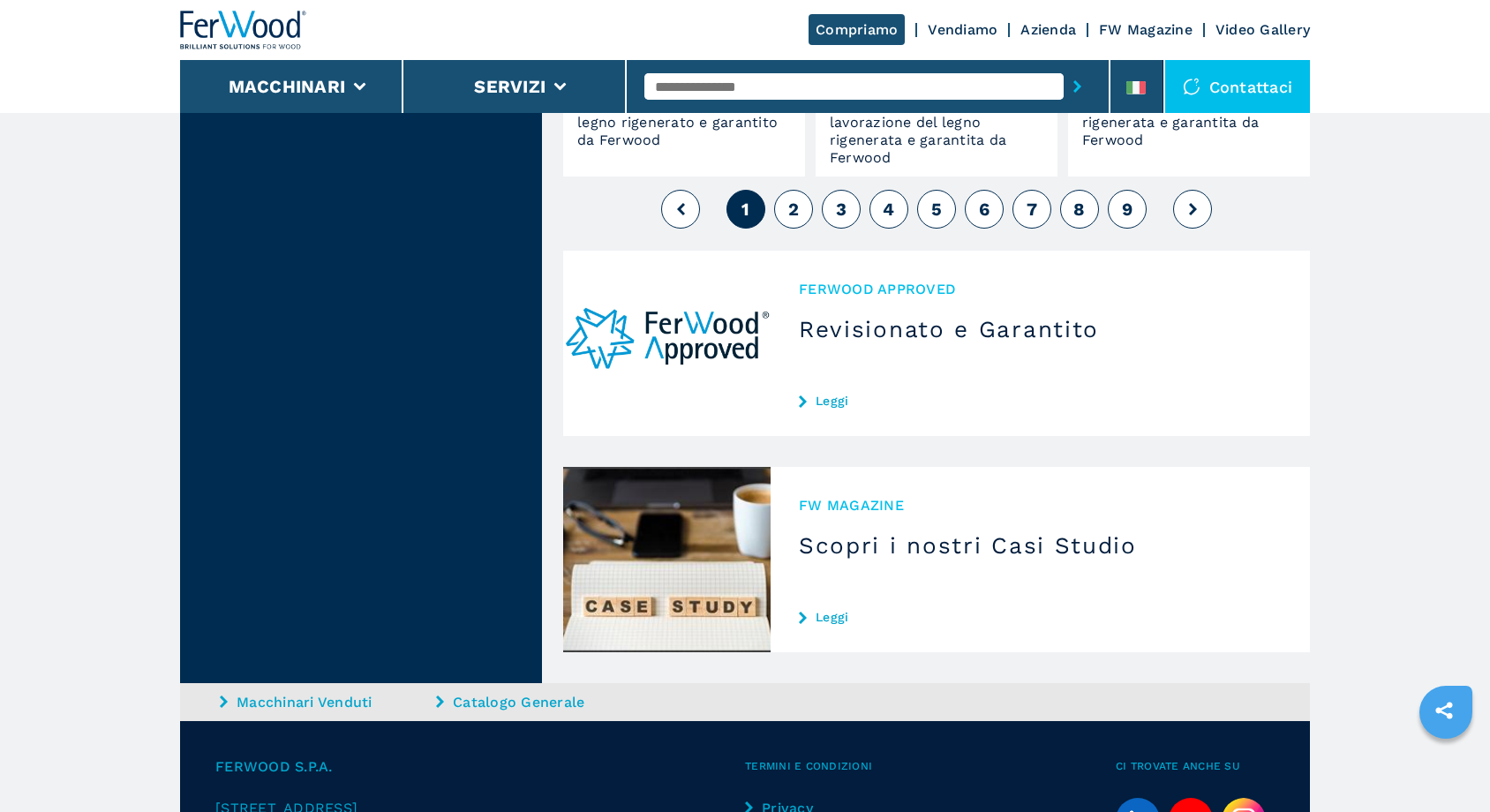
scroll to position [1666, 0]
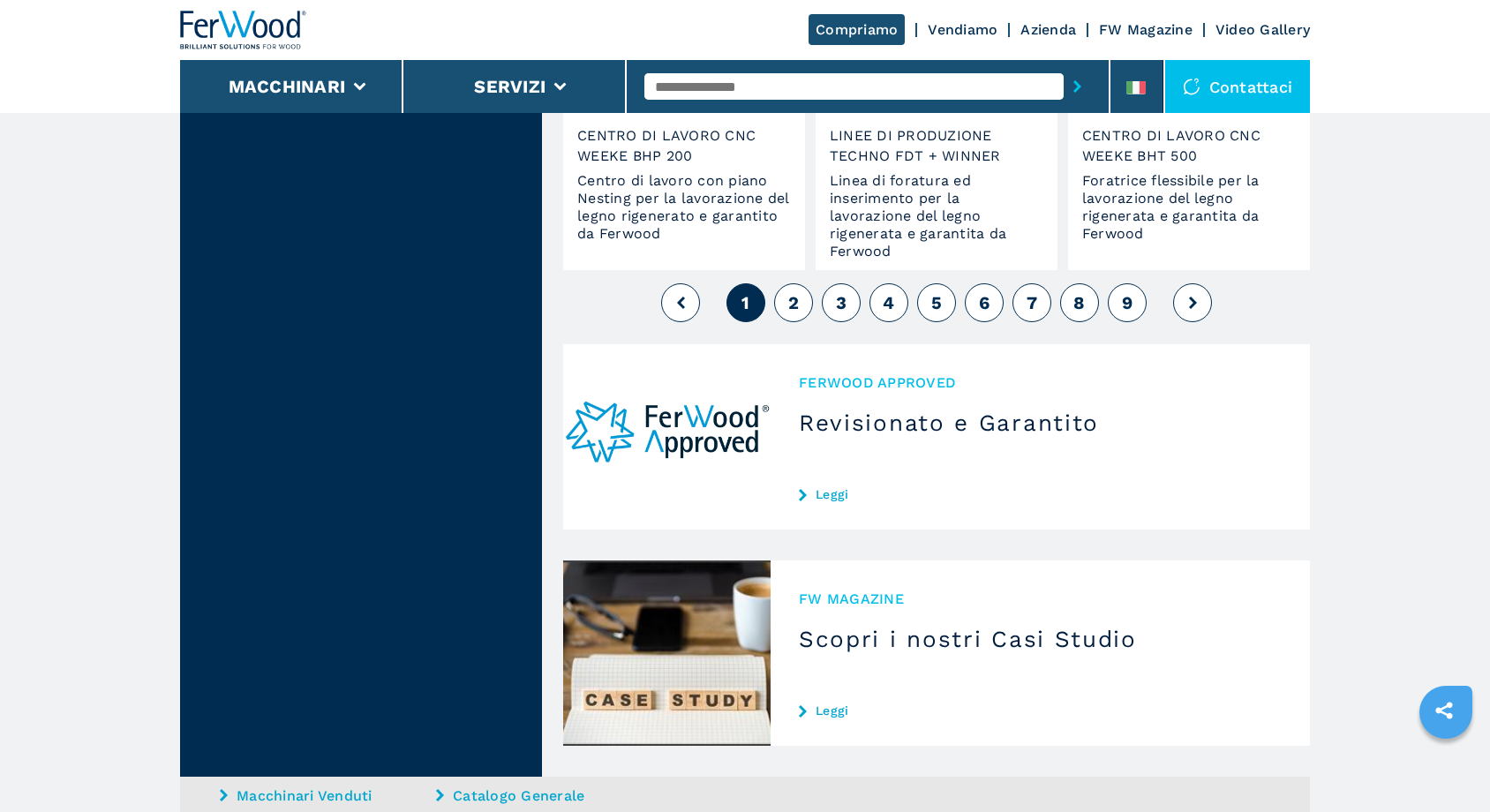
click at [1123, 306] on span "9" at bounding box center [1127, 302] width 11 height 21
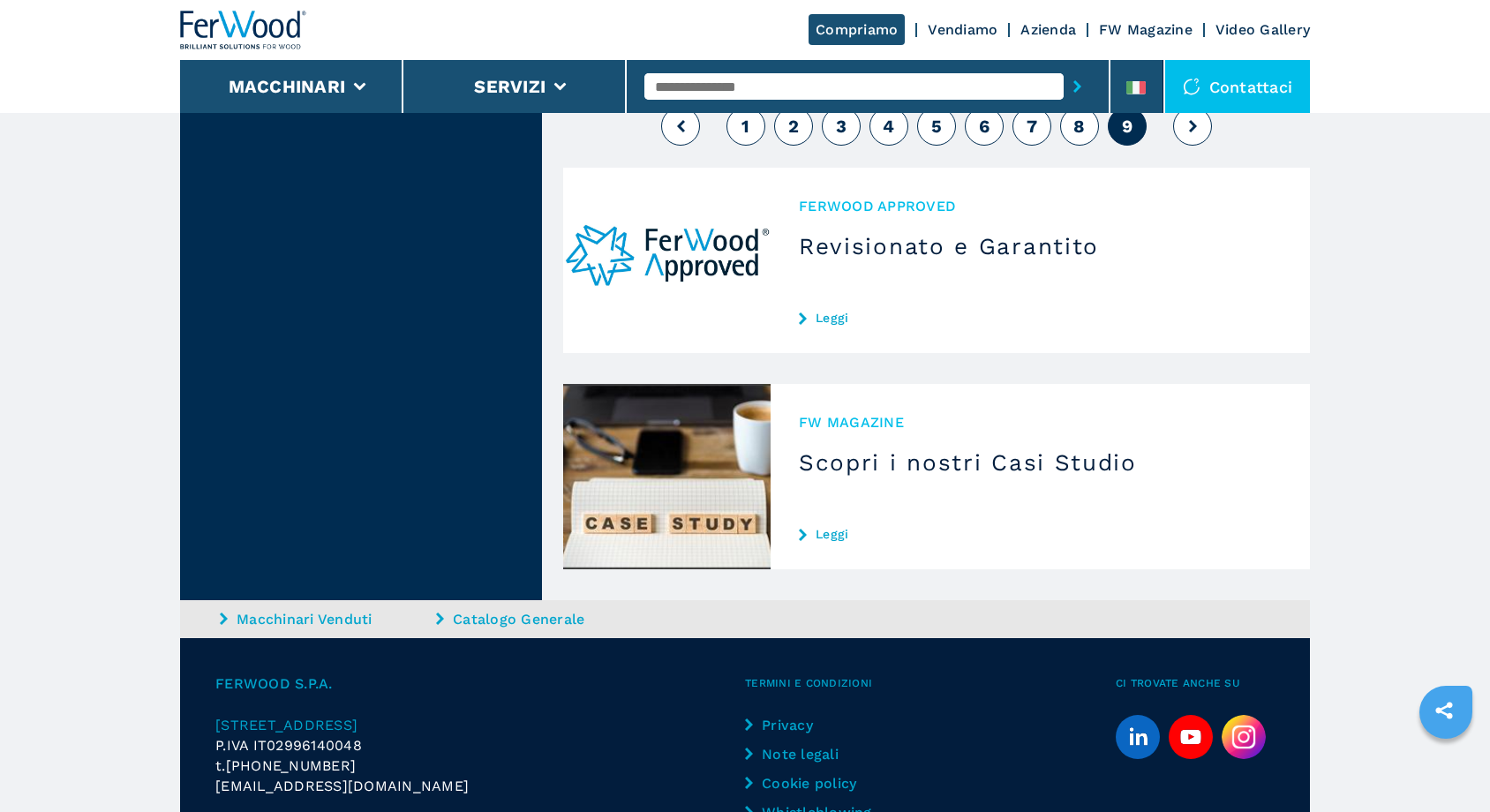
scroll to position [777, 0]
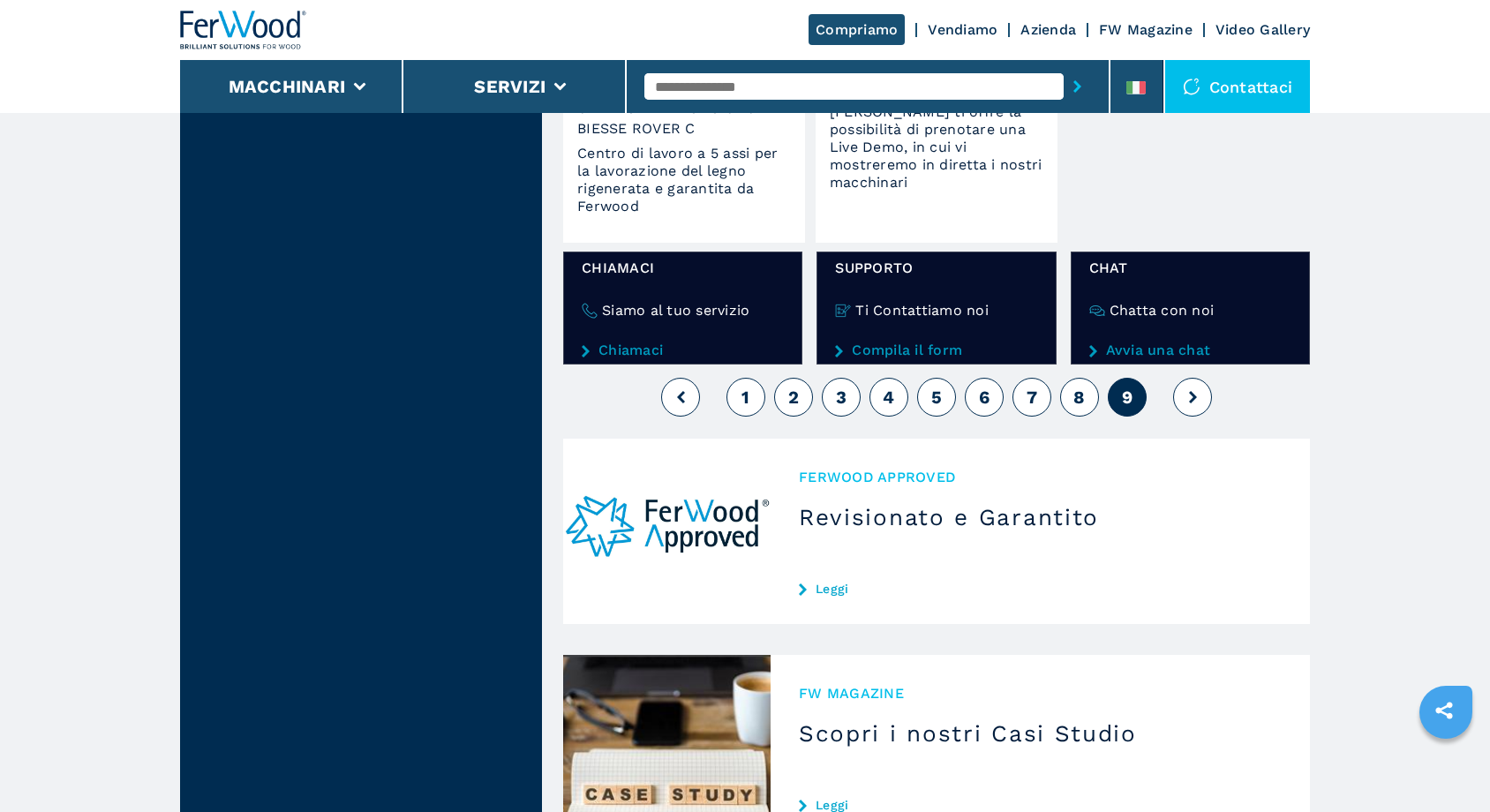
click at [982, 404] on span "6" at bounding box center [984, 396] width 11 height 21
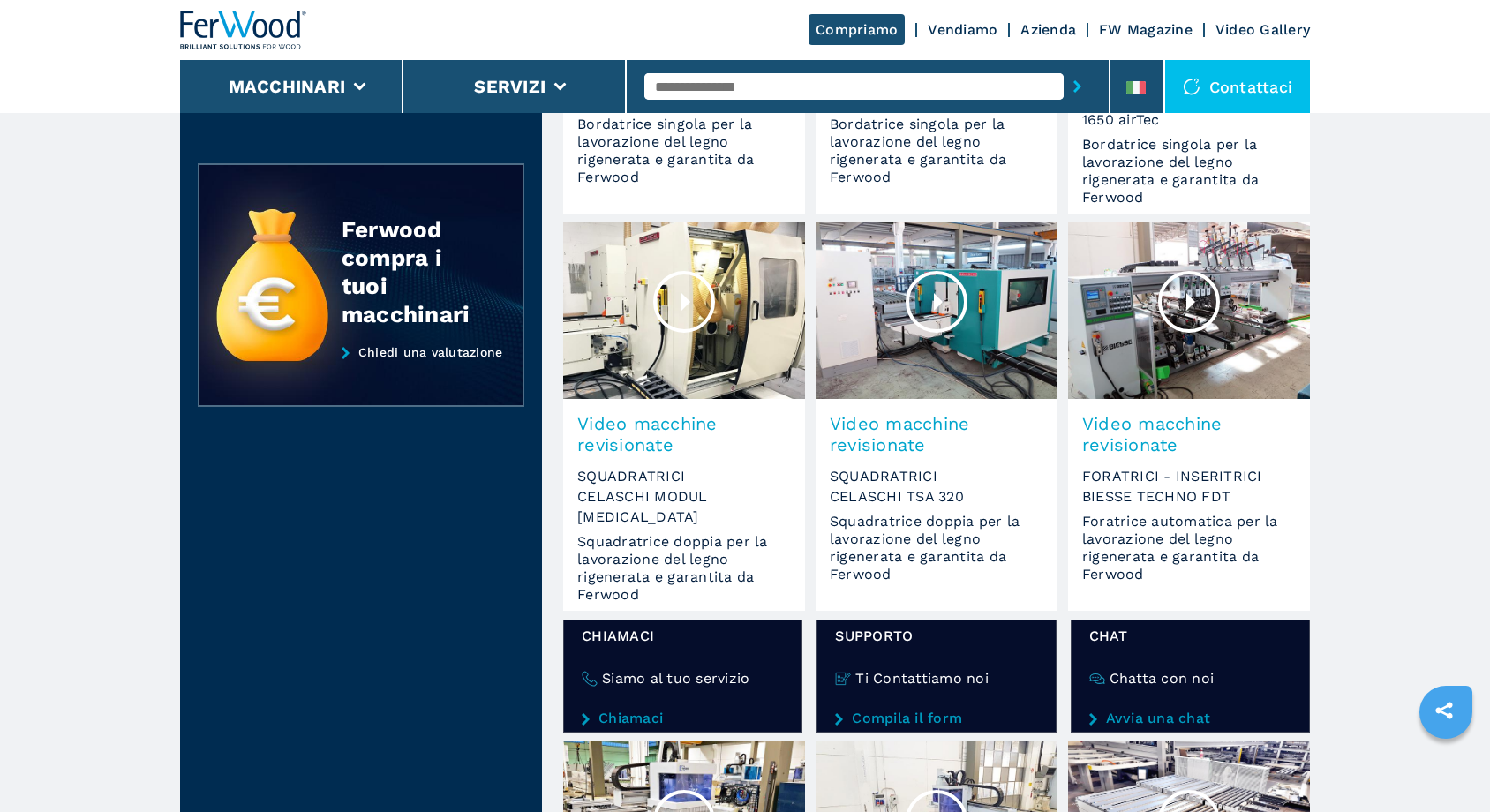
scroll to position [413, 0]
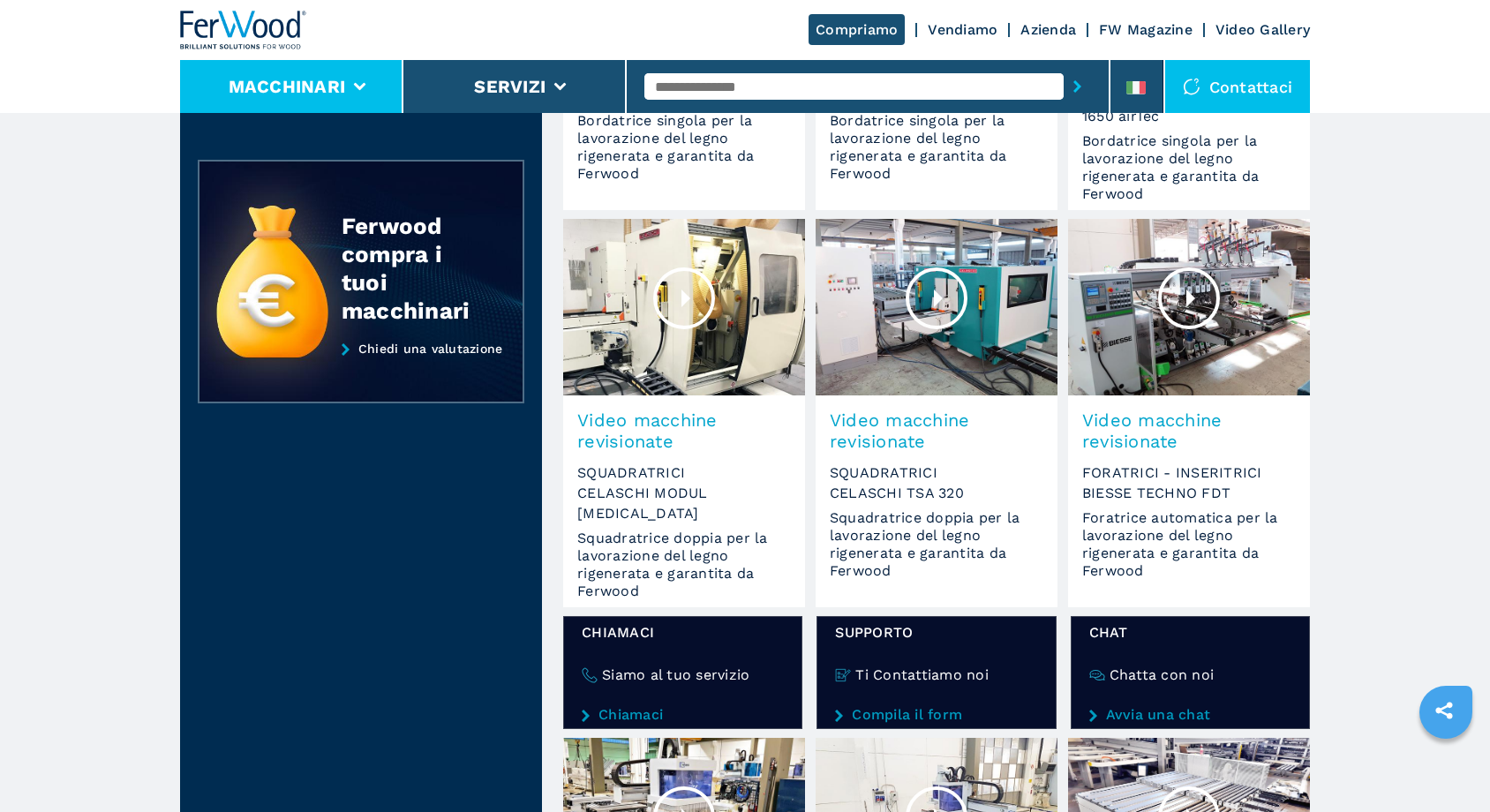
click at [312, 83] on button "Macchinari" at bounding box center [287, 86] width 118 height 21
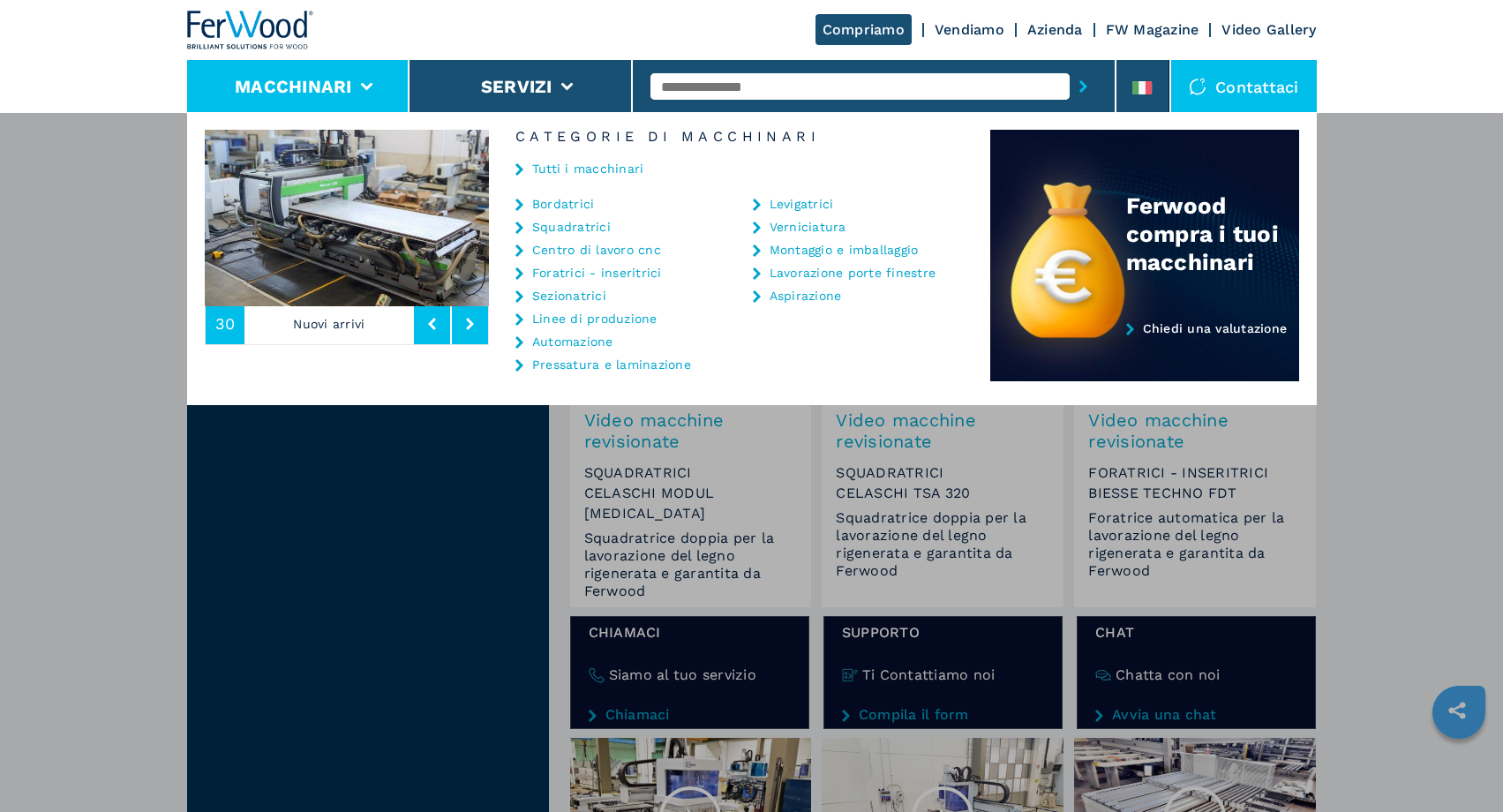
click at [454, 337] on button at bounding box center [469, 324] width 36 height 40
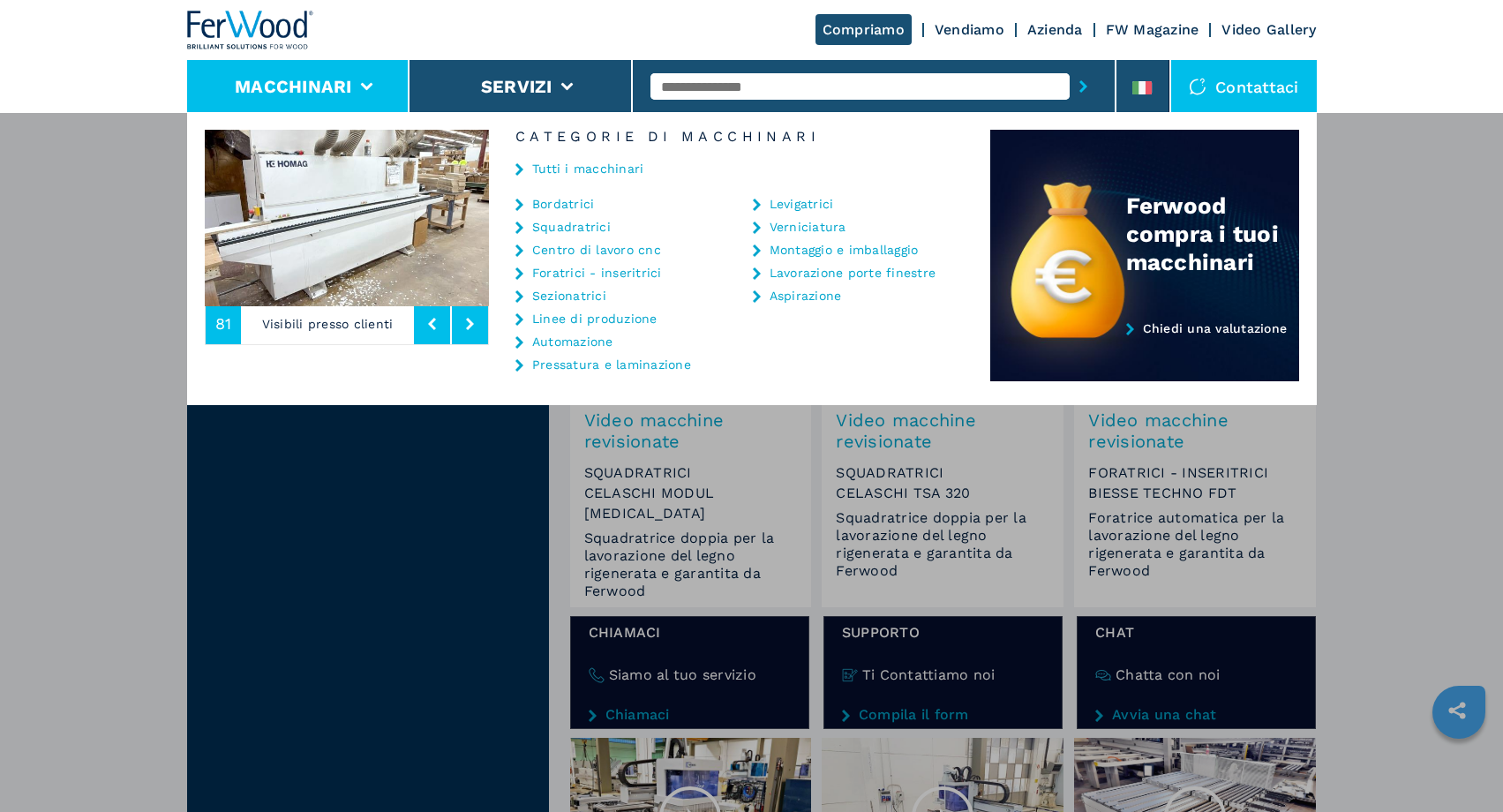
click at [473, 324] on icon at bounding box center [470, 323] width 8 height 12
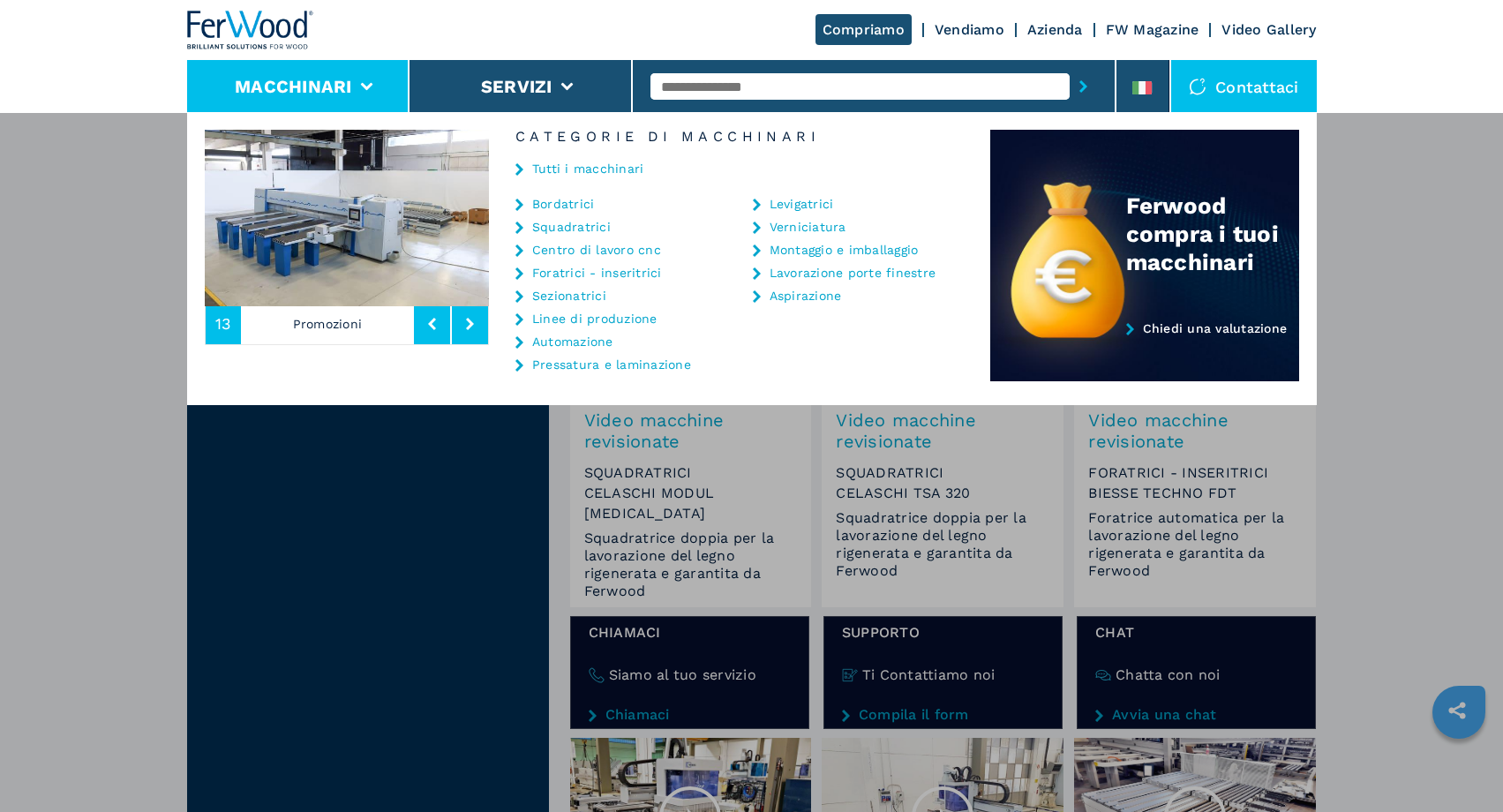
click at [473, 324] on icon at bounding box center [470, 323] width 8 height 12
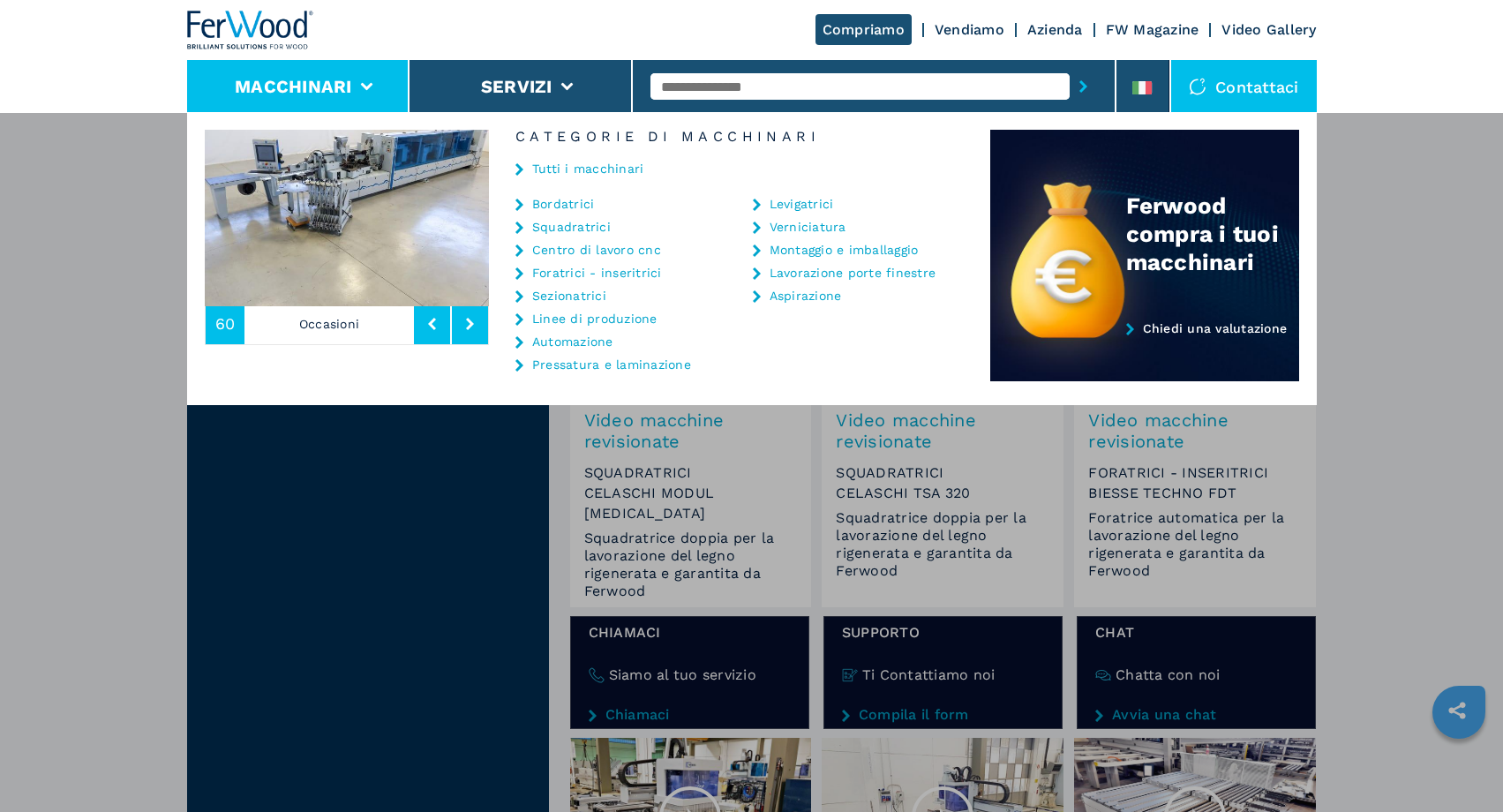
click at [473, 324] on icon at bounding box center [470, 323] width 8 height 12
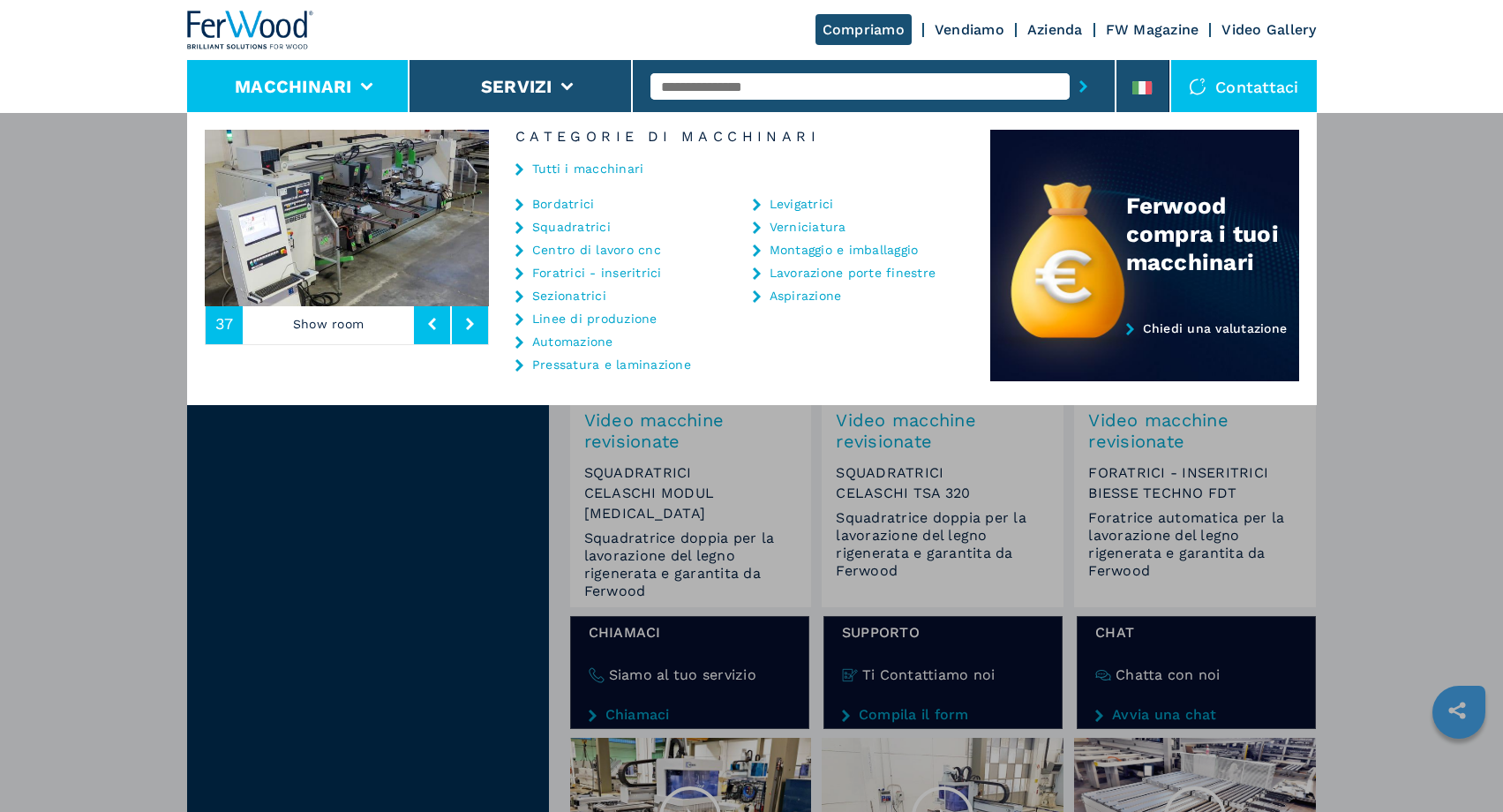
click at [440, 628] on div "Macchinari Bordatrici Squadratrici Centro di lavoro cnc Foratrici - inseritrici…" at bounding box center [752, 517] width 1503 height 812
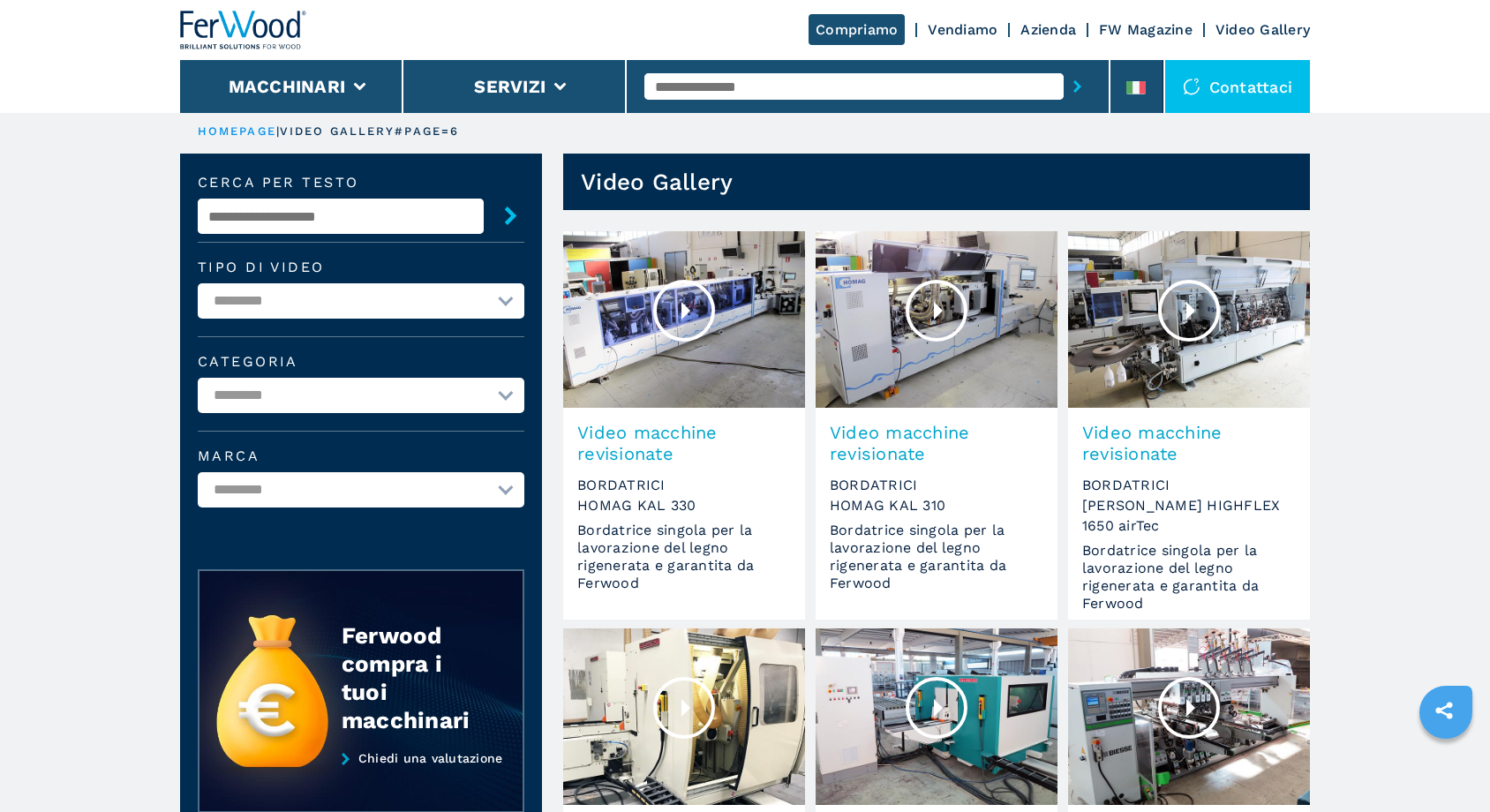
scroll to position [746, 0]
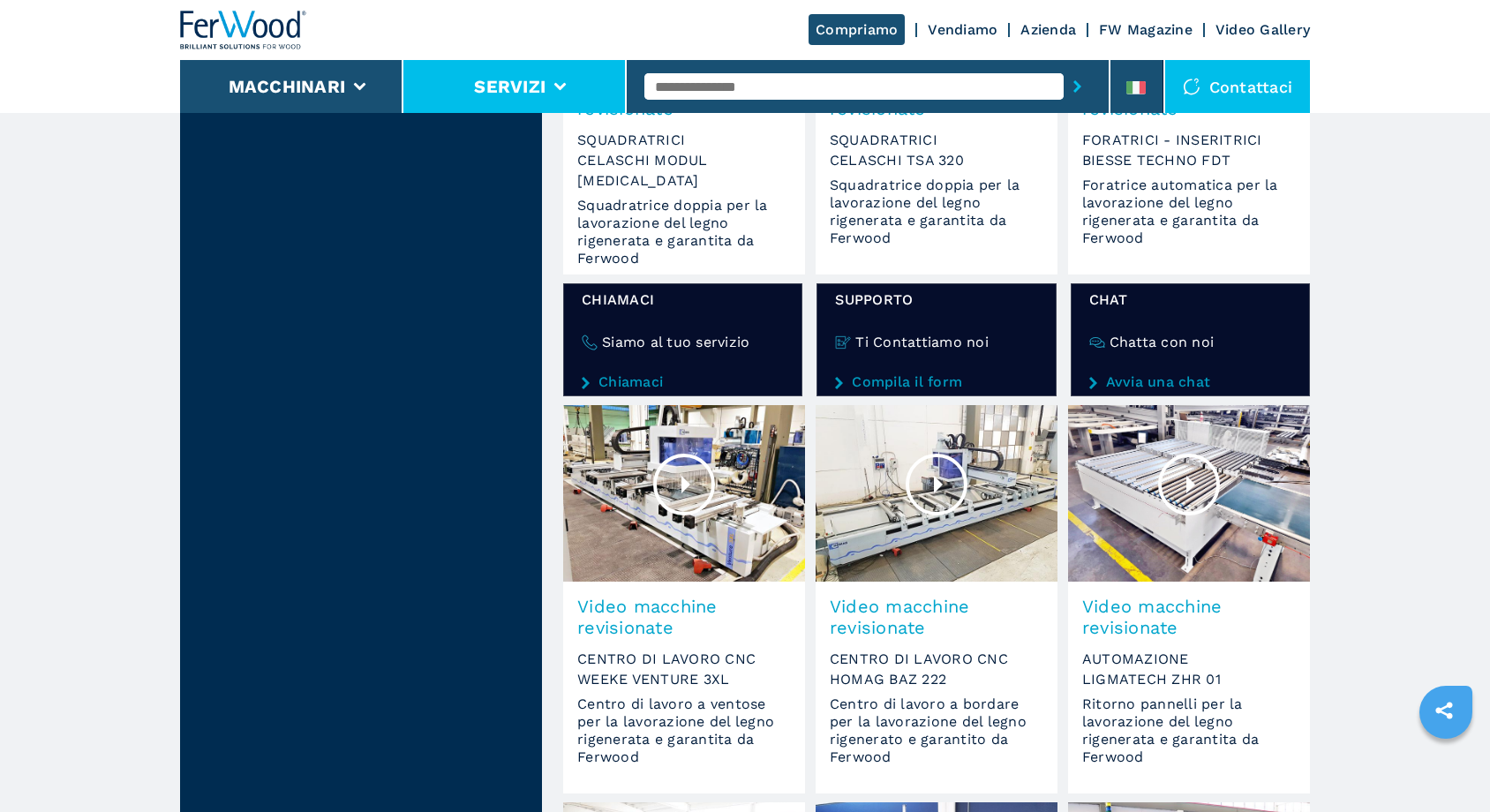
click at [598, 95] on li "Servizi" at bounding box center [514, 86] width 223 height 53
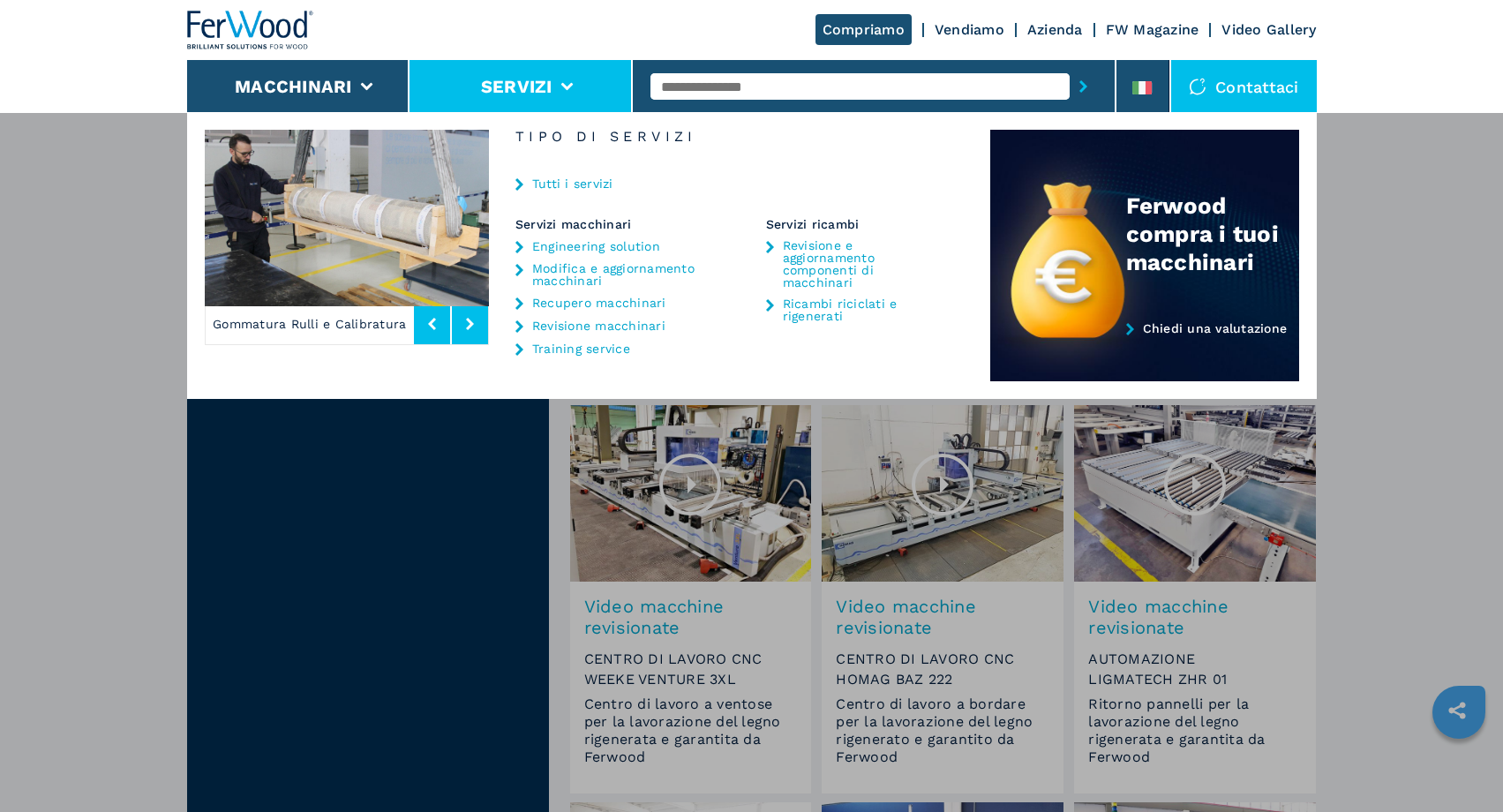
click at [471, 324] on icon at bounding box center [470, 323] width 8 height 12
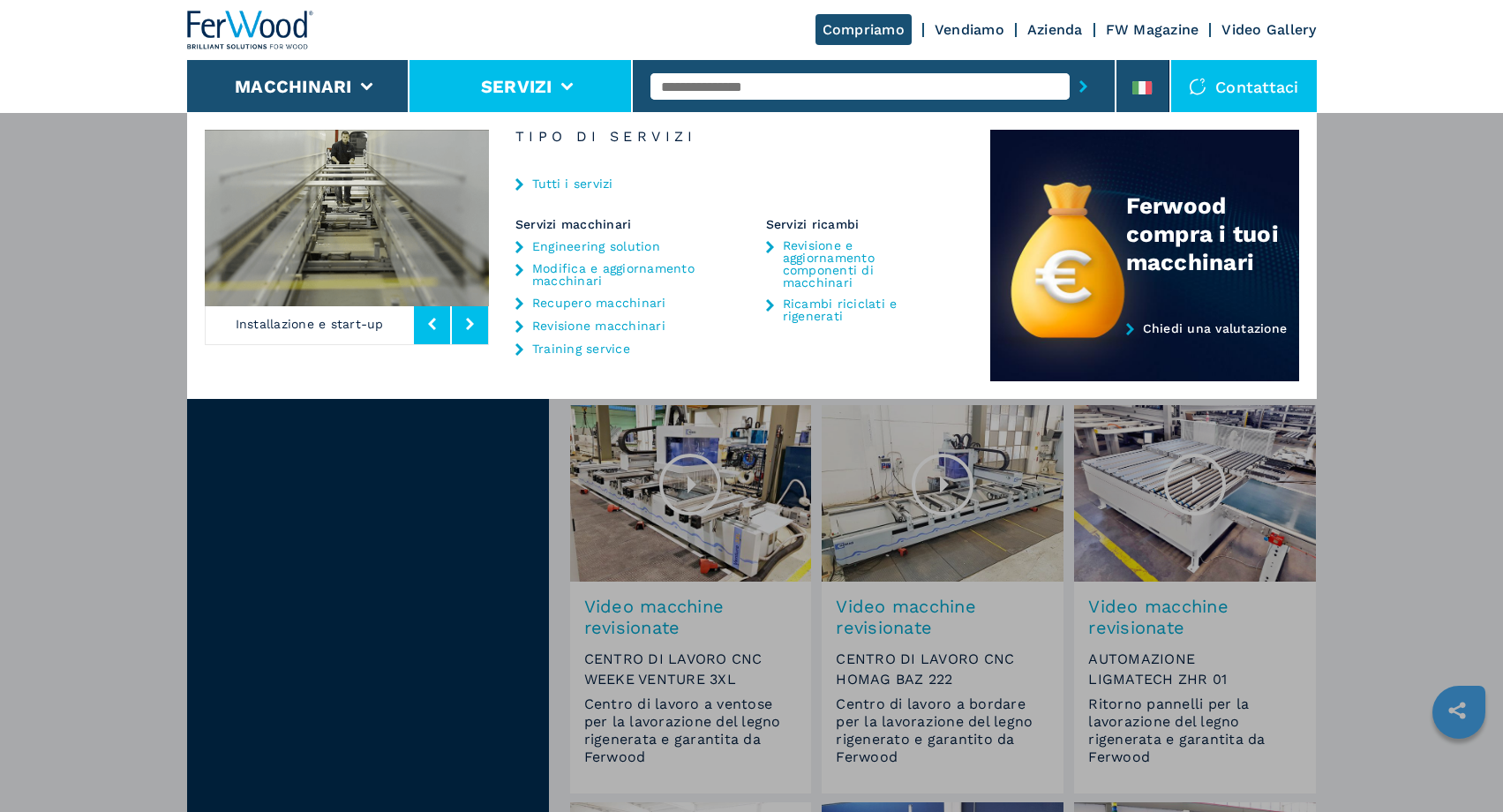
click at [471, 324] on icon at bounding box center [470, 323] width 8 height 12
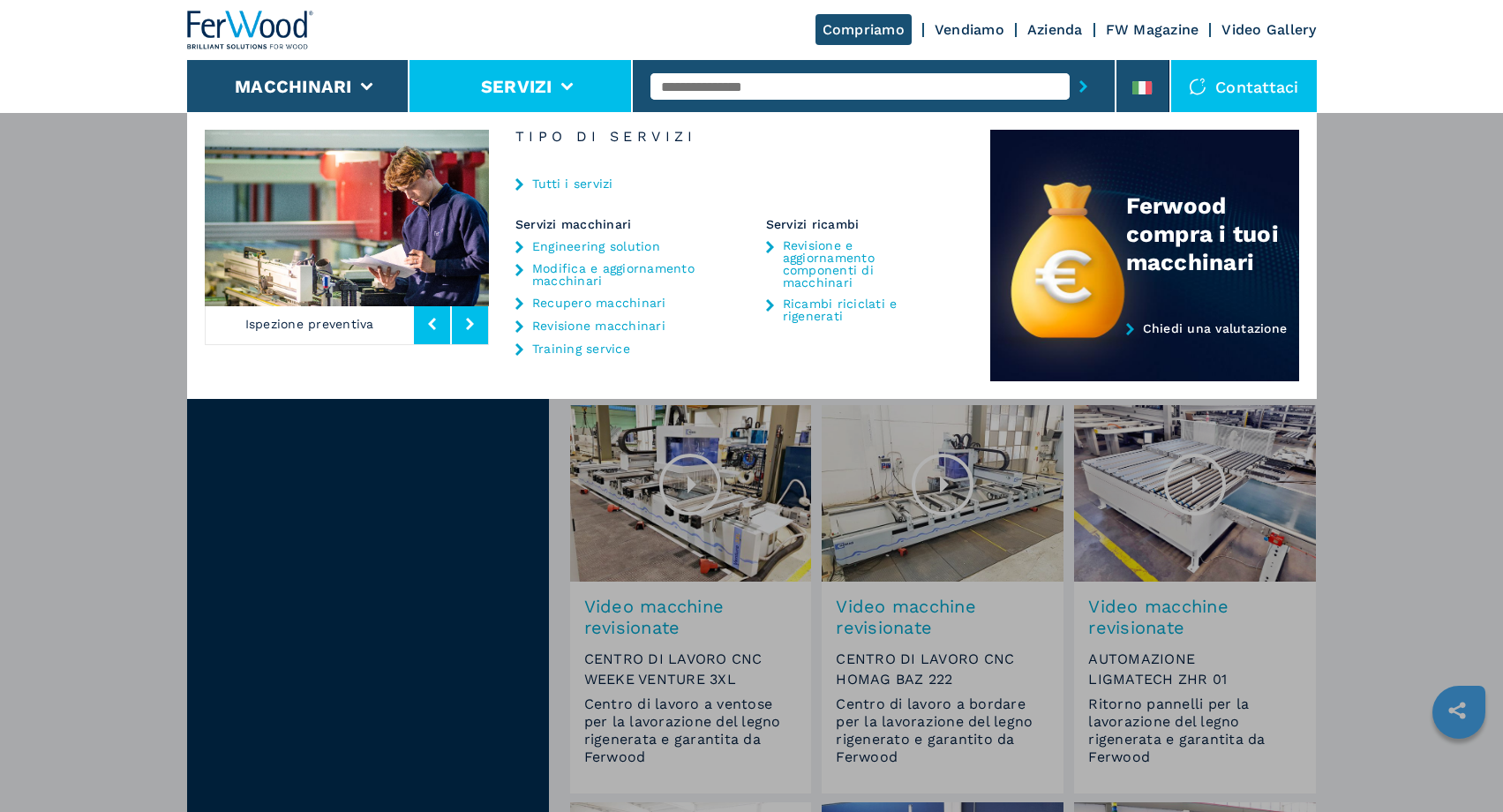
click at [572, 525] on div "Macchinari Bordatrici Squadratrici Centro di lavoro cnc Foratrici - inseritrici…" at bounding box center [752, 517] width 1503 height 812
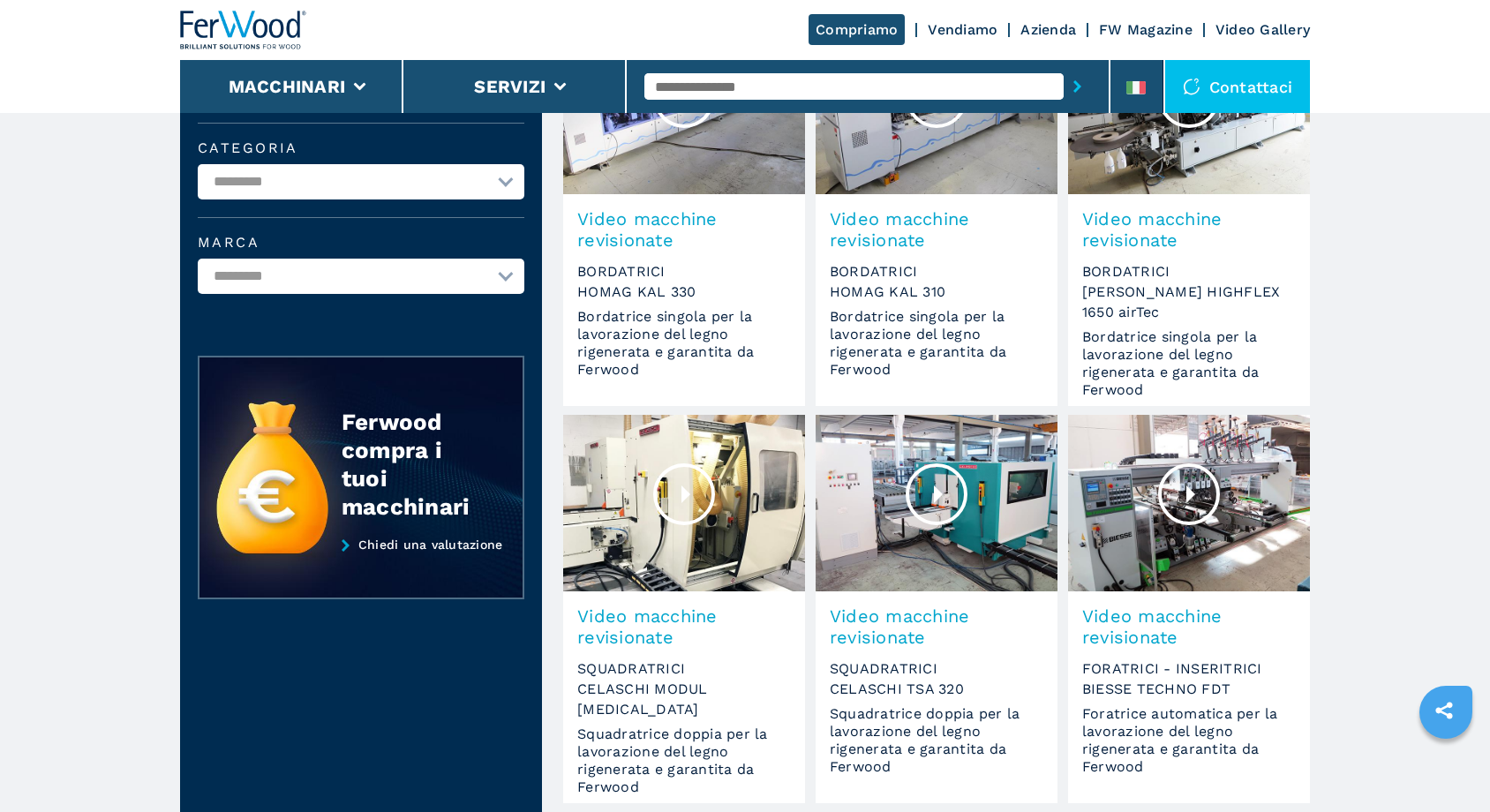
scroll to position [0, 0]
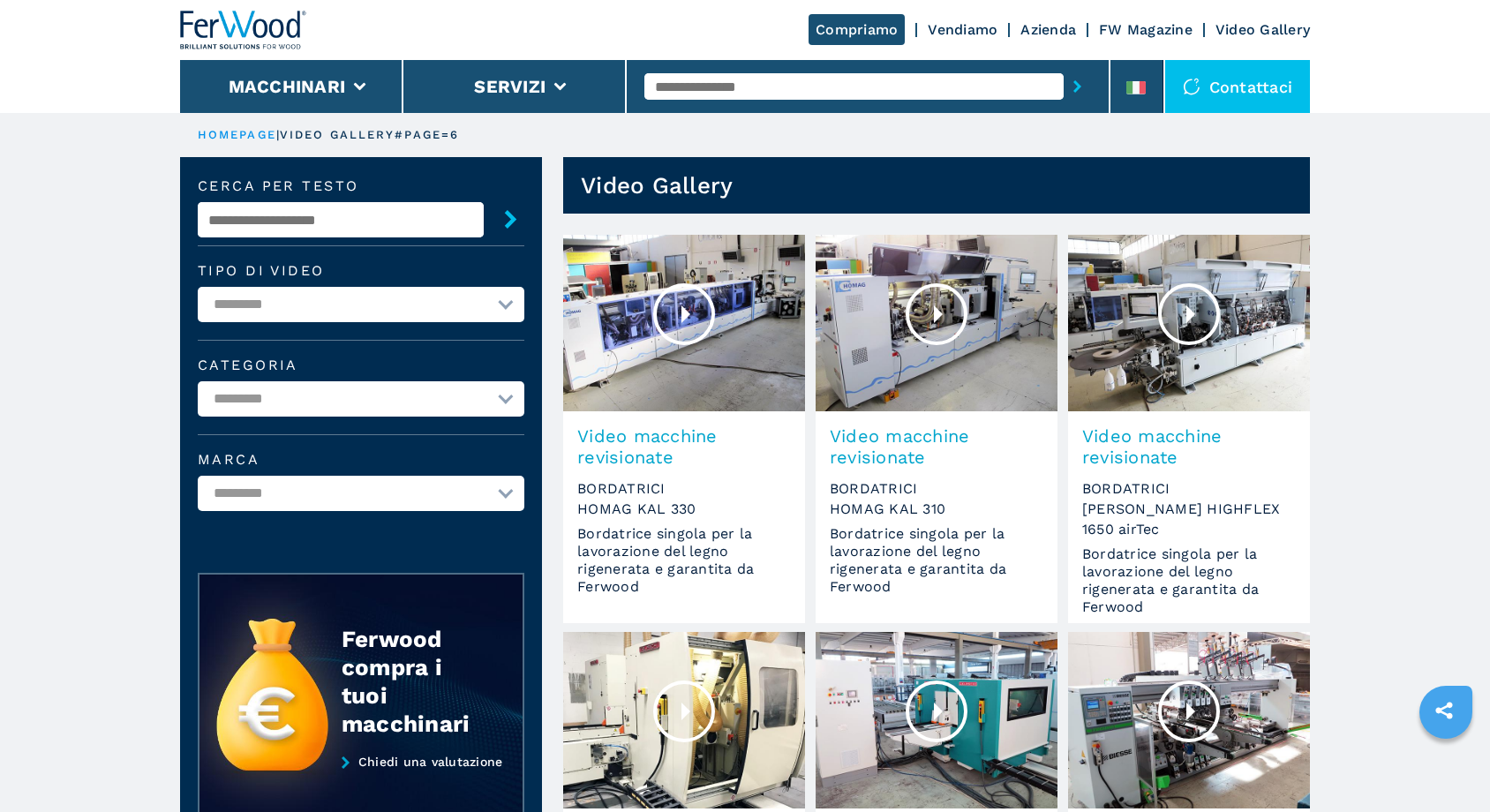
click at [1137, 29] on link "FW Magazine" at bounding box center [1146, 29] width 94 height 17
click at [1257, 811] on html "**********" at bounding box center [745, 406] width 1490 height 812
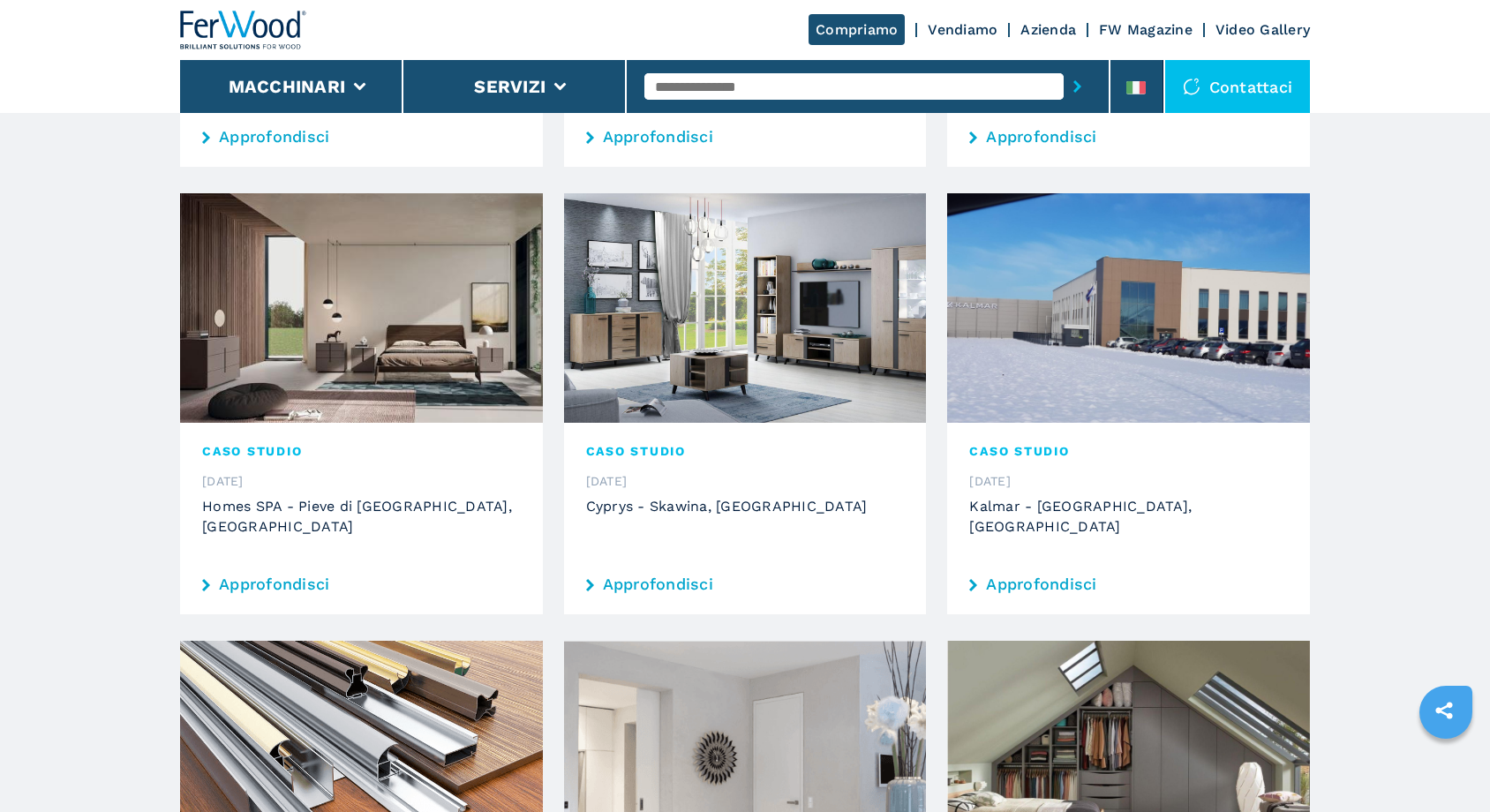
drag, startPoint x: 1003, startPoint y: 634, endPoint x: 1099, endPoint y: 791, distance: 184.0
click at [1089, 782] on img at bounding box center [1128, 755] width 363 height 229
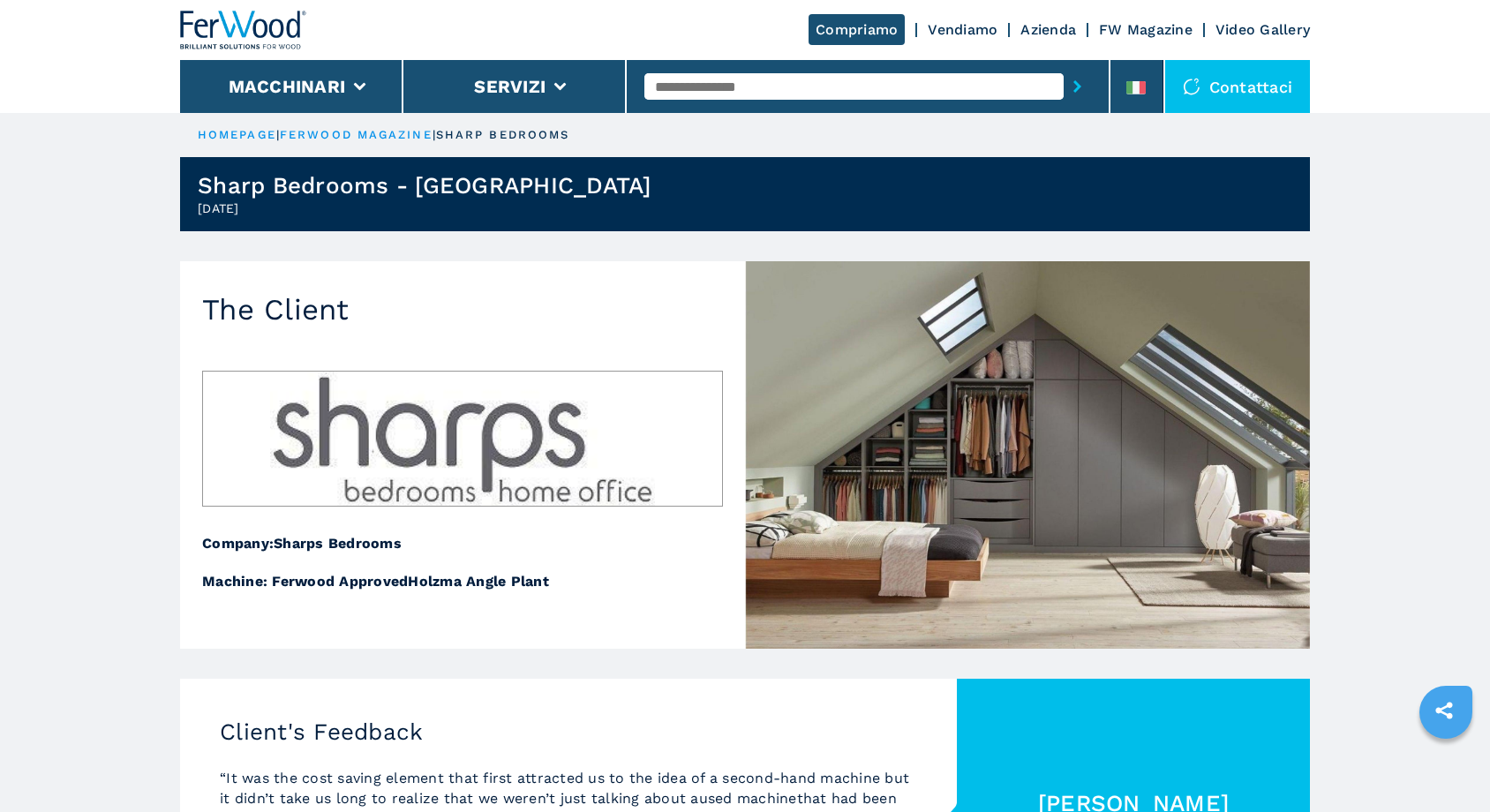
click at [701, 310] on div "The Client Company: Sharps Bedrooms Machine: Ferwood Approved Holzma Angle Plant" at bounding box center [462, 455] width 565 height 387
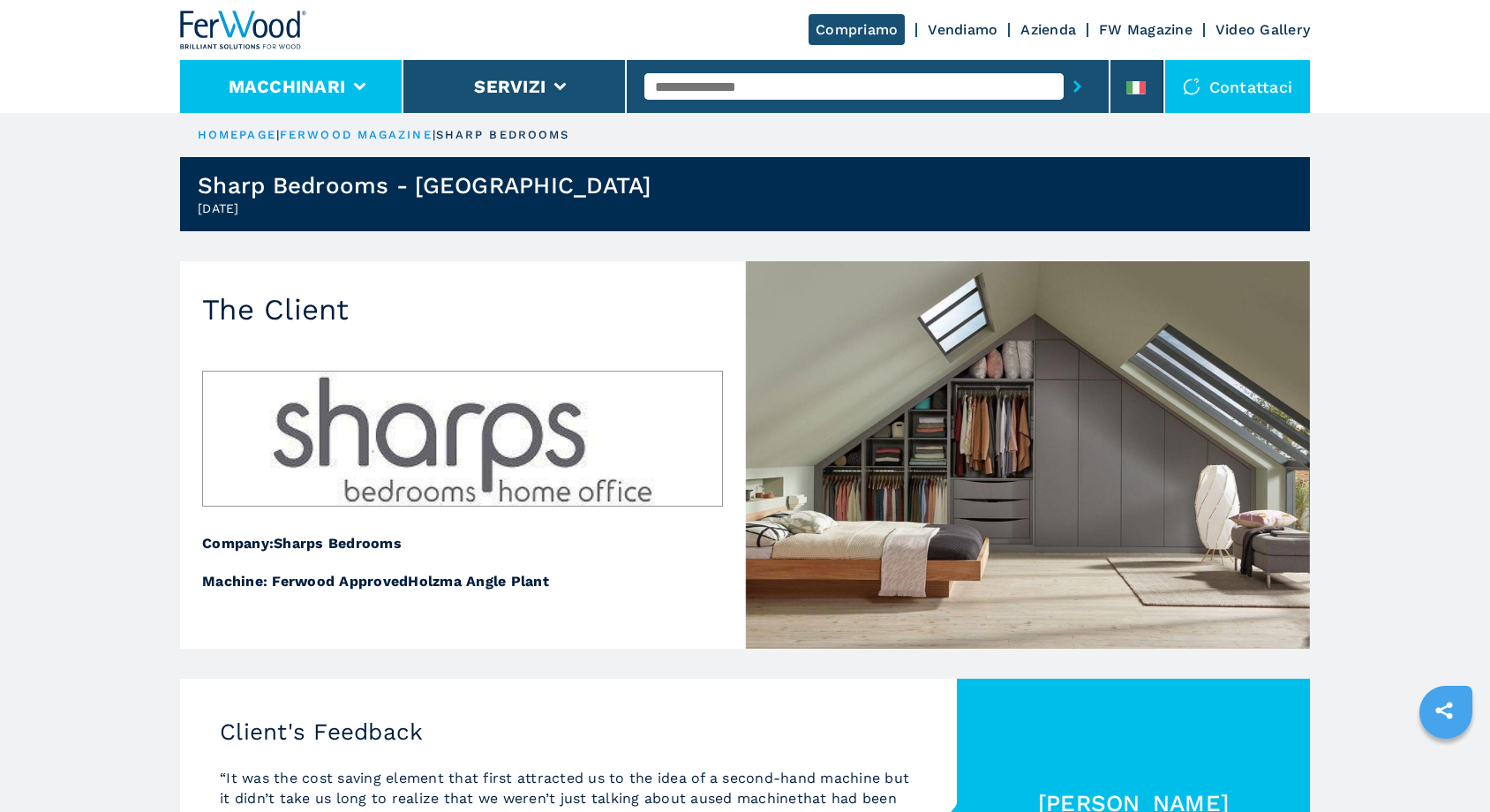
click at [345, 81] on li "Macchinari" at bounding box center [291, 86] width 223 height 53
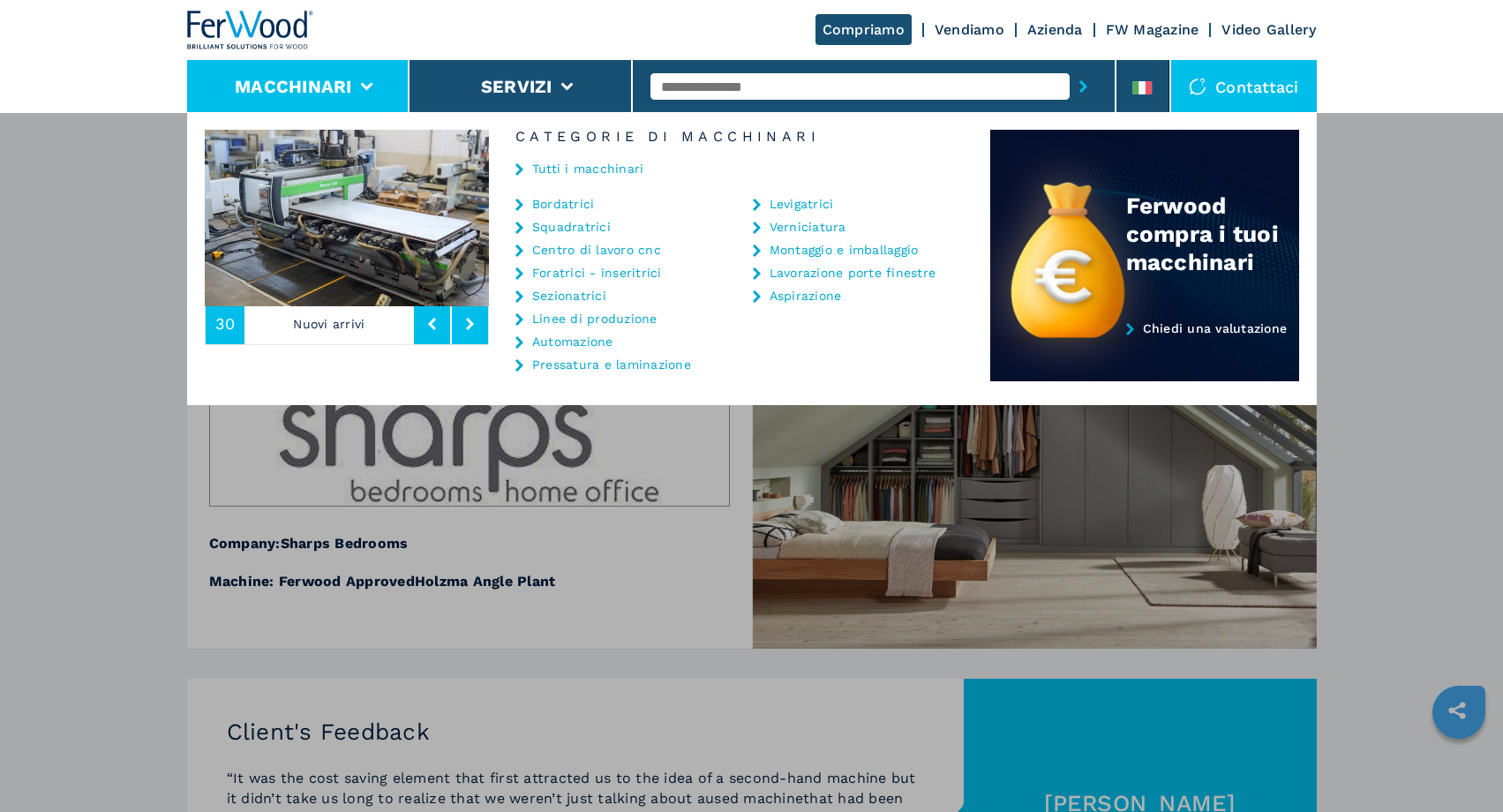
click at [464, 328] on button at bounding box center [469, 324] width 36 height 40
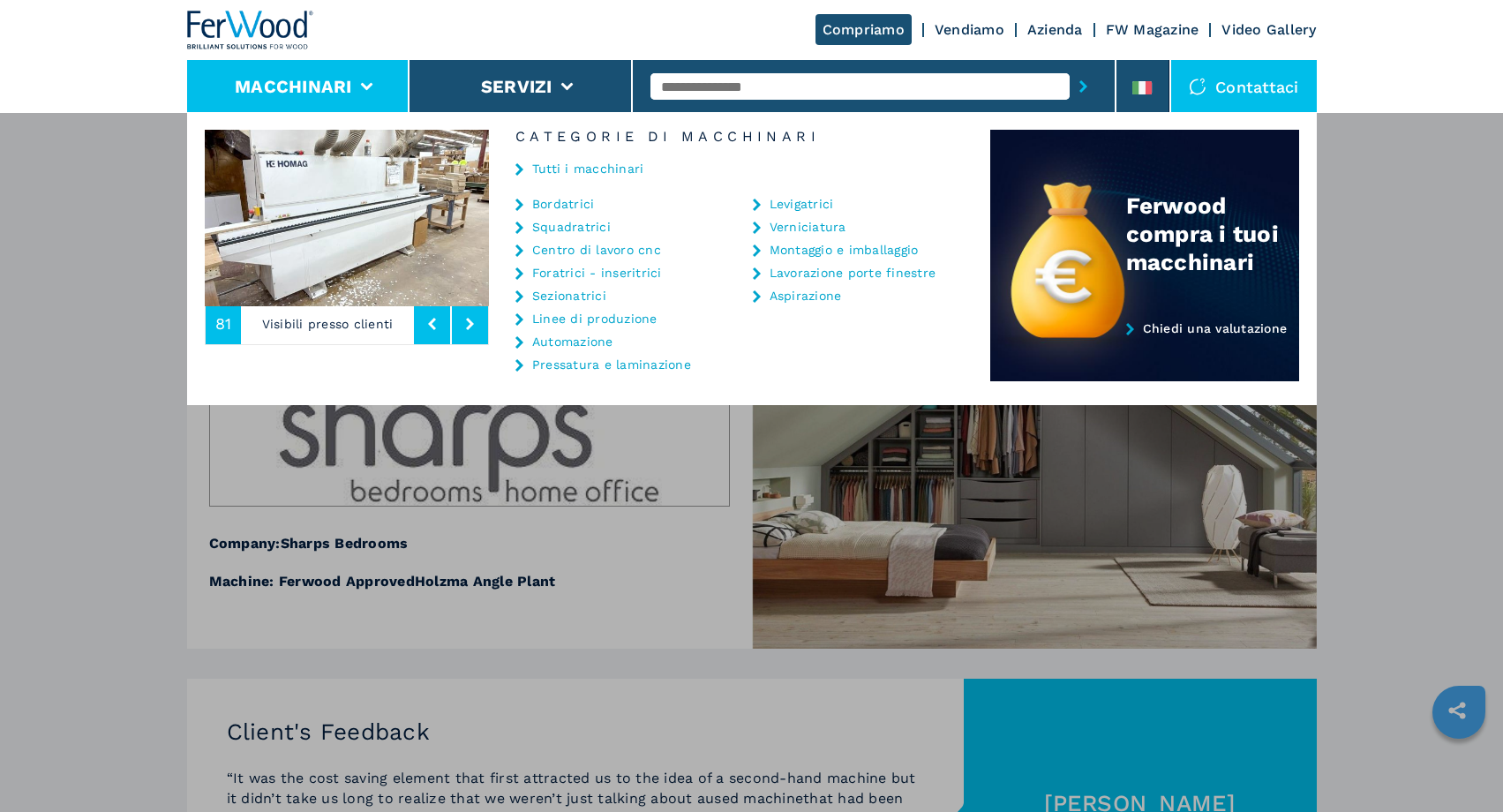
click at [464, 328] on button at bounding box center [469, 324] width 36 height 40
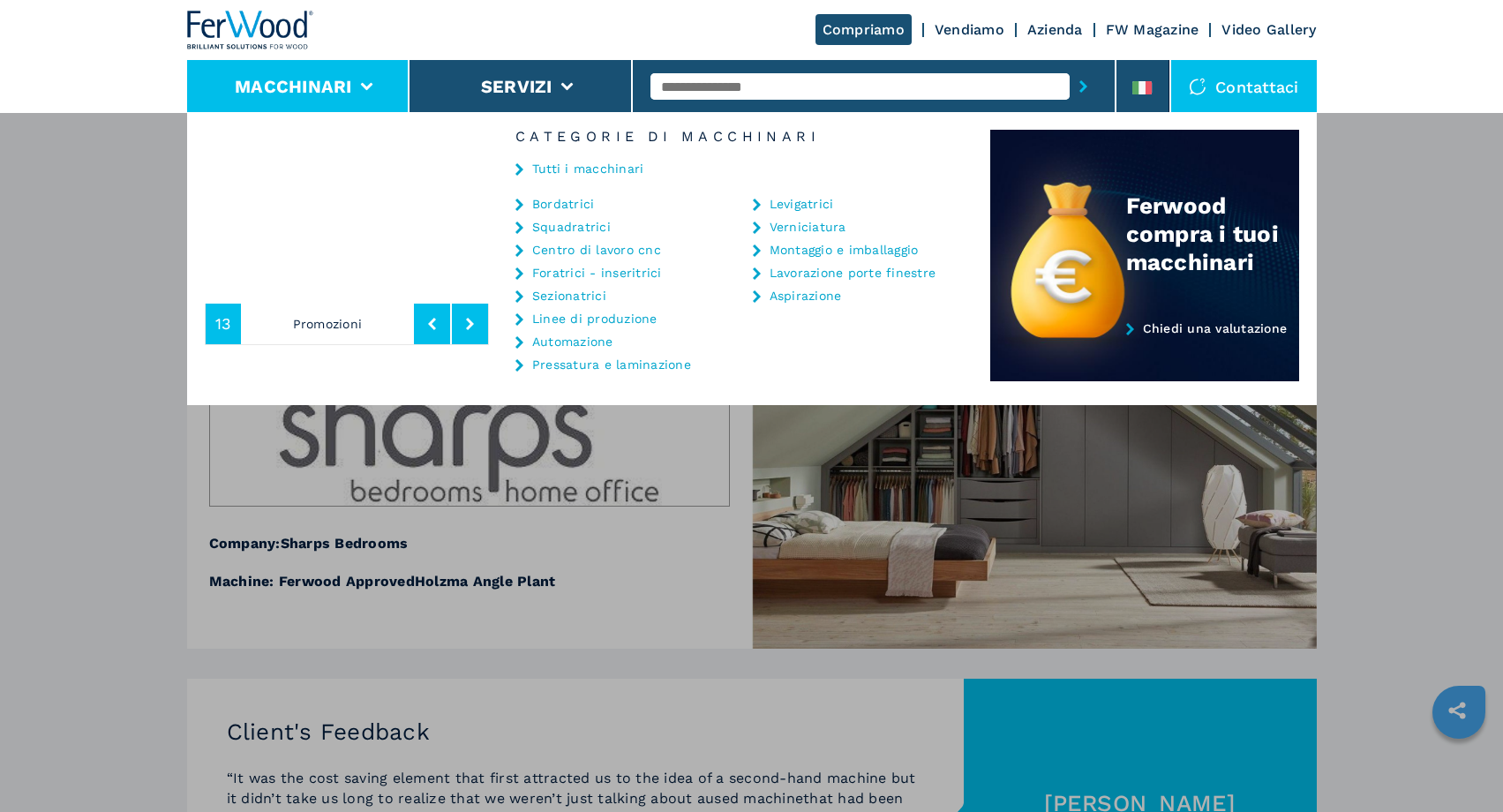
click at [464, 328] on button at bounding box center [469, 324] width 36 height 40
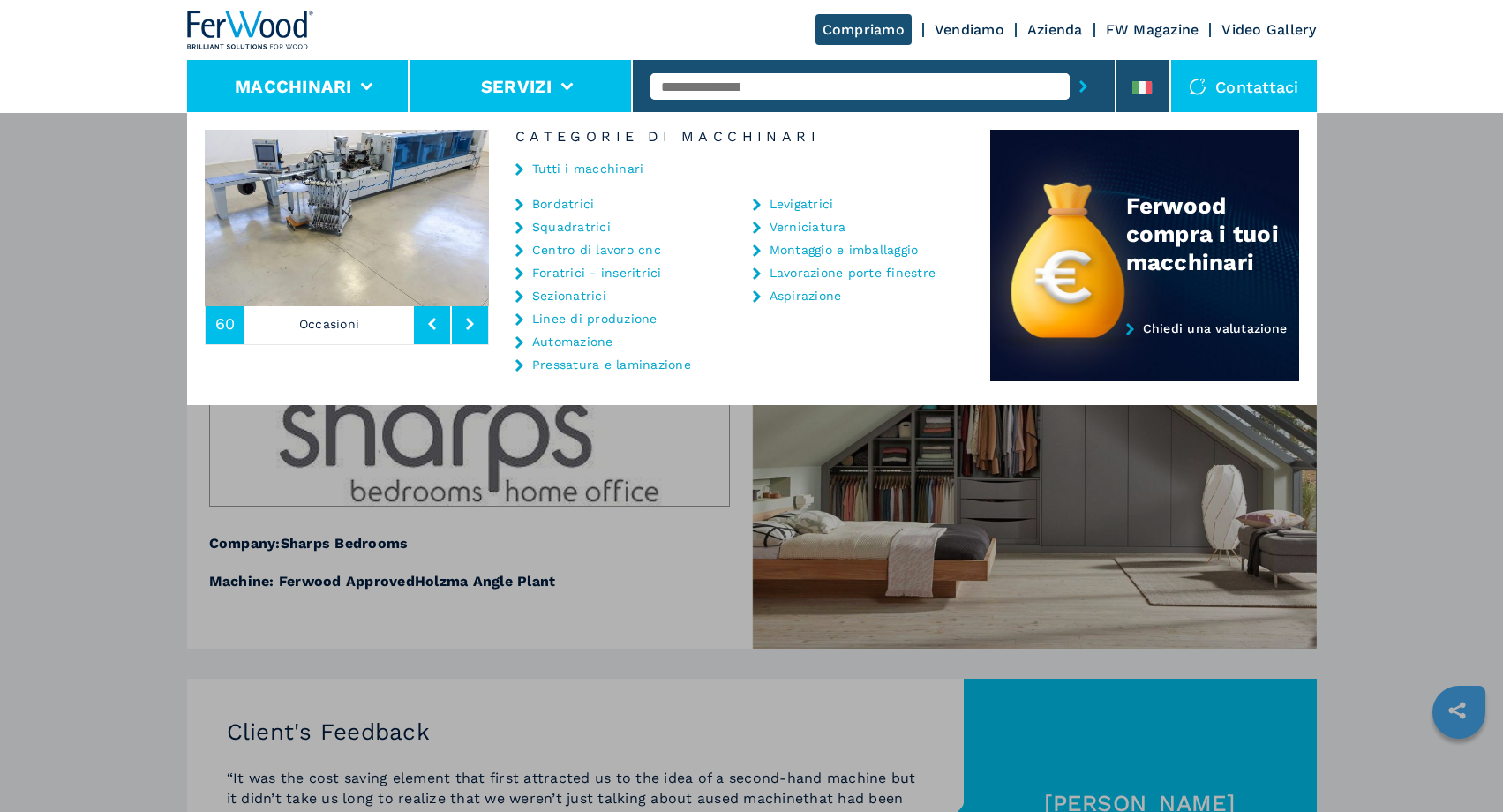
click at [525, 99] on li "Servizi" at bounding box center [520, 86] width 223 height 53
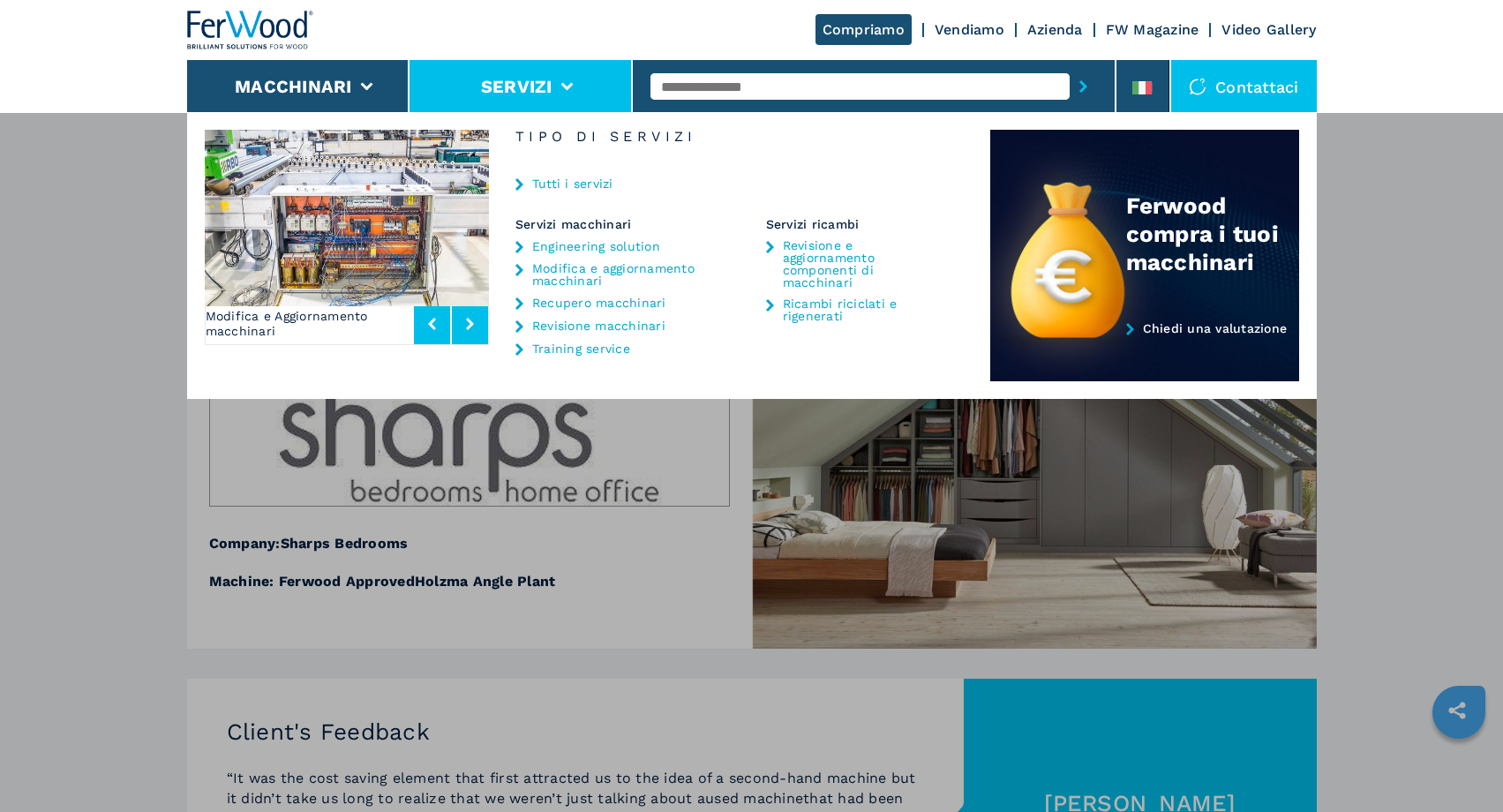
click at [829, 80] on input "text" at bounding box center [860, 86] width 419 height 27
click at [1089, 91] on button "submit-button" at bounding box center [1083, 86] width 28 height 40
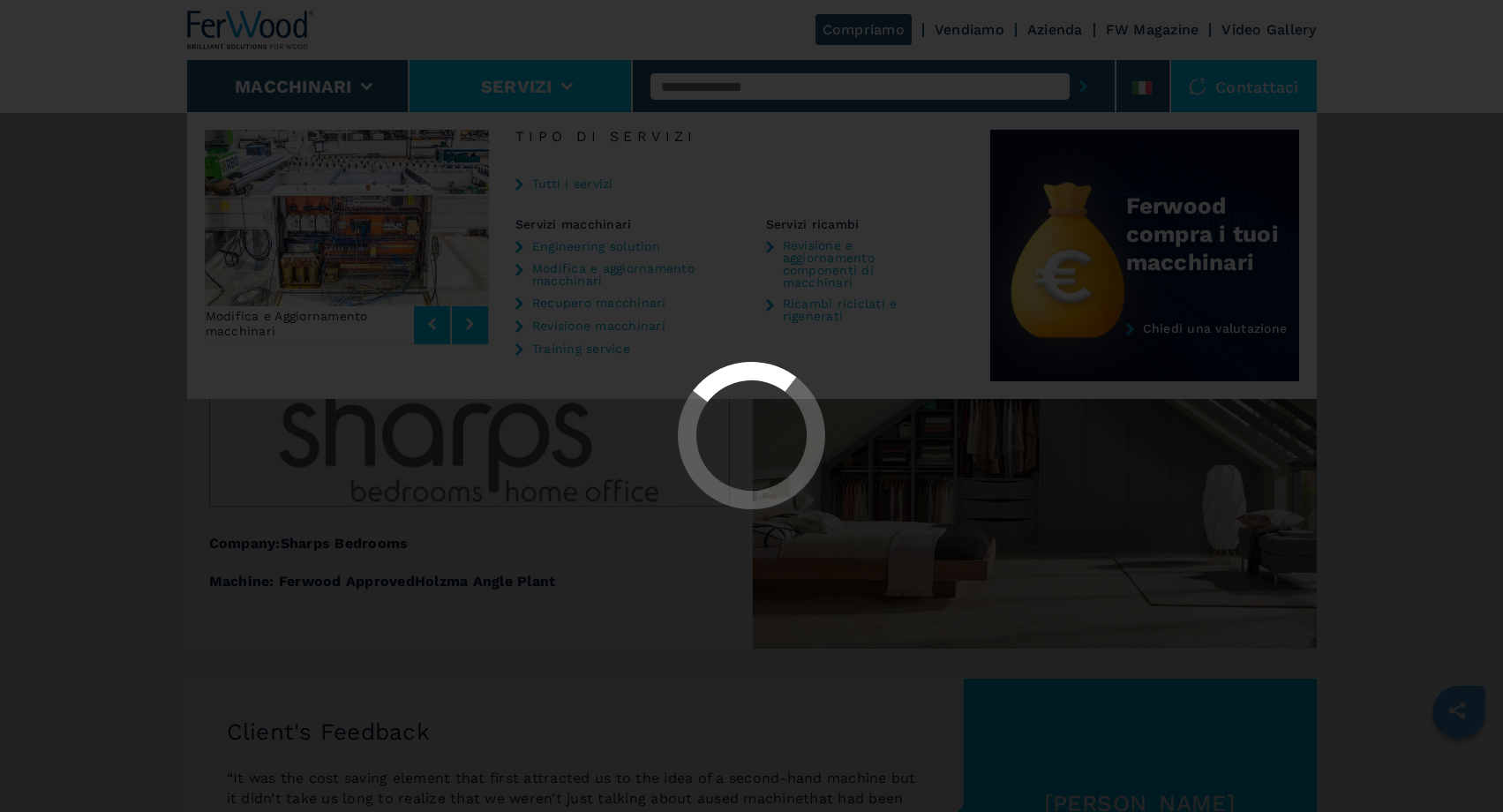
click at [1023, 339] on div at bounding box center [752, 406] width 1503 height 812
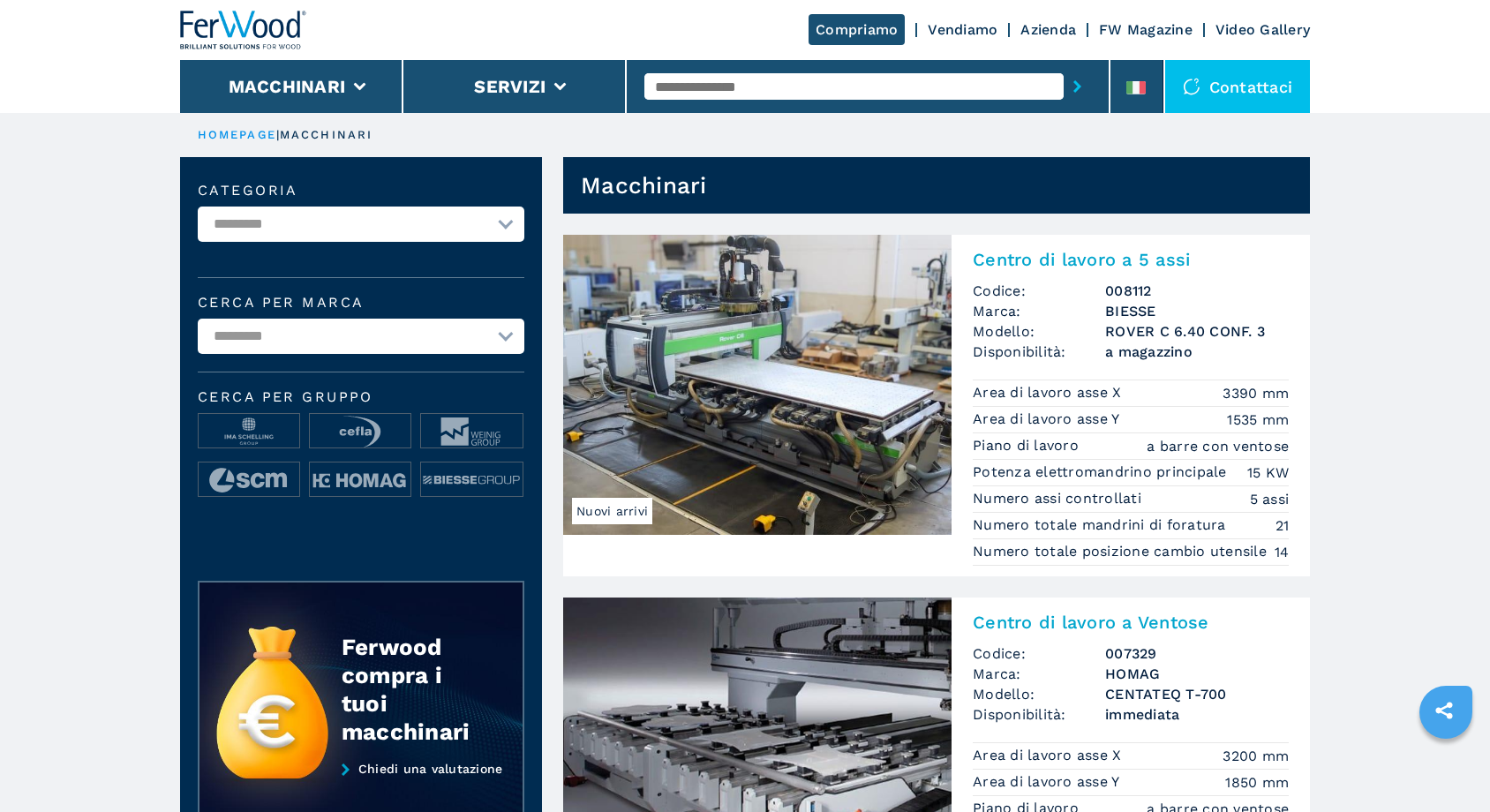
click at [1080, 79] on button "submit-button" at bounding box center [1078, 86] width 28 height 40
click at [963, 29] on link "Vendiamo" at bounding box center [963, 29] width 70 height 17
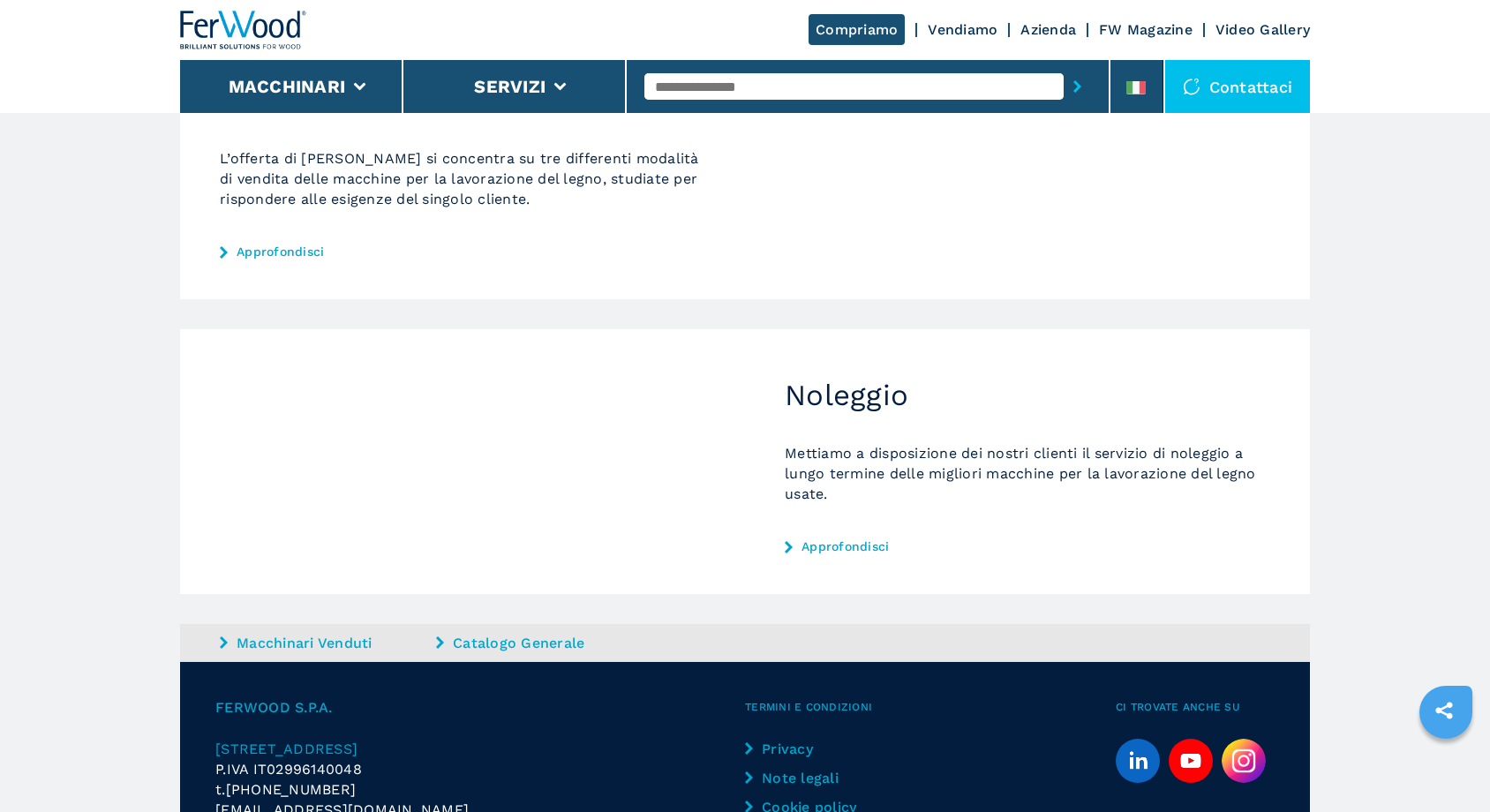
scroll to position [36, 0]
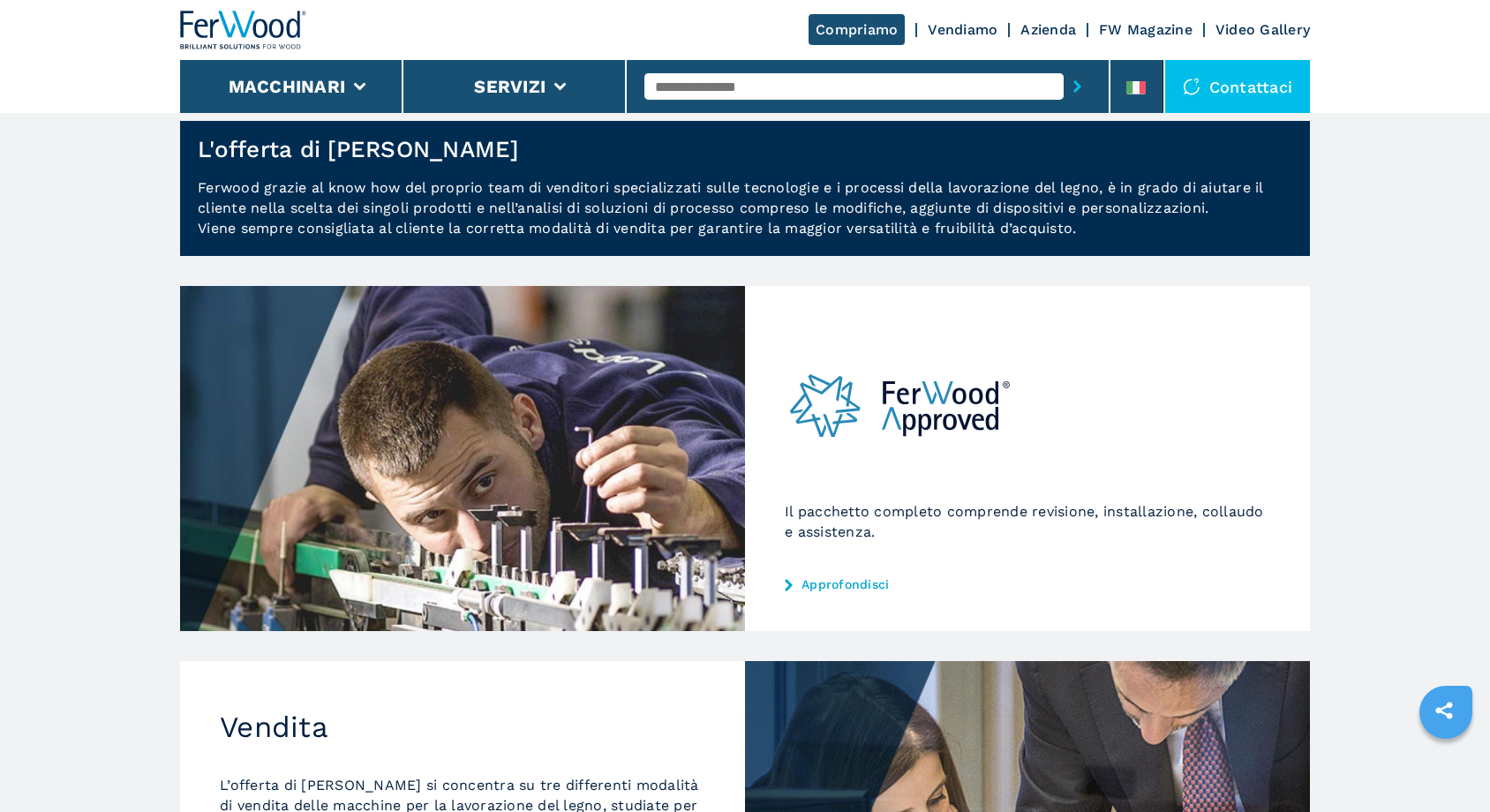
click at [965, 31] on link "Vendiamo" at bounding box center [963, 29] width 70 height 17
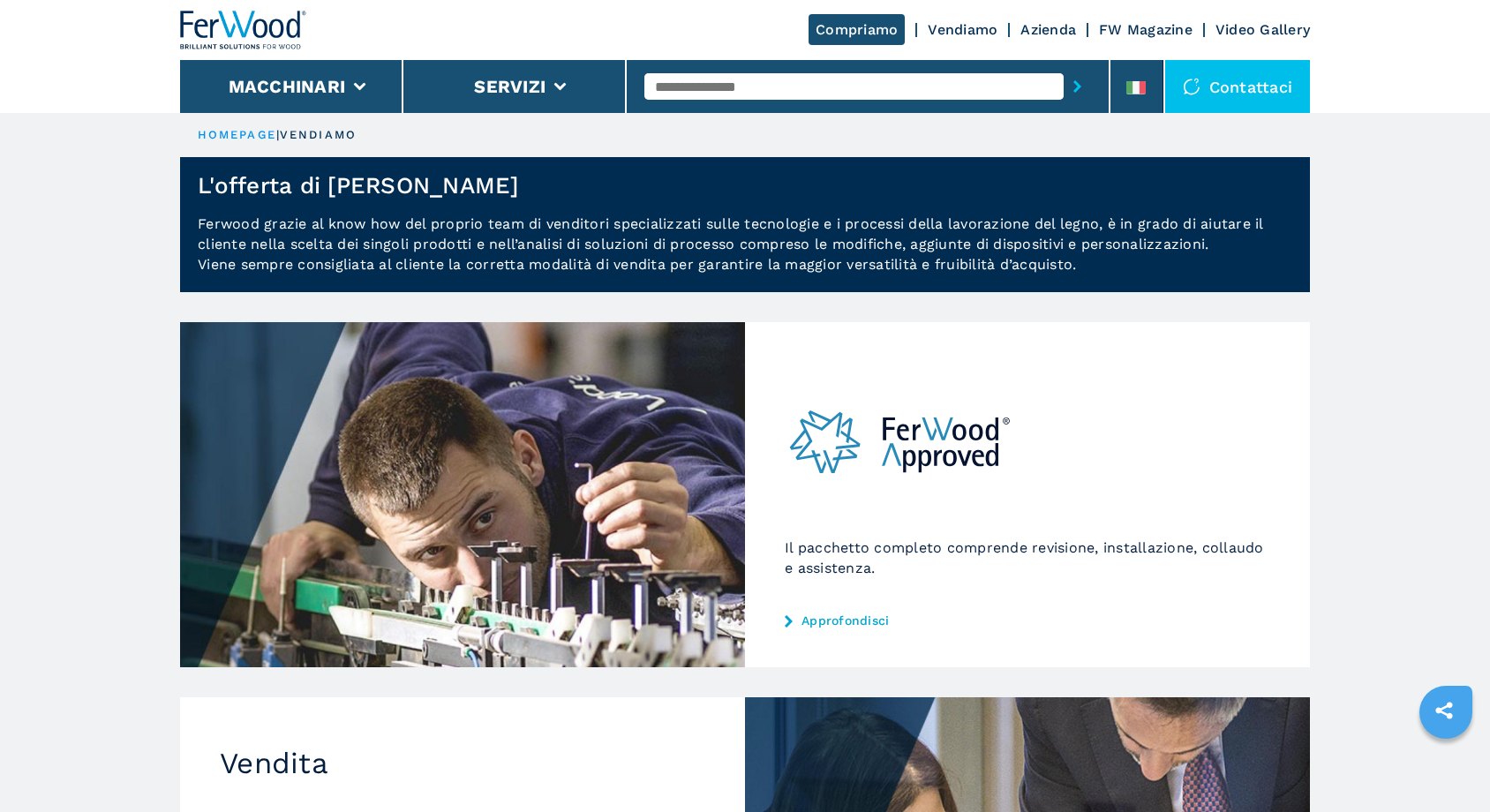
scroll to position [798, 0]
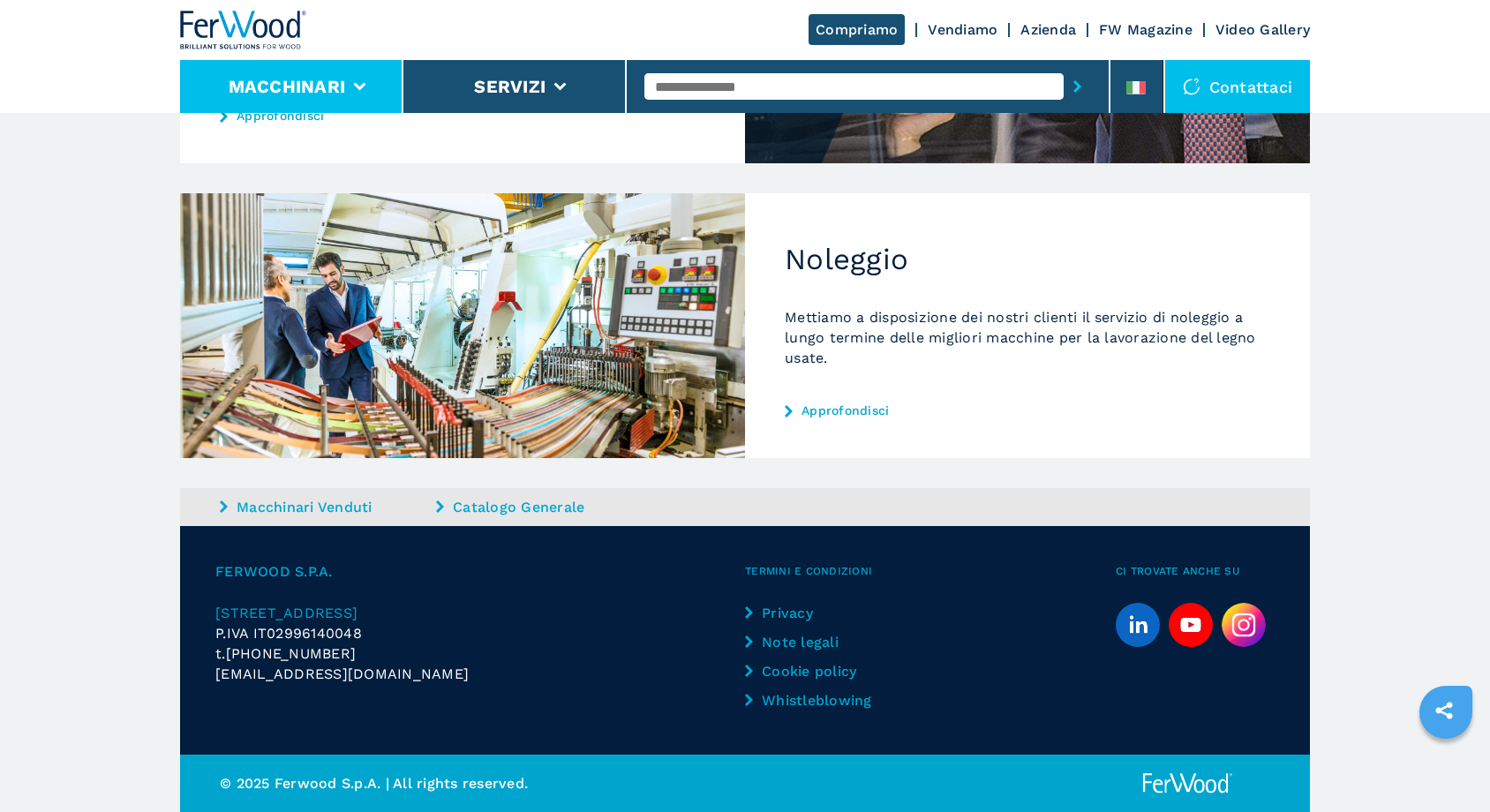
click at [369, 91] on li "Macchinari" at bounding box center [291, 86] width 223 height 53
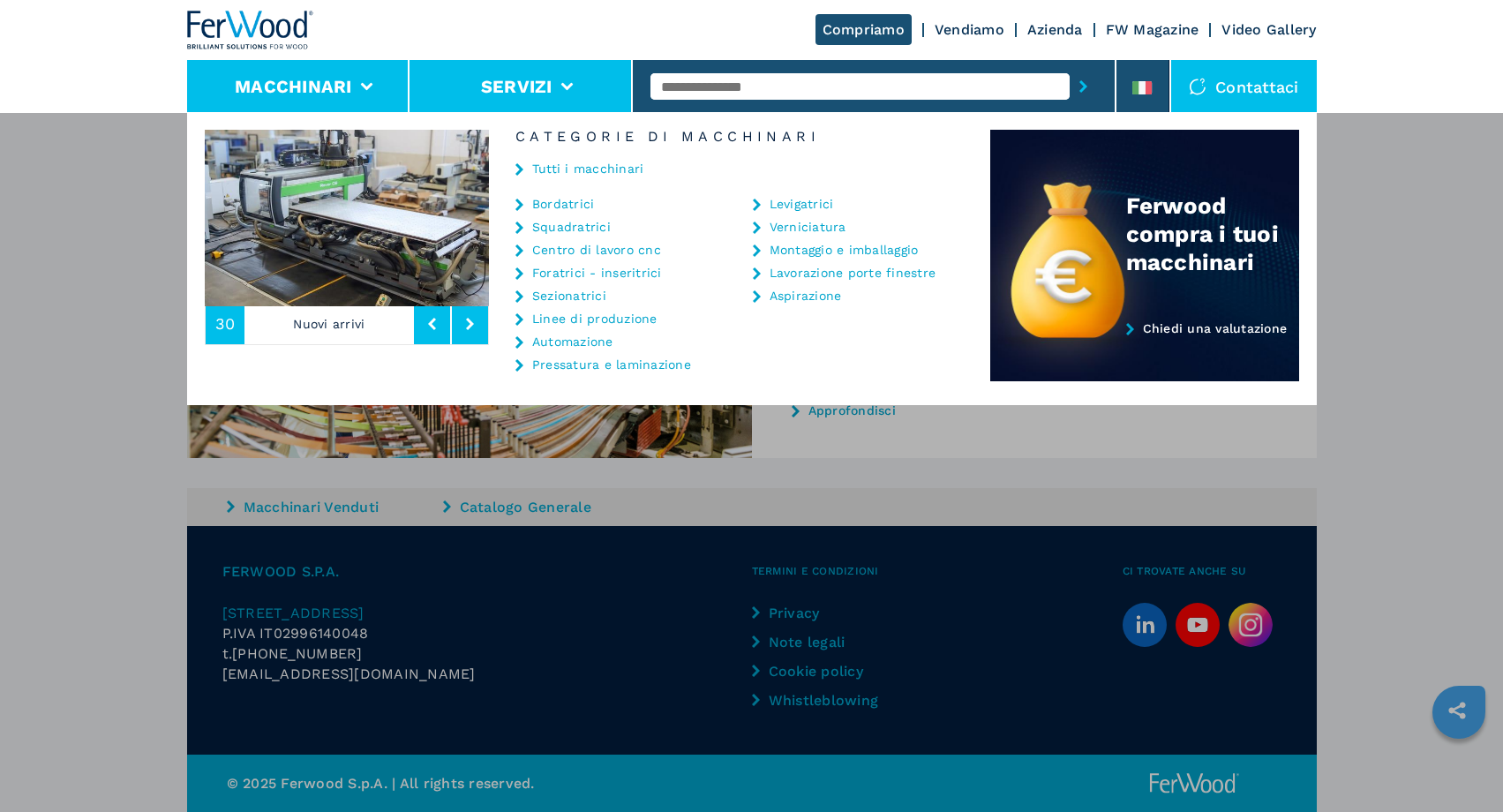
click at [532, 75] on li "Servizi" at bounding box center [520, 86] width 223 height 53
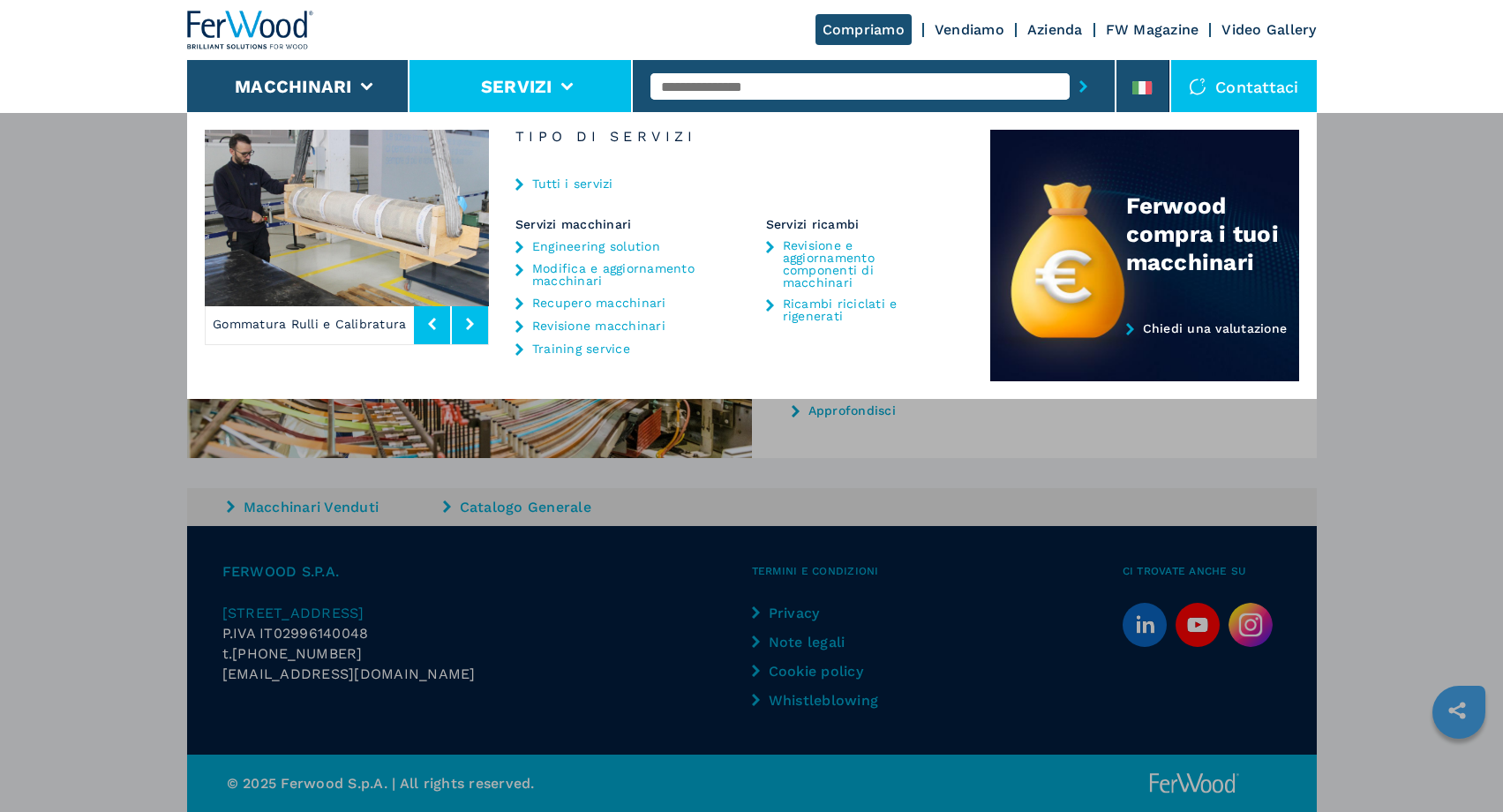
click at [831, 442] on div "Macchinari Bordatrici Squadratrici Centro di lavoro cnc Foratrici - inseritrici…" at bounding box center [752, 517] width 1503 height 812
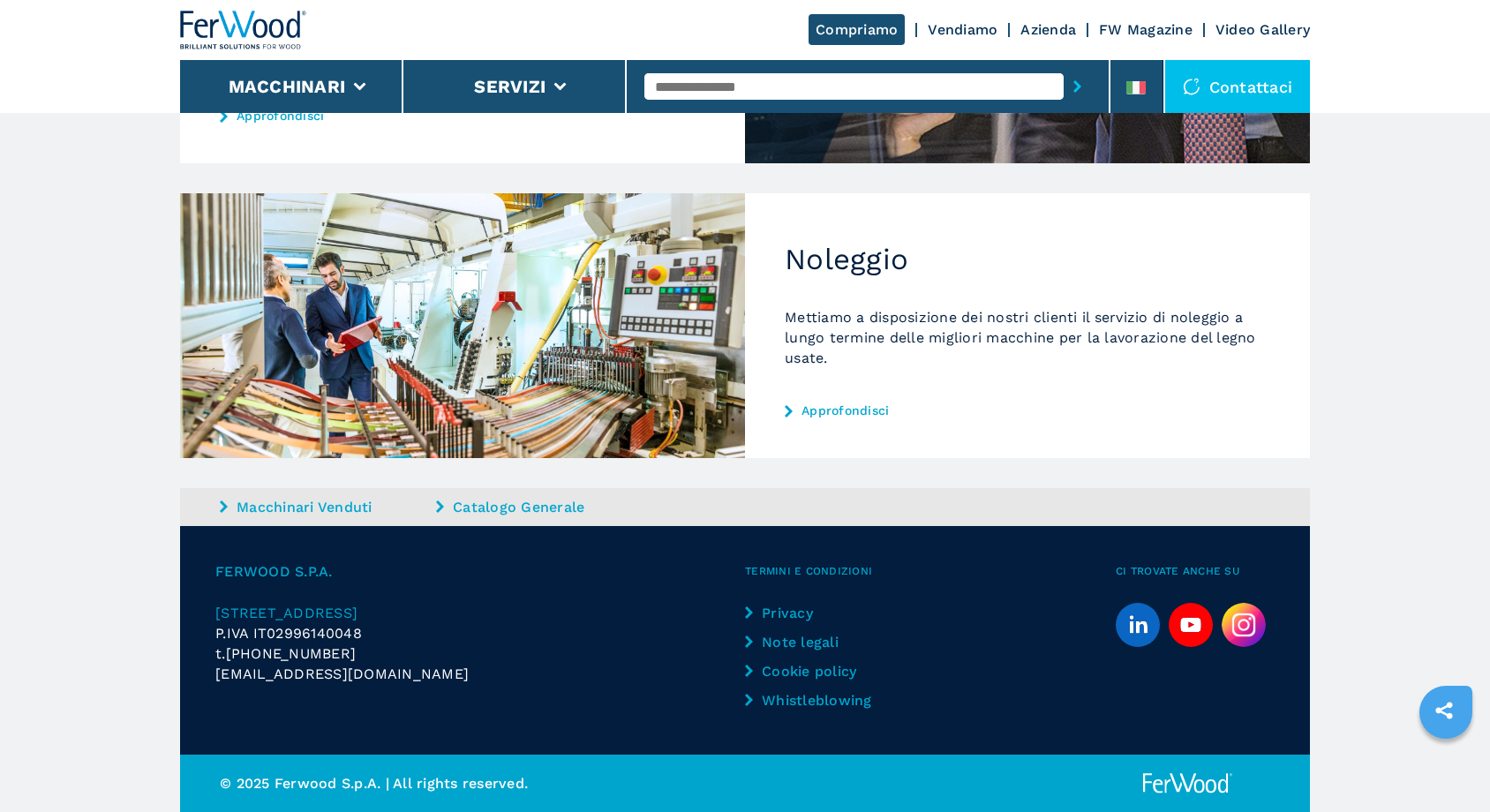
scroll to position [183, 0]
